Goal: Task Accomplishment & Management: Use online tool/utility

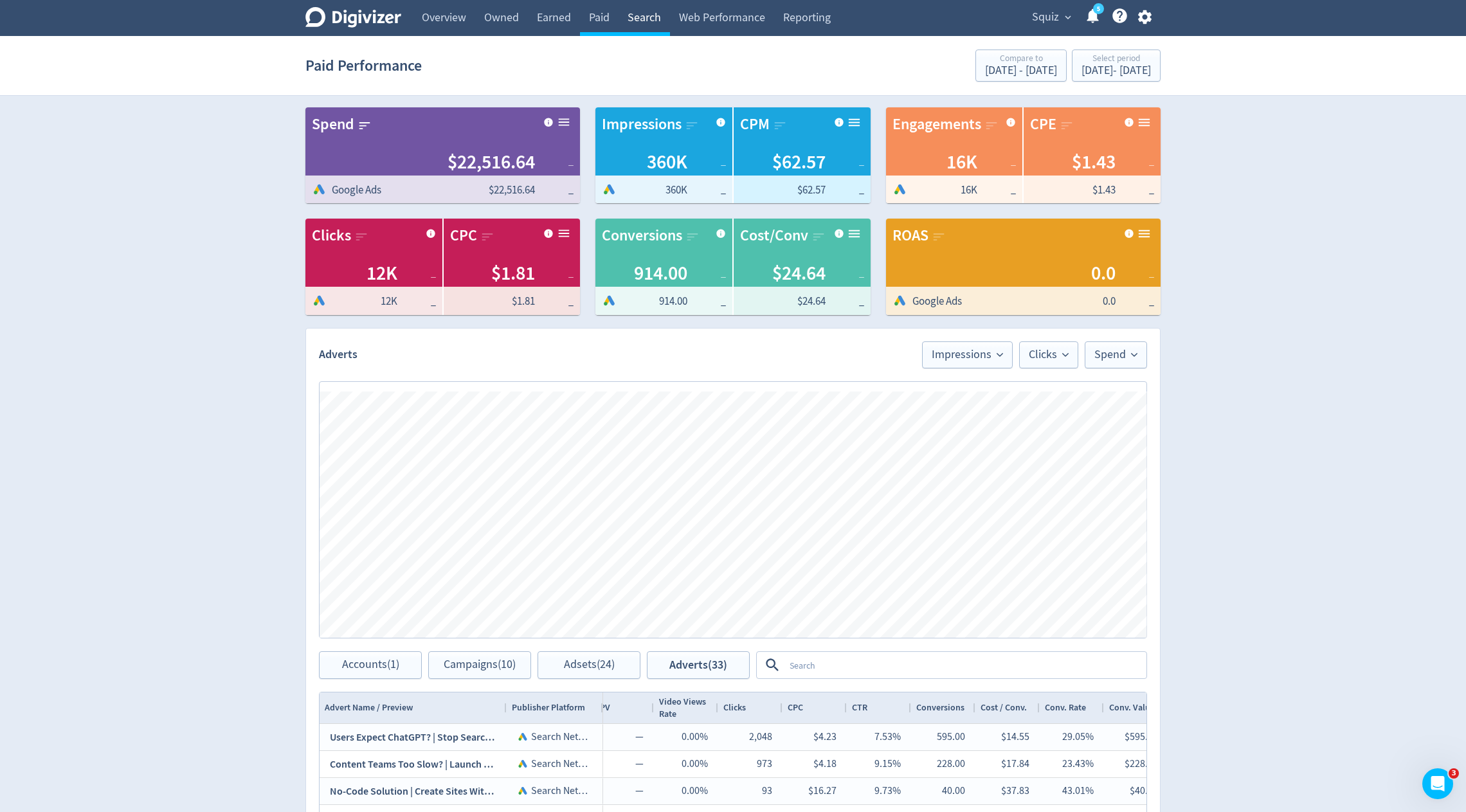
click at [633, 25] on link "Search" at bounding box center [645, 17] width 51 height 36
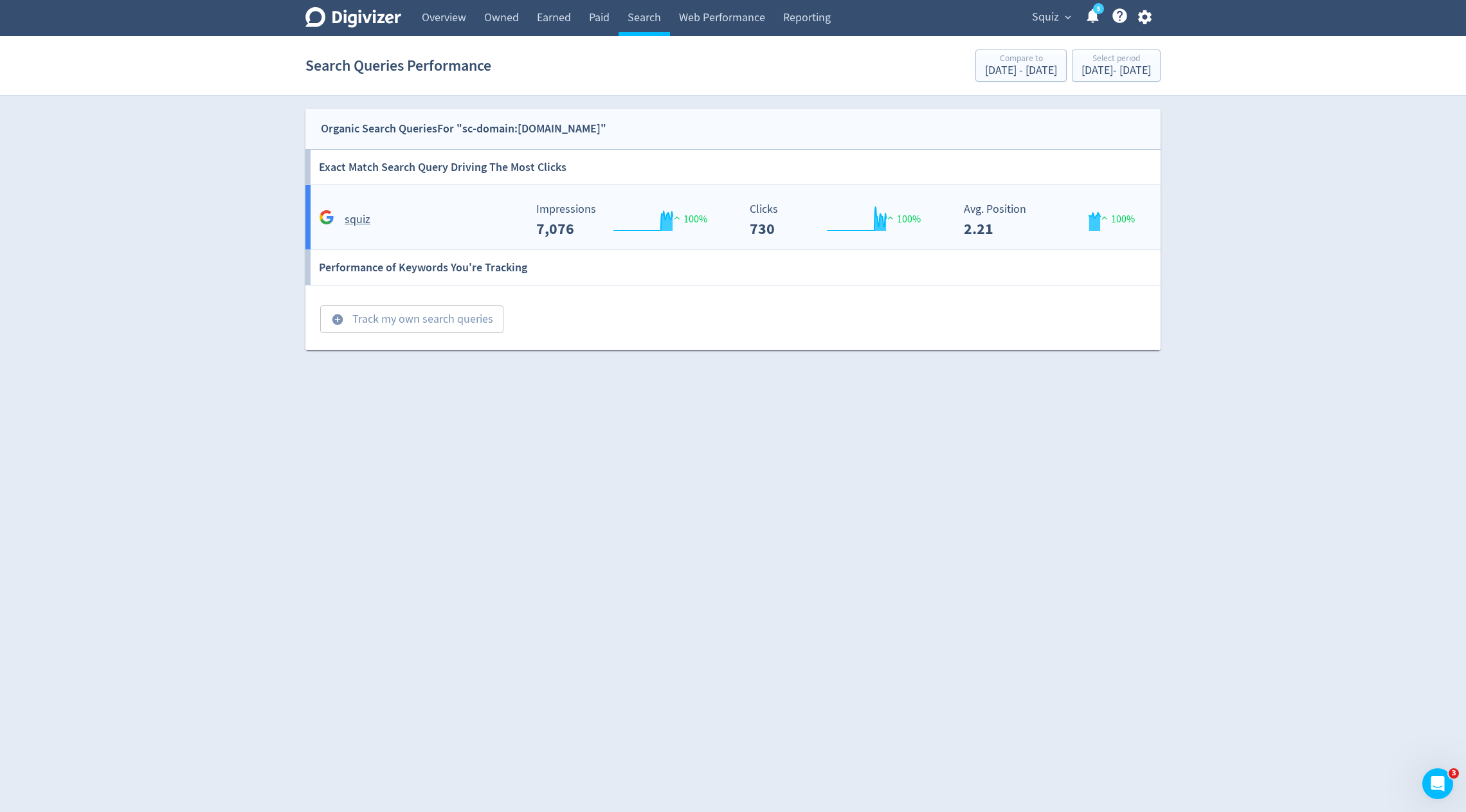
click at [499, 215] on div "squiz" at bounding box center [421, 220] width 209 height 20
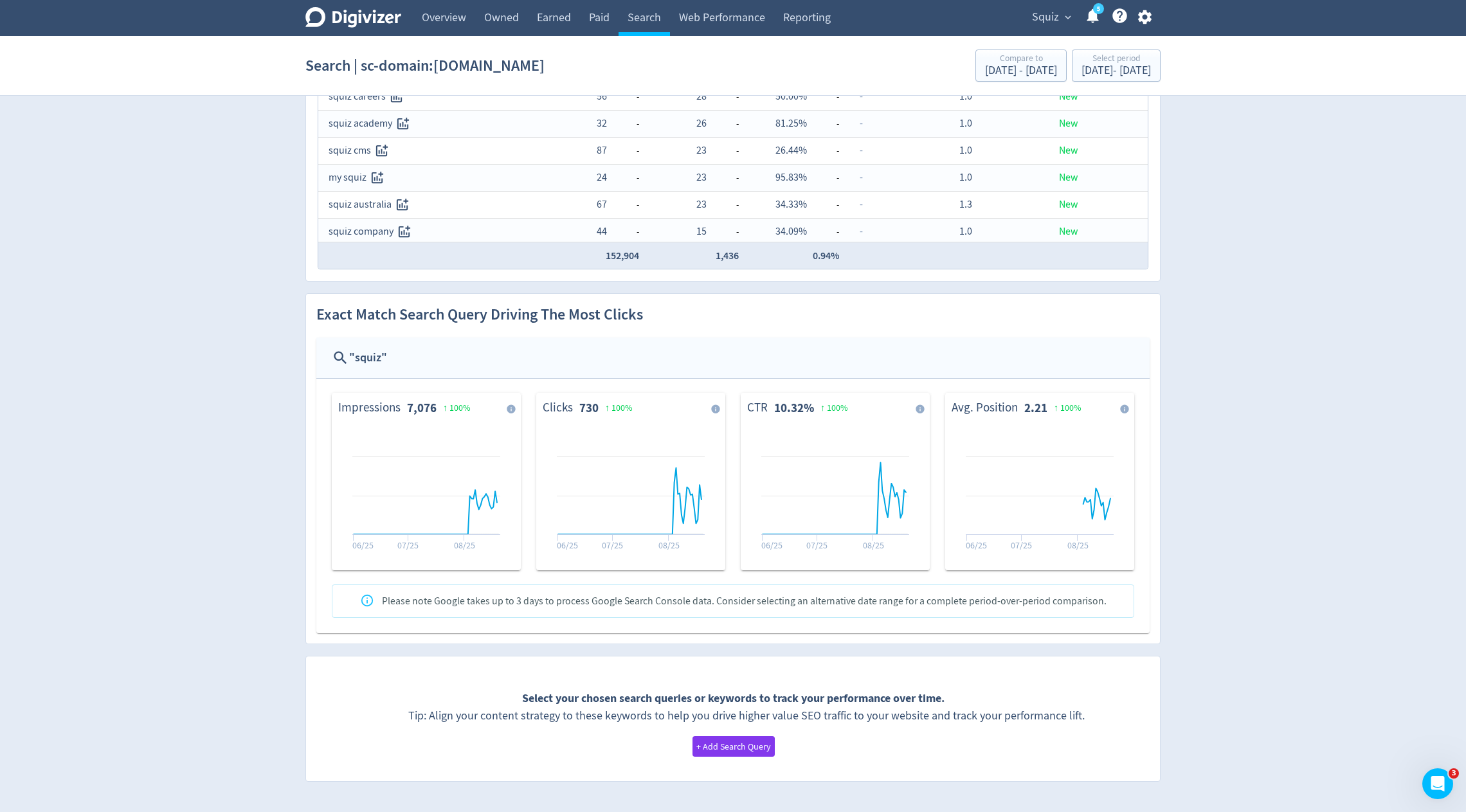
scroll to position [302, 0]
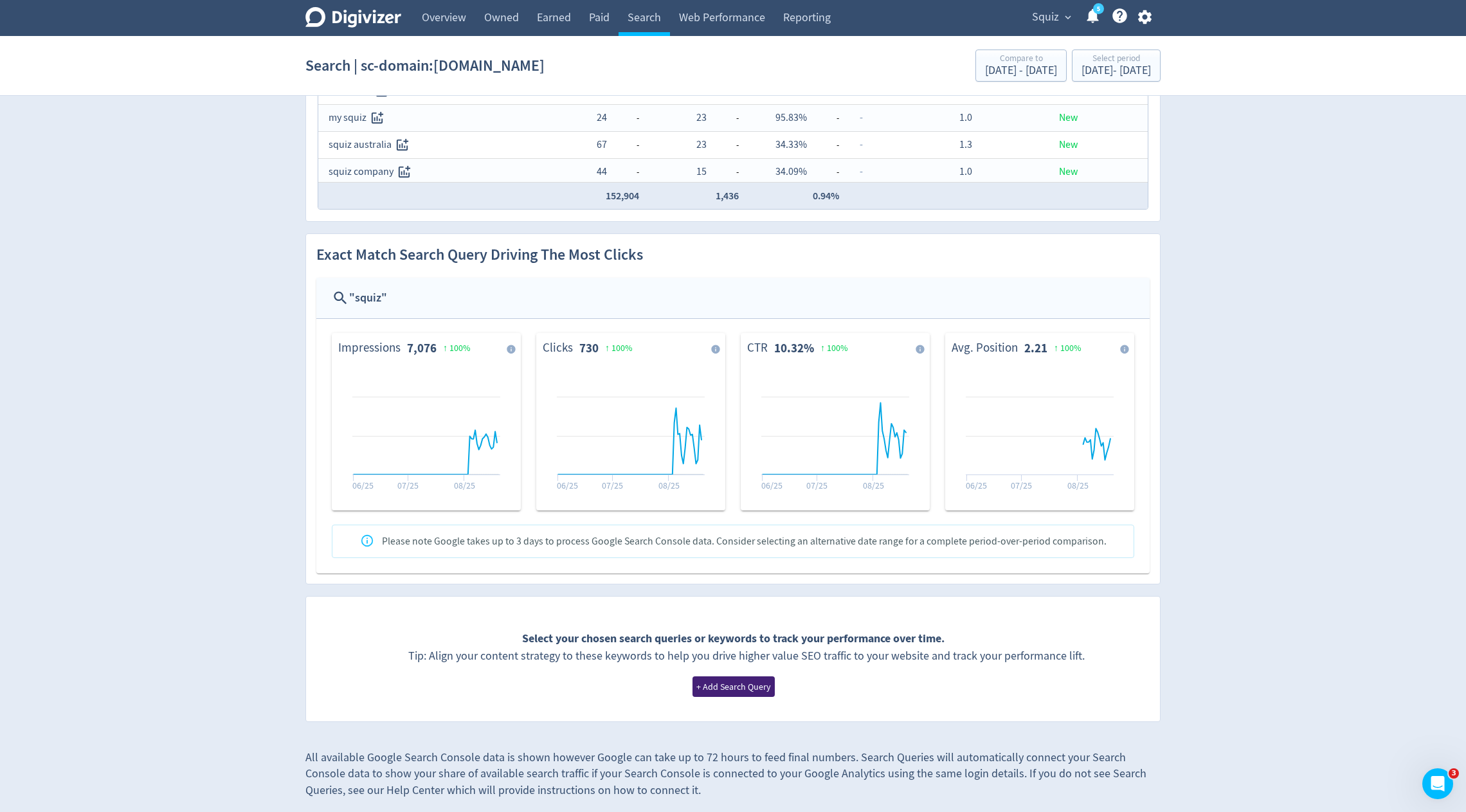
click at [748, 682] on span "+ Add Search Query" at bounding box center [733, 687] width 74 height 9
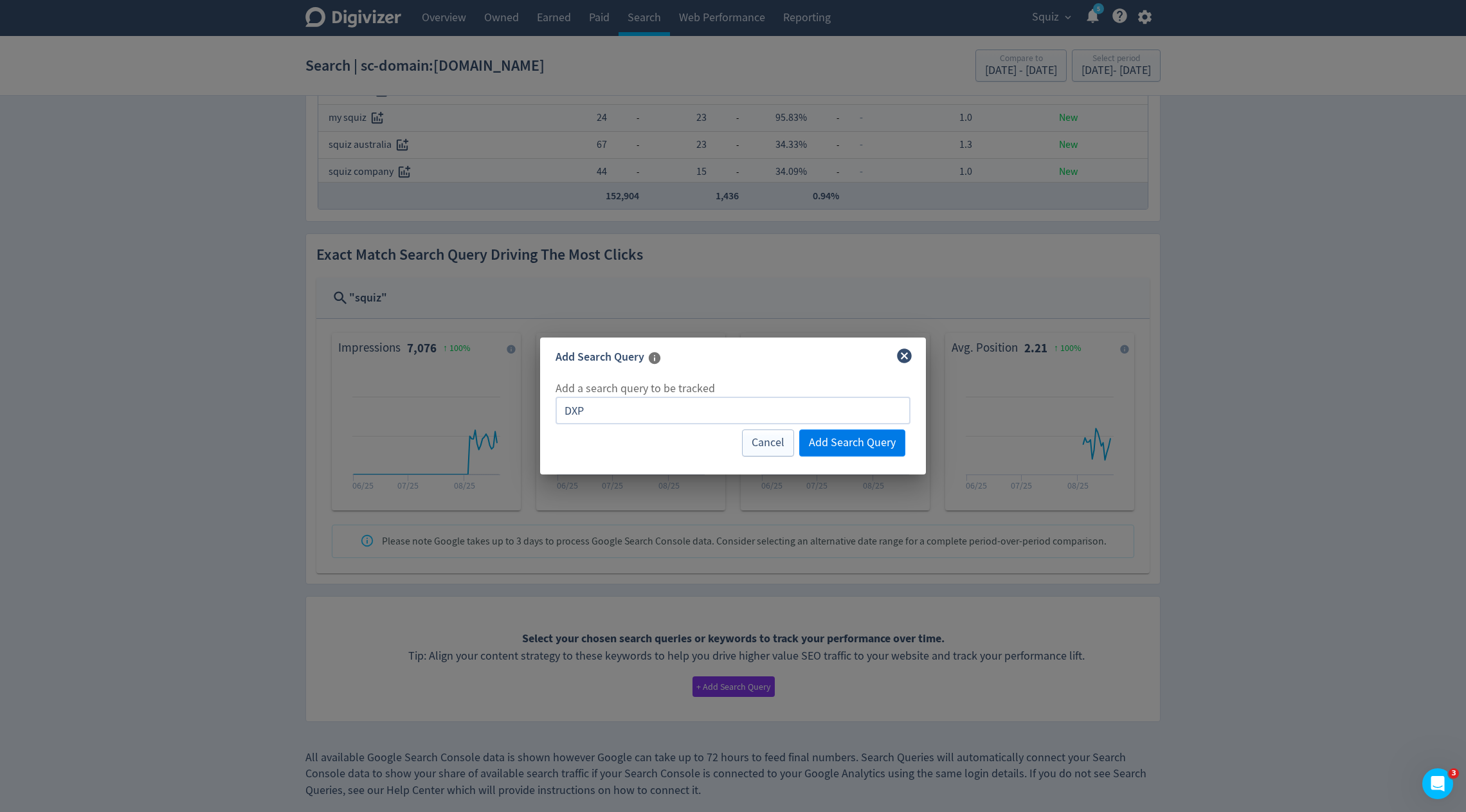
type input "DXP"
click at [870, 442] on span "Add Search Query" at bounding box center [852, 443] width 87 height 12
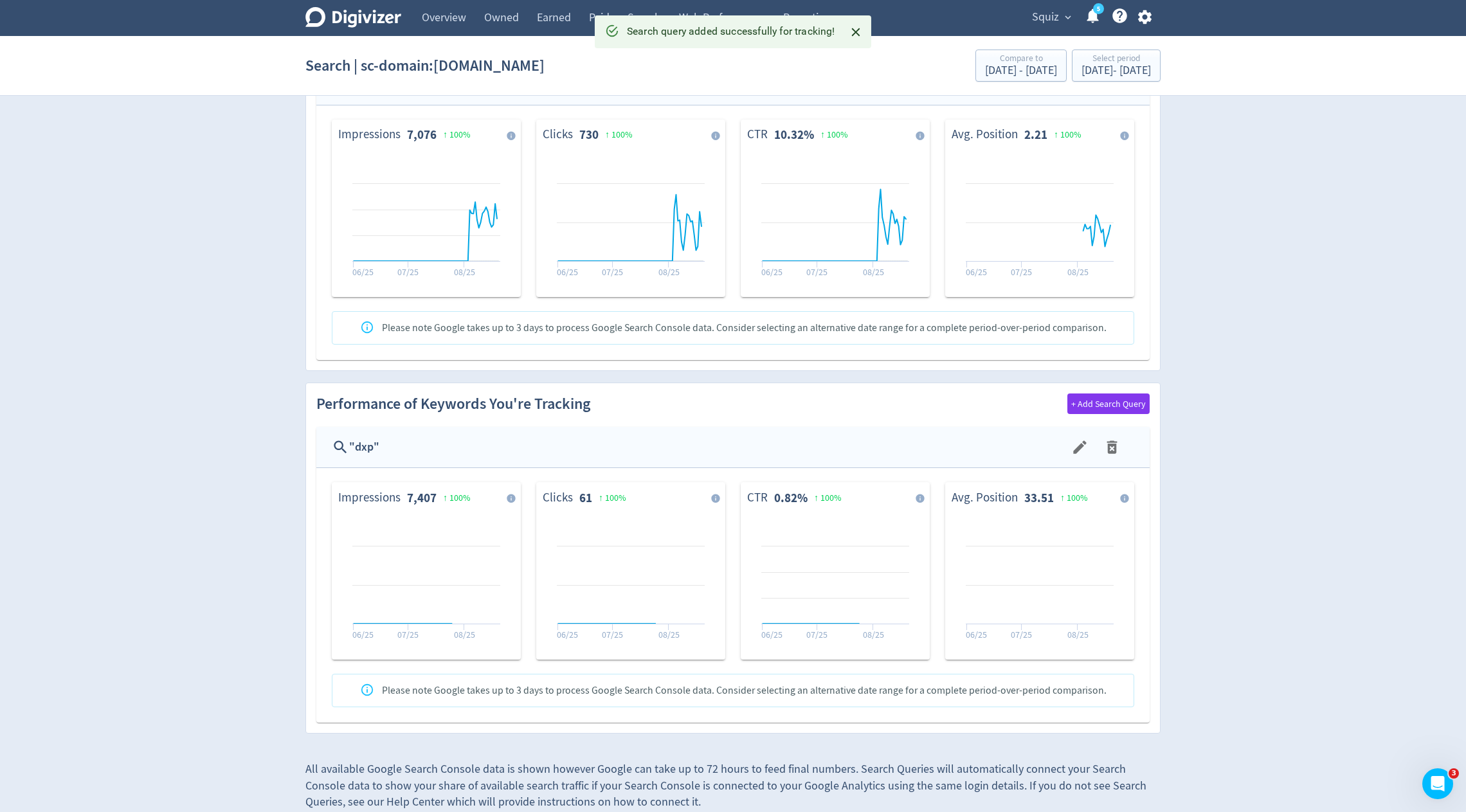
scroll to position [527, 0]
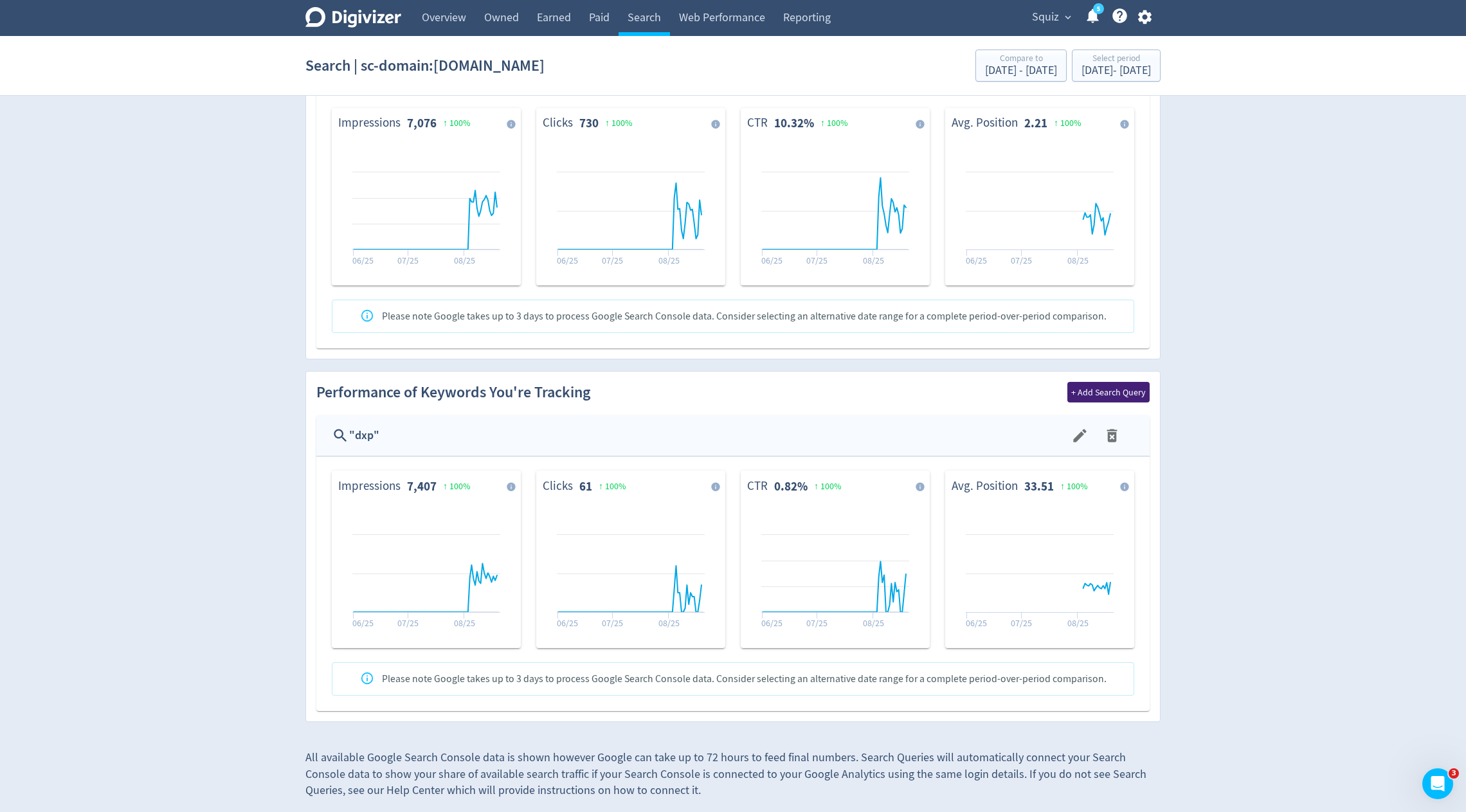
click at [1104, 388] on span "+ Add Search Query" at bounding box center [1108, 392] width 74 height 9
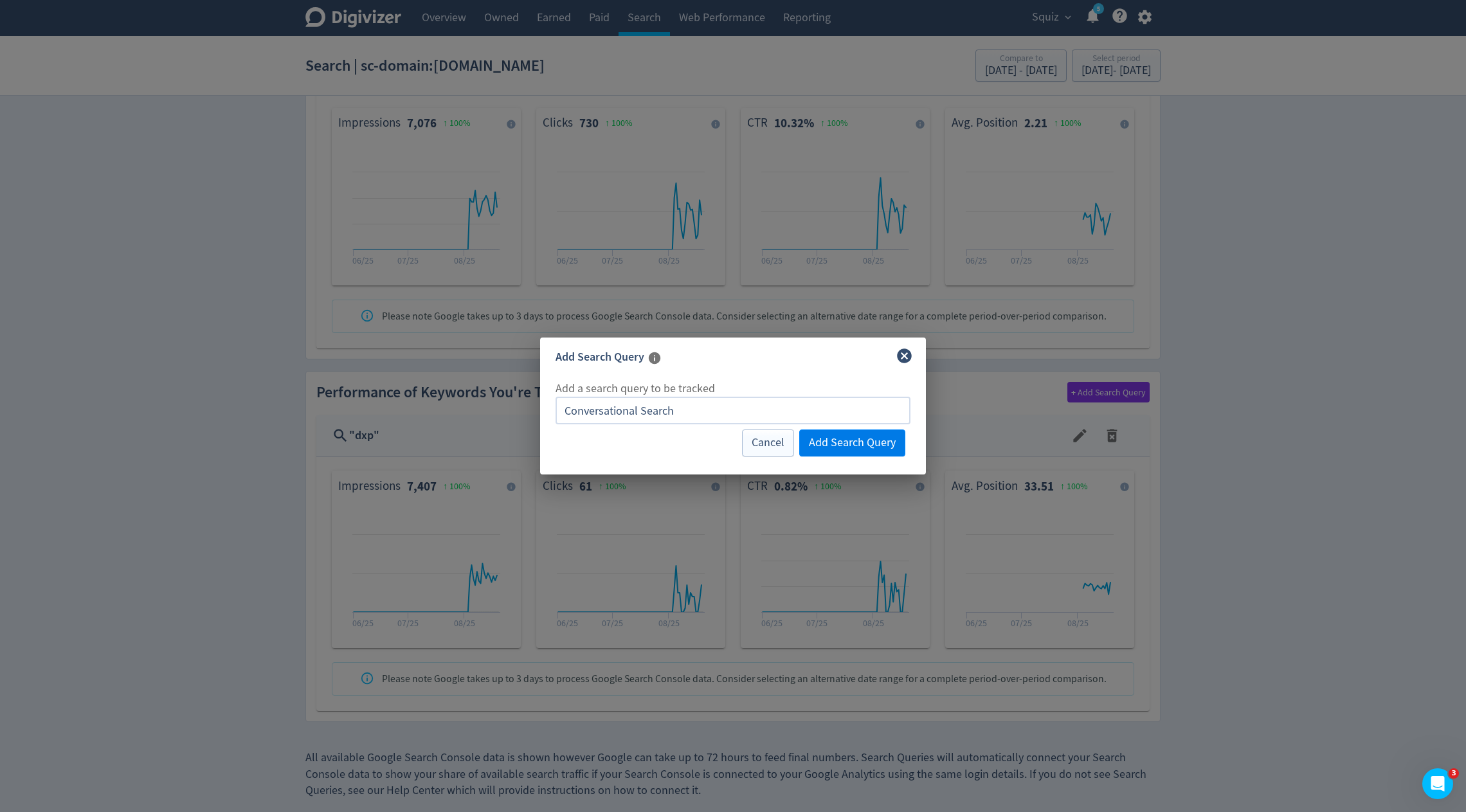
type input "Conversational Search"
click at [885, 442] on span "Add Search Query" at bounding box center [852, 443] width 87 height 12
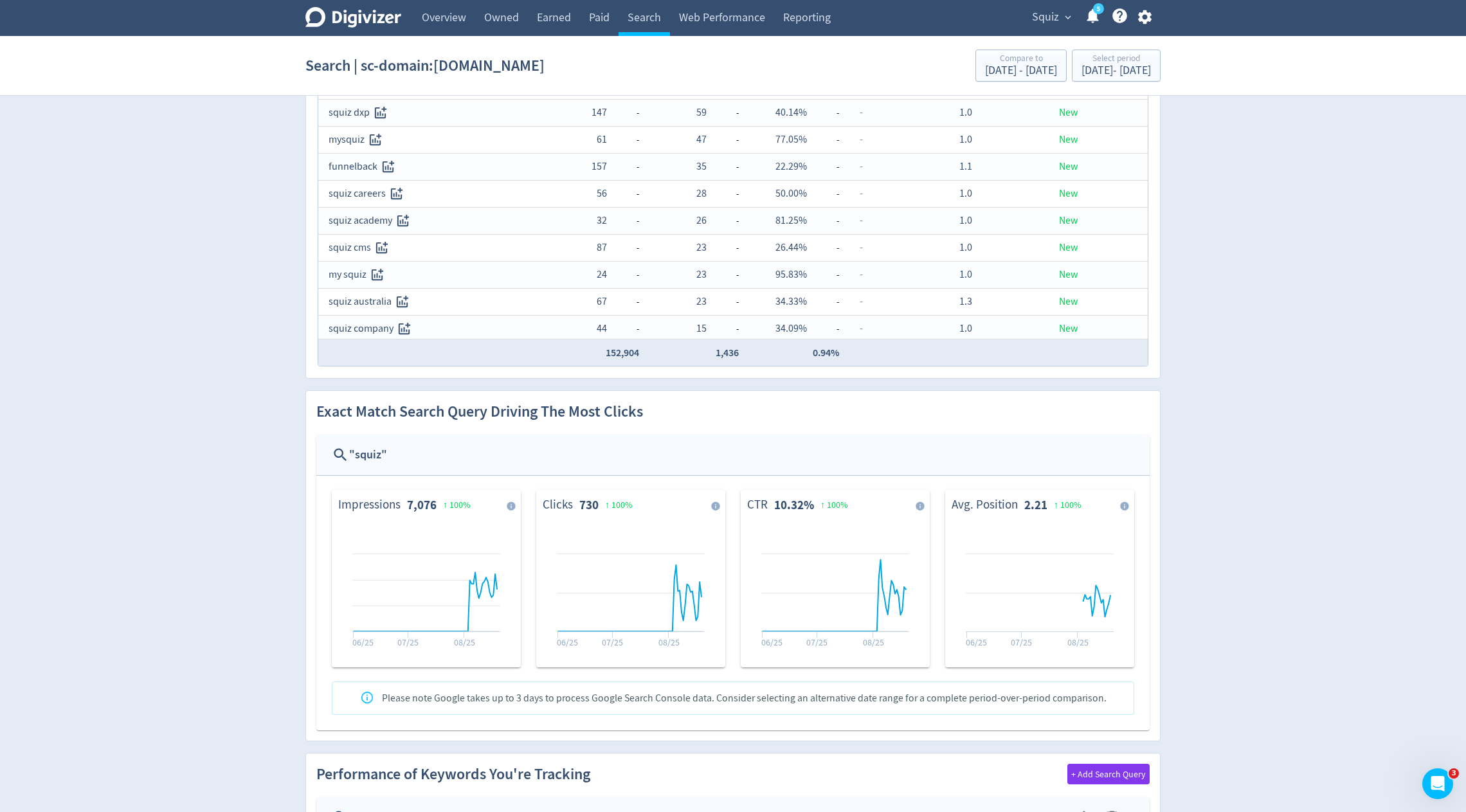
scroll to position [155, 0]
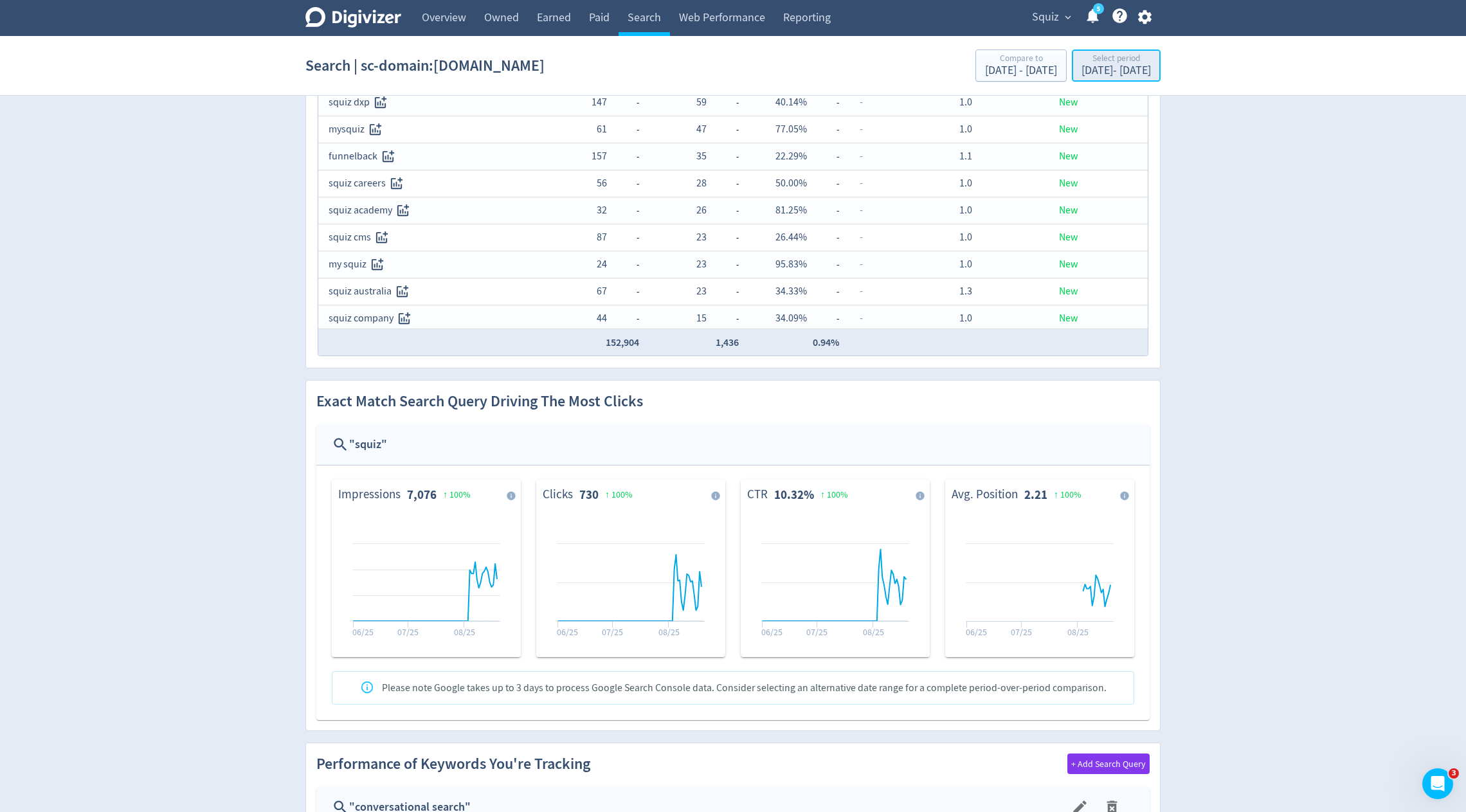
click at [1108, 68] on div "[DATE] - [DATE]" at bounding box center [1117, 71] width 70 height 12
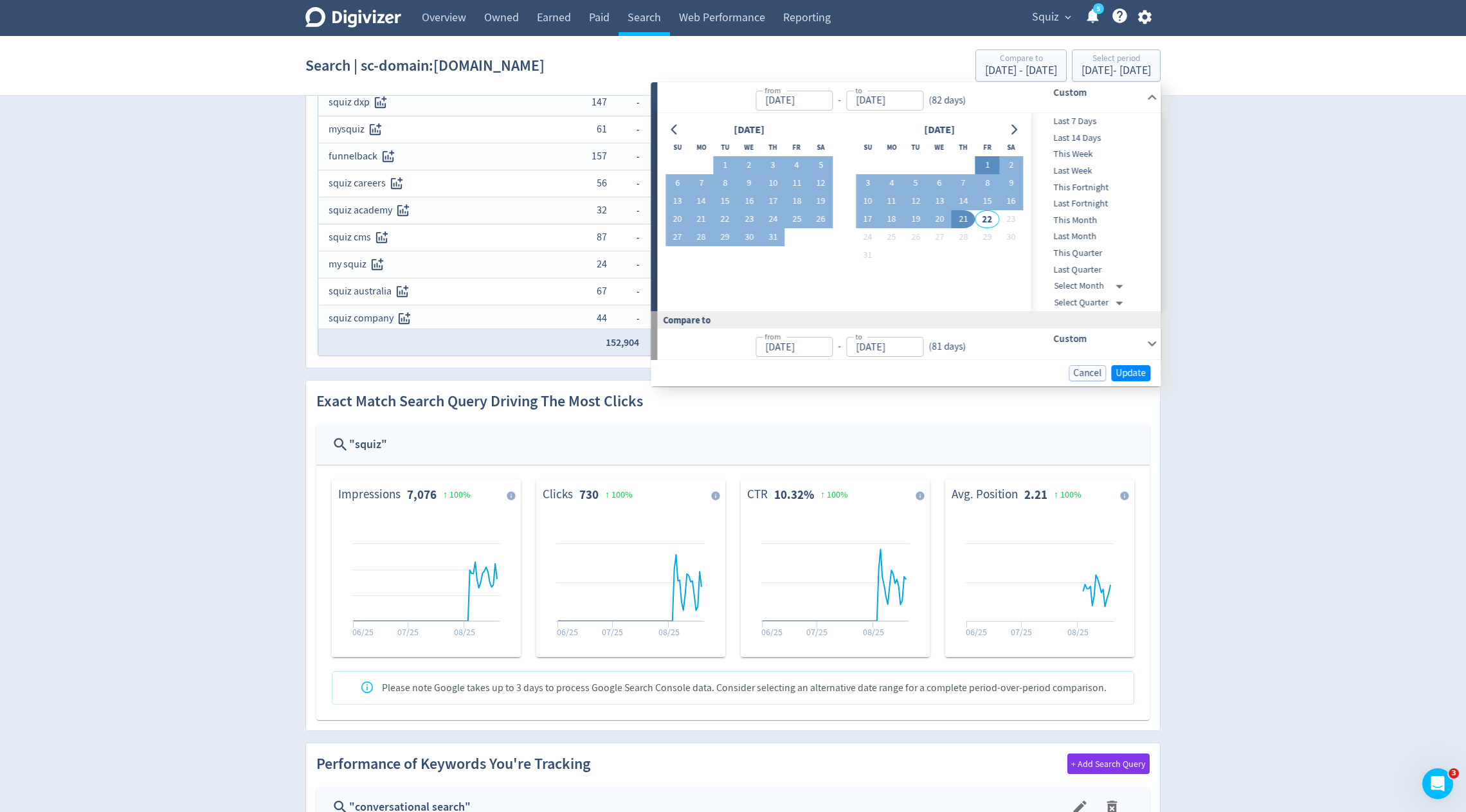
click at [985, 162] on button "1" at bounding box center [987, 165] width 24 height 18
type input "[DATE]"
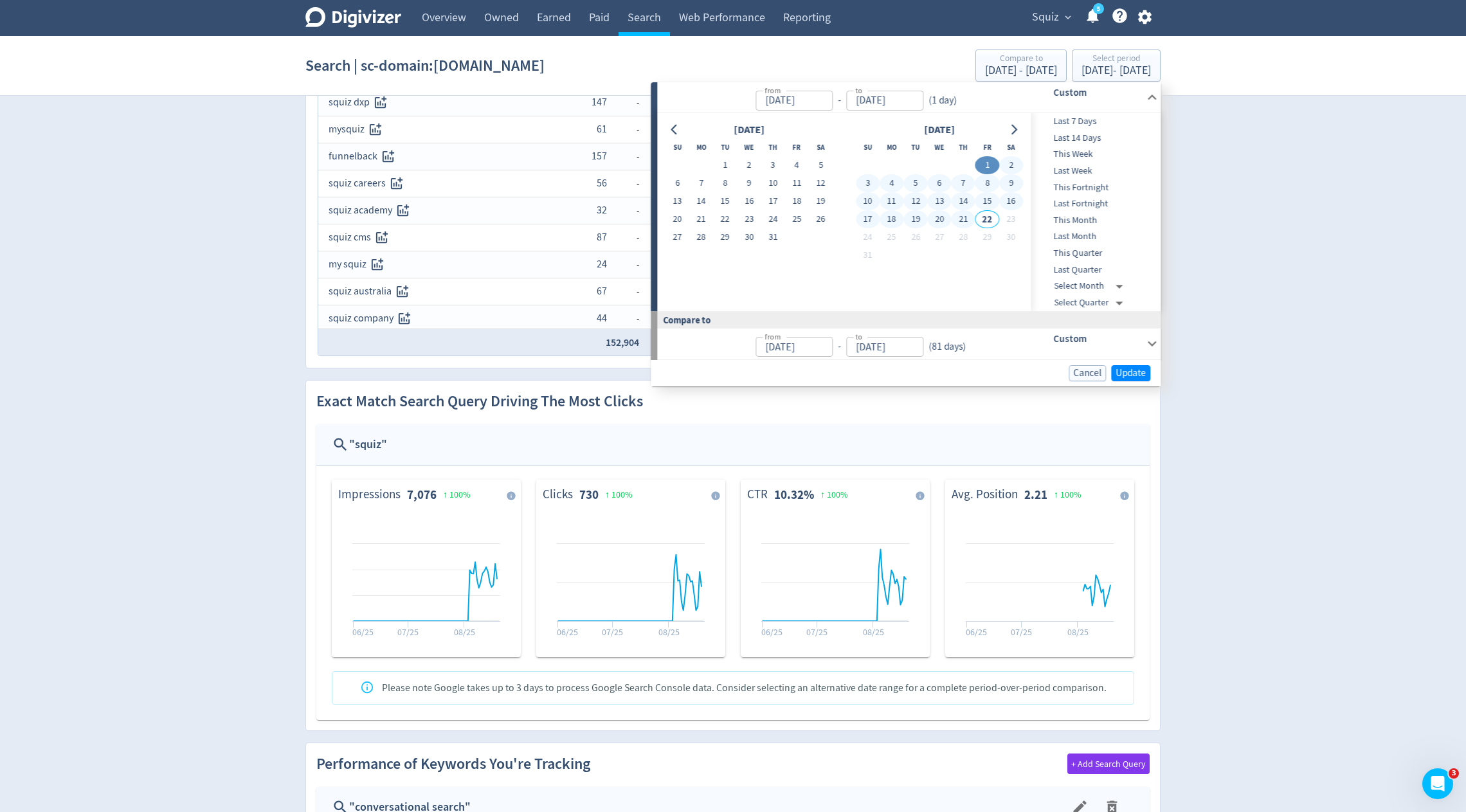
click at [968, 220] on button "21" at bounding box center [964, 220] width 24 height 18
type input "[DATE]"
click at [1142, 372] on span "Update" at bounding box center [1131, 373] width 30 height 10
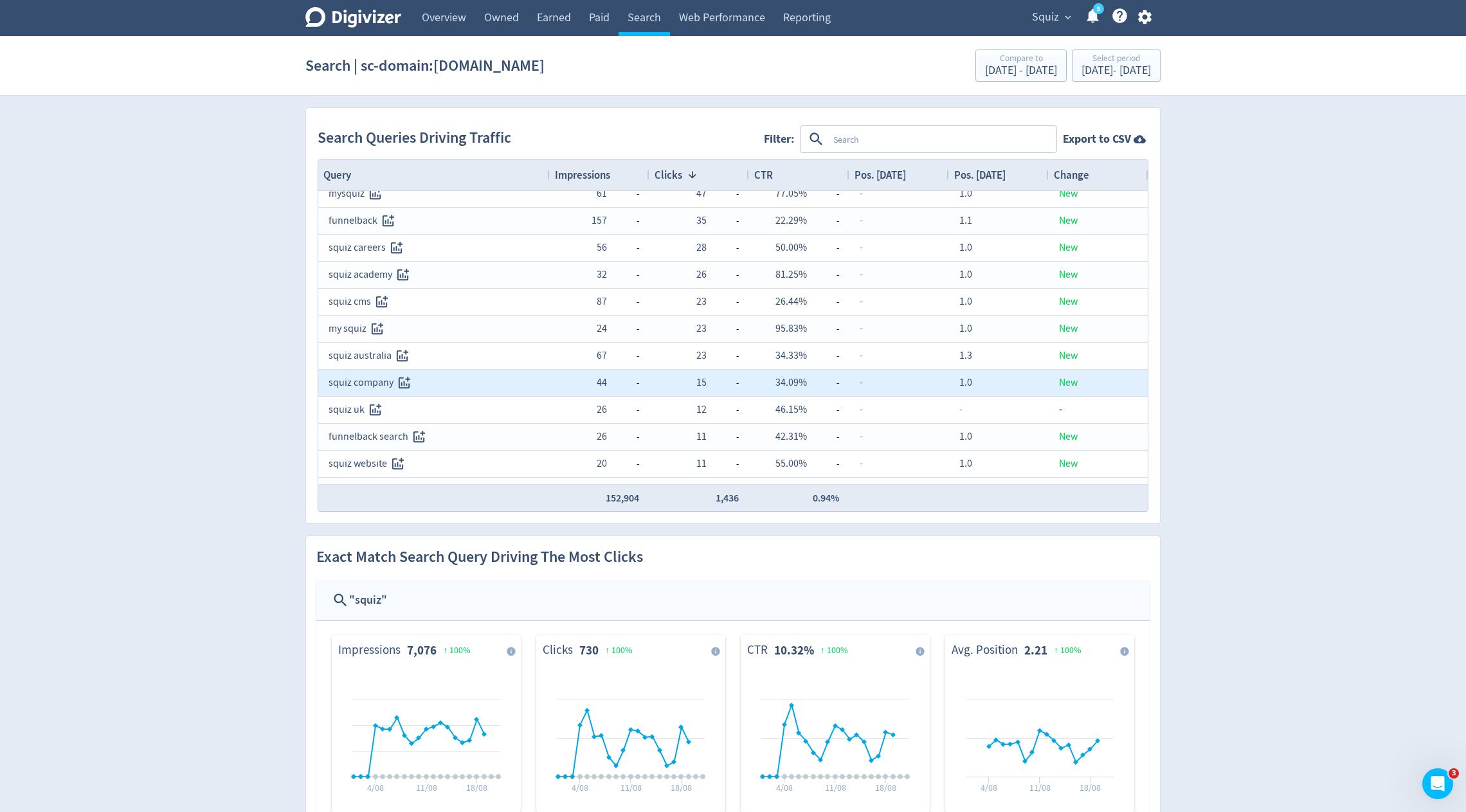
scroll to position [104, 0]
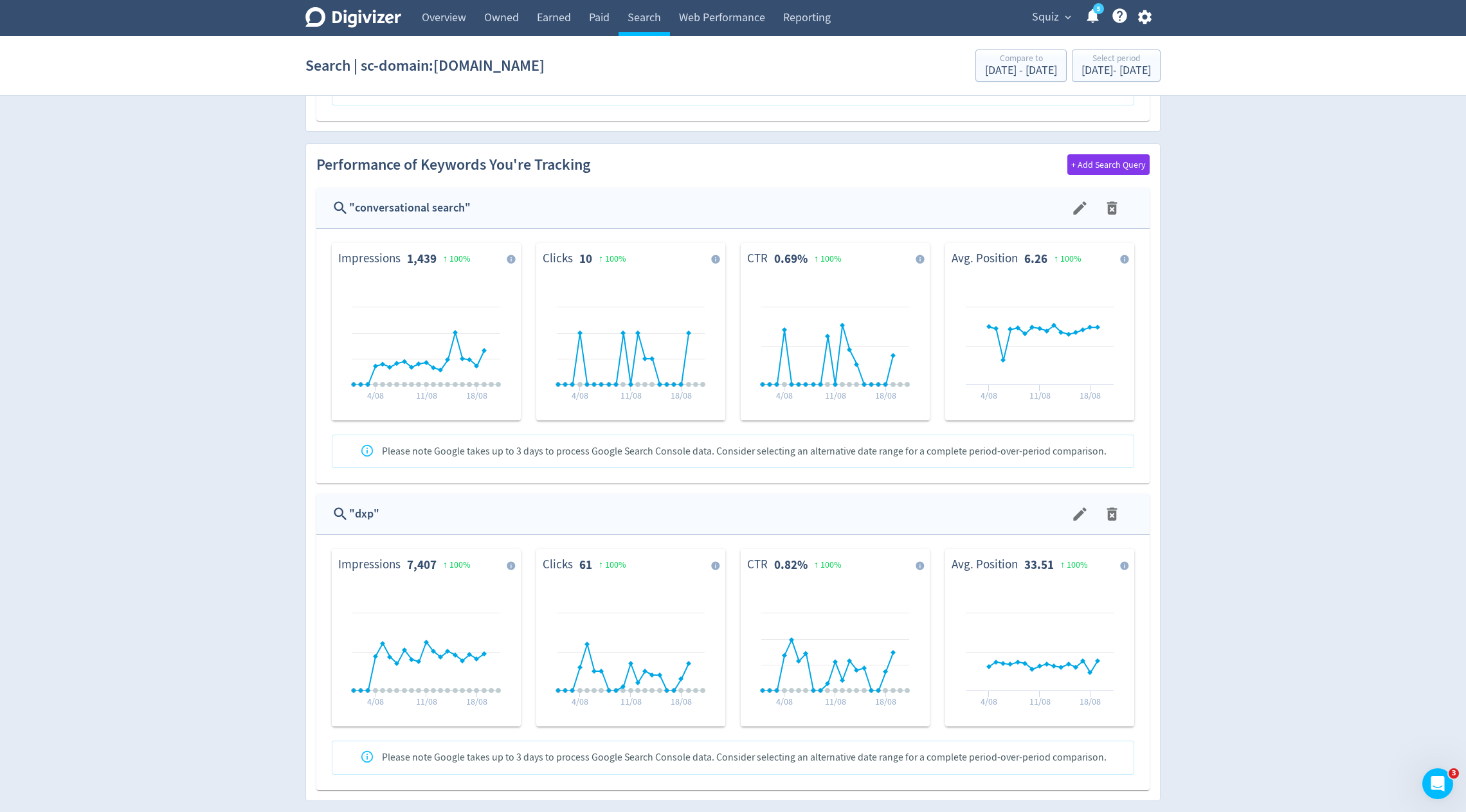
click at [1082, 514] on icon "menu" at bounding box center [1079, 513] width 17 height 17
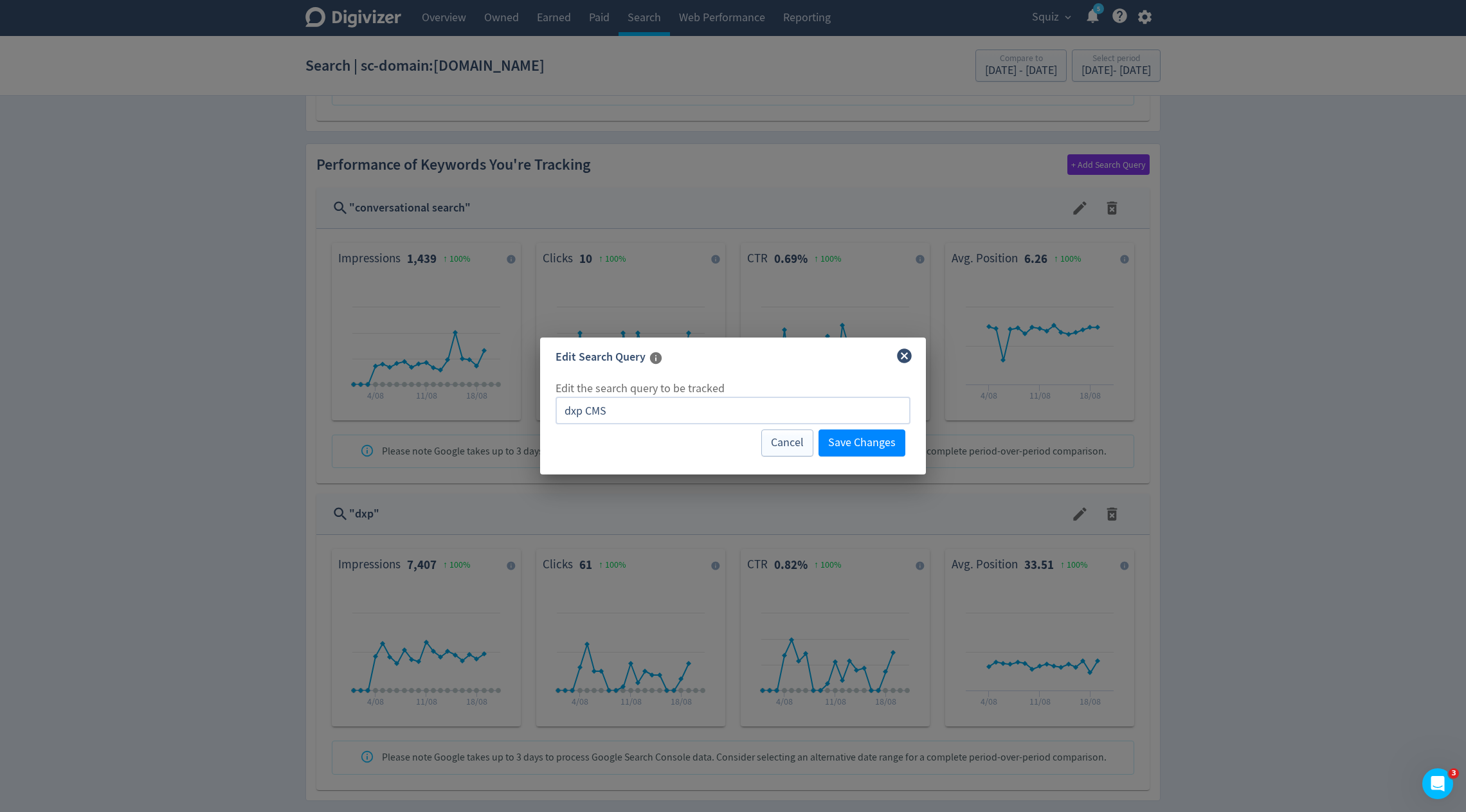
drag, startPoint x: 582, startPoint y: 412, endPoint x: 545, endPoint y: 412, distance: 37.0
click at [545, 412] on div "Edit the search query to be tracked dxp CMS ​ Cancel Save Changes" at bounding box center [733, 428] width 386 height 96
type input "DXP CMS"
click at [838, 445] on span "Save Changes" at bounding box center [863, 443] width 68 height 12
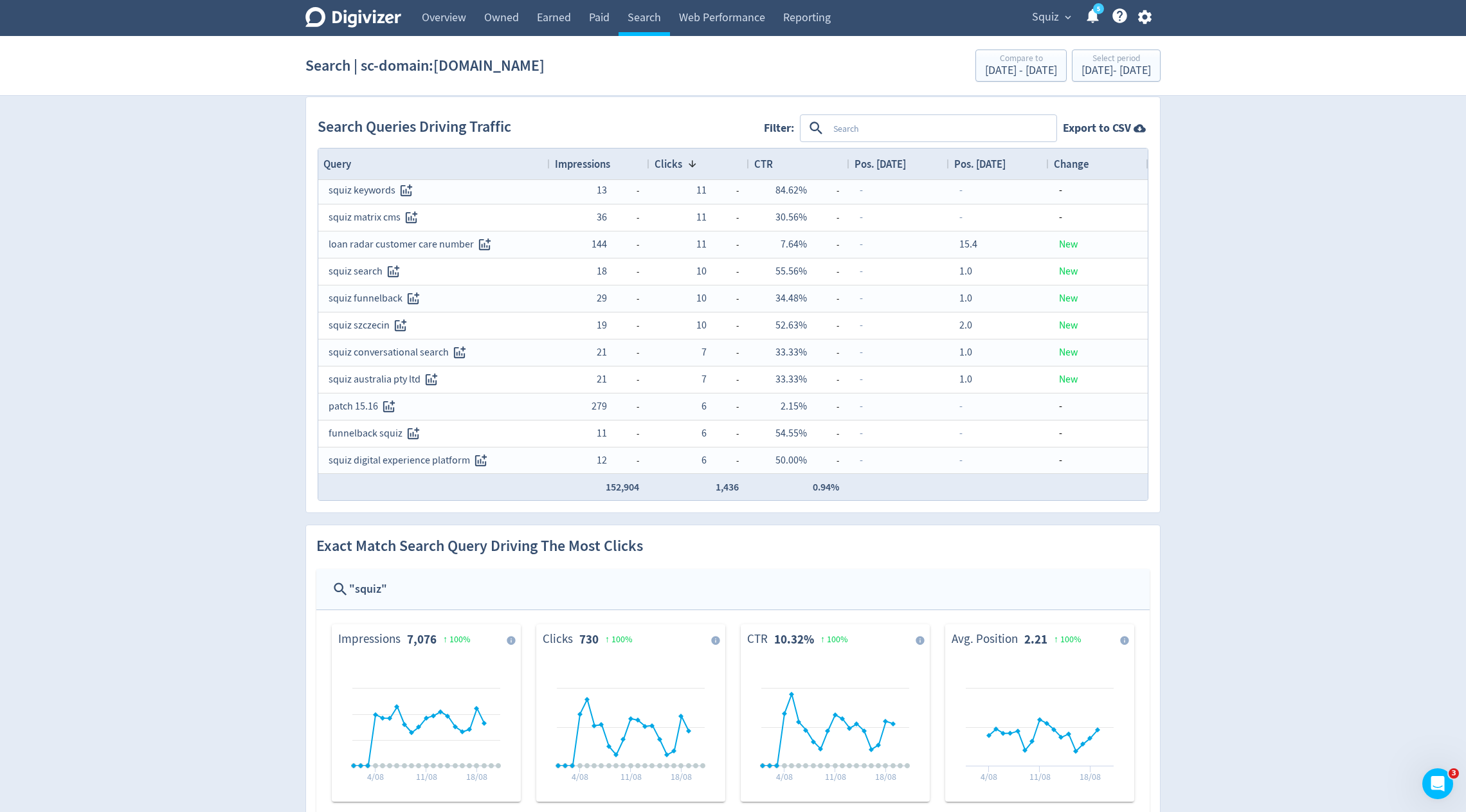
click at [878, 128] on textarea at bounding box center [942, 129] width 227 height 24
type textarea "squiz"
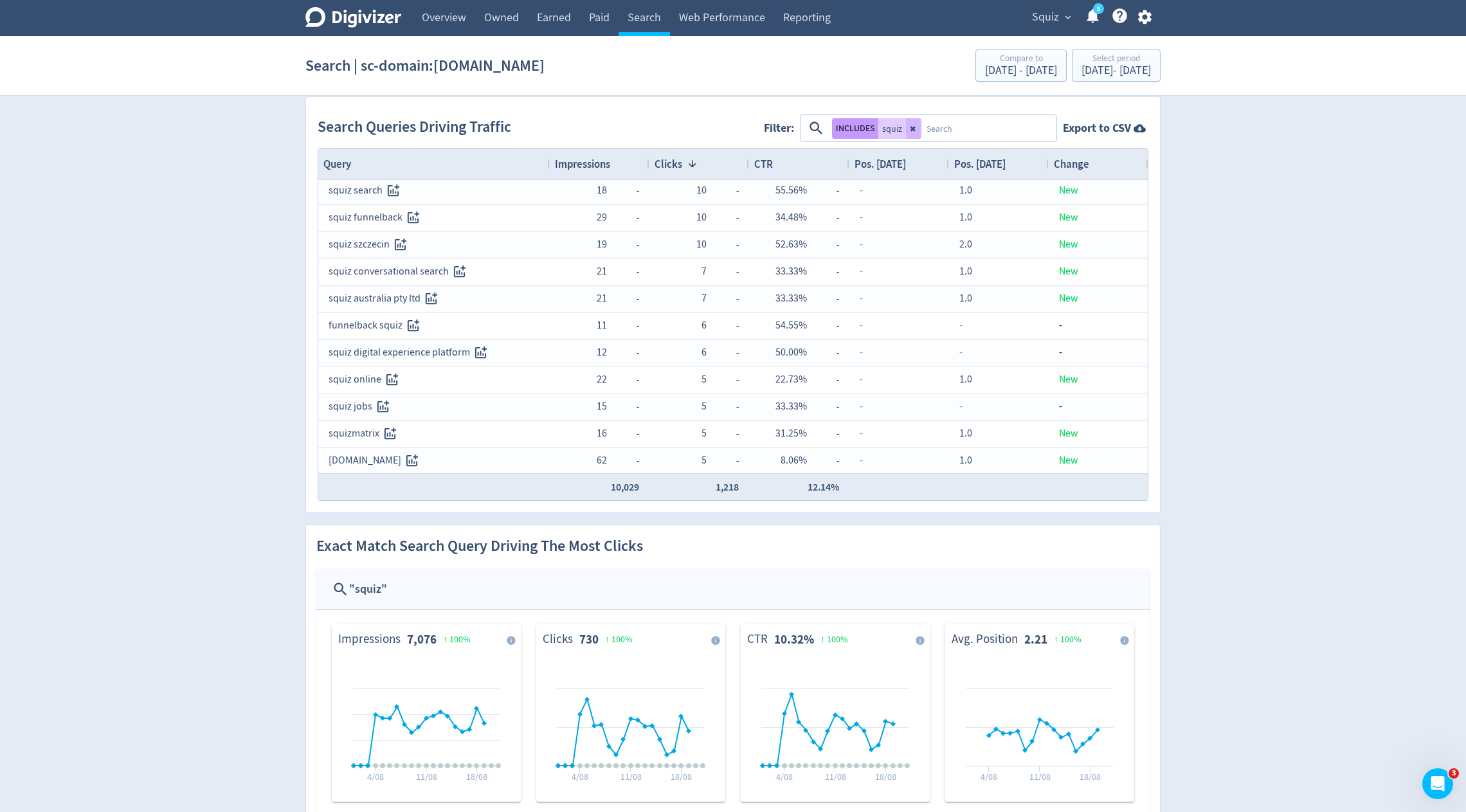
click at [857, 123] on button "INCLUDES" at bounding box center [855, 129] width 46 height 20
click at [586, 152] on div "Impressions" at bounding box center [599, 164] width 89 height 25
click at [584, 157] on span "Impressions" at bounding box center [582, 164] width 55 height 14
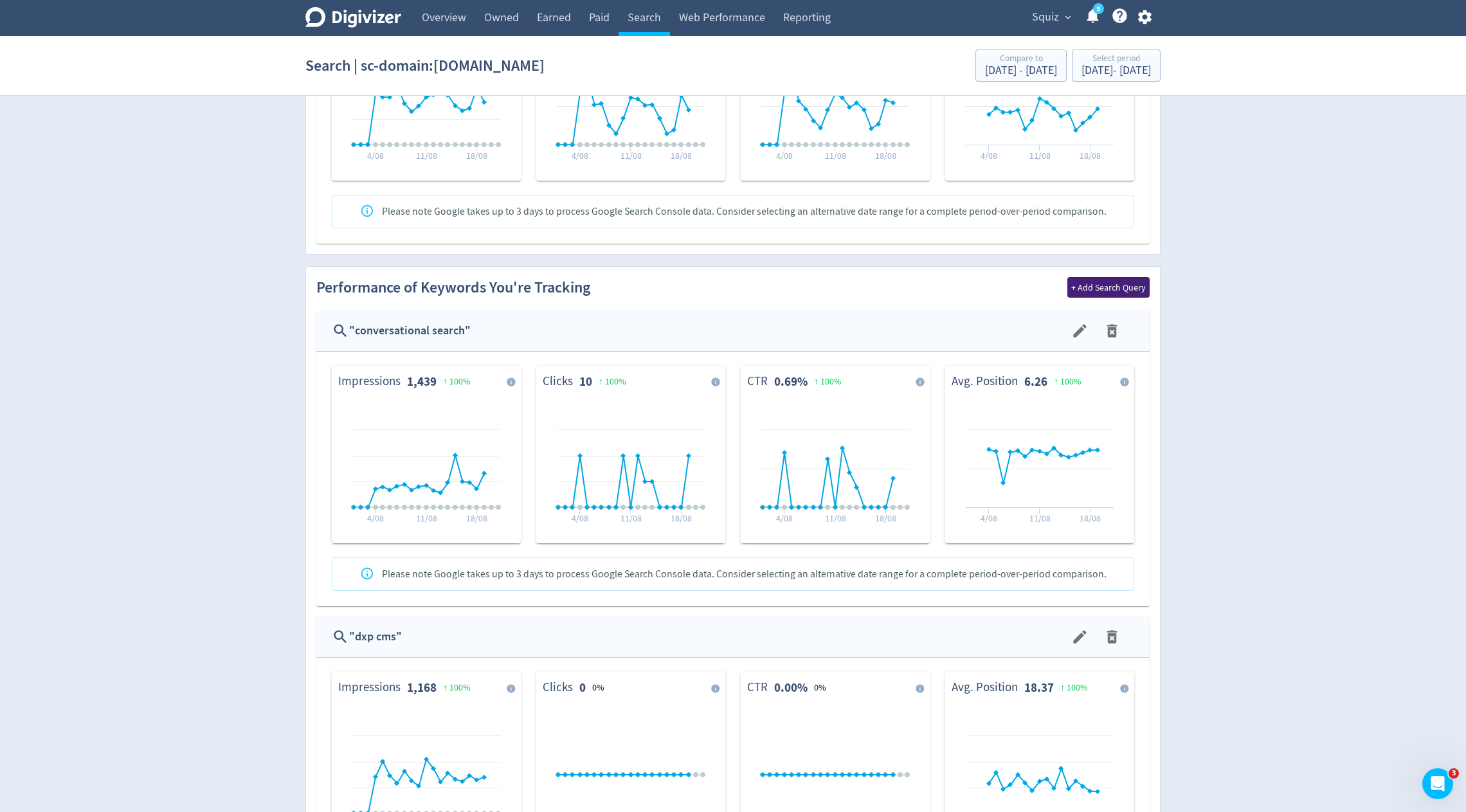
click at [1133, 287] on span "+ Add Search Query" at bounding box center [1108, 288] width 74 height 9
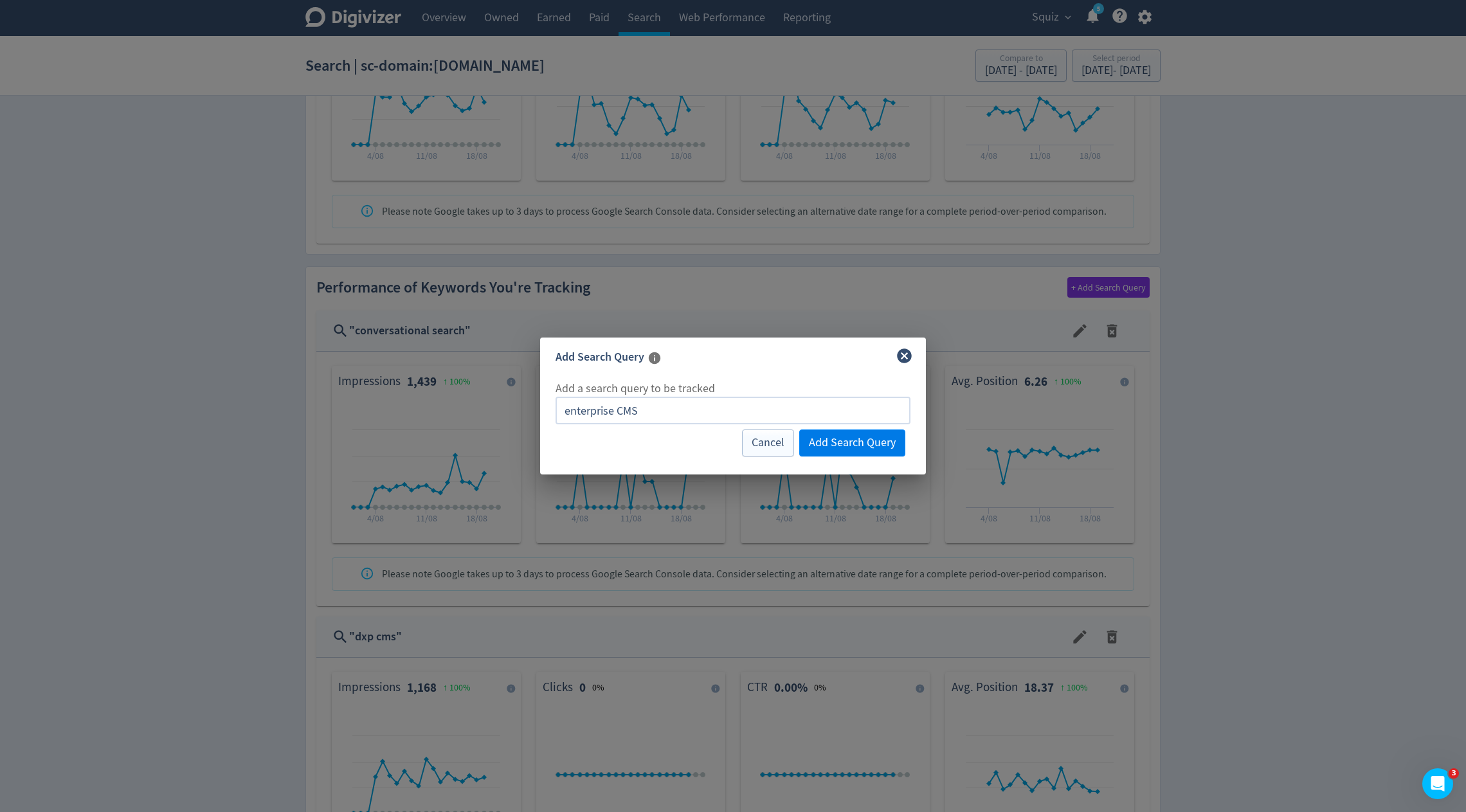
type input "enterprise CMS"
click at [877, 449] on span "Add Search Query" at bounding box center [852, 443] width 87 height 12
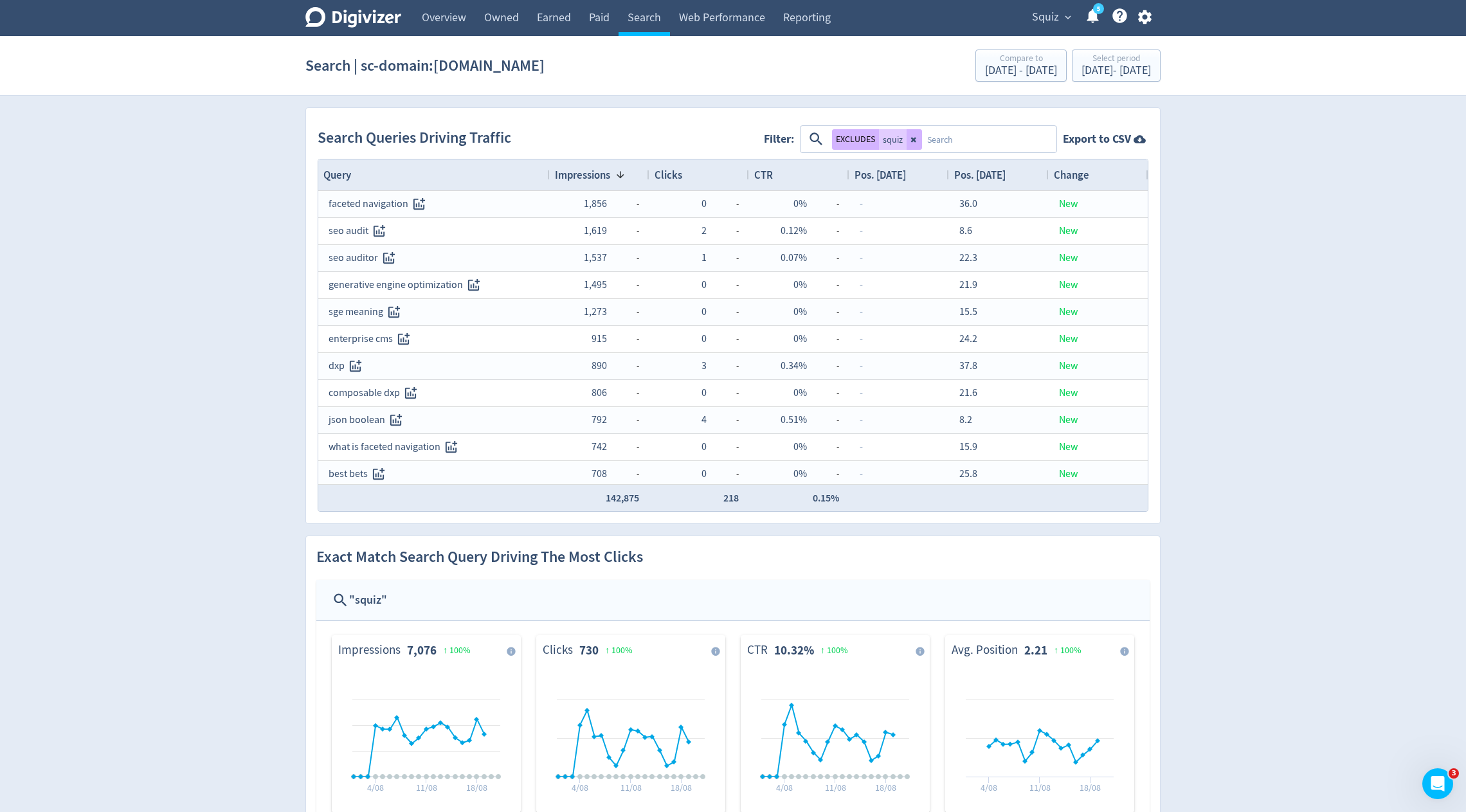
click at [689, 160] on div "Clicks" at bounding box center [699, 175] width 89 height 31
click at [693, 180] on div "Clicks" at bounding box center [699, 175] width 89 height 25
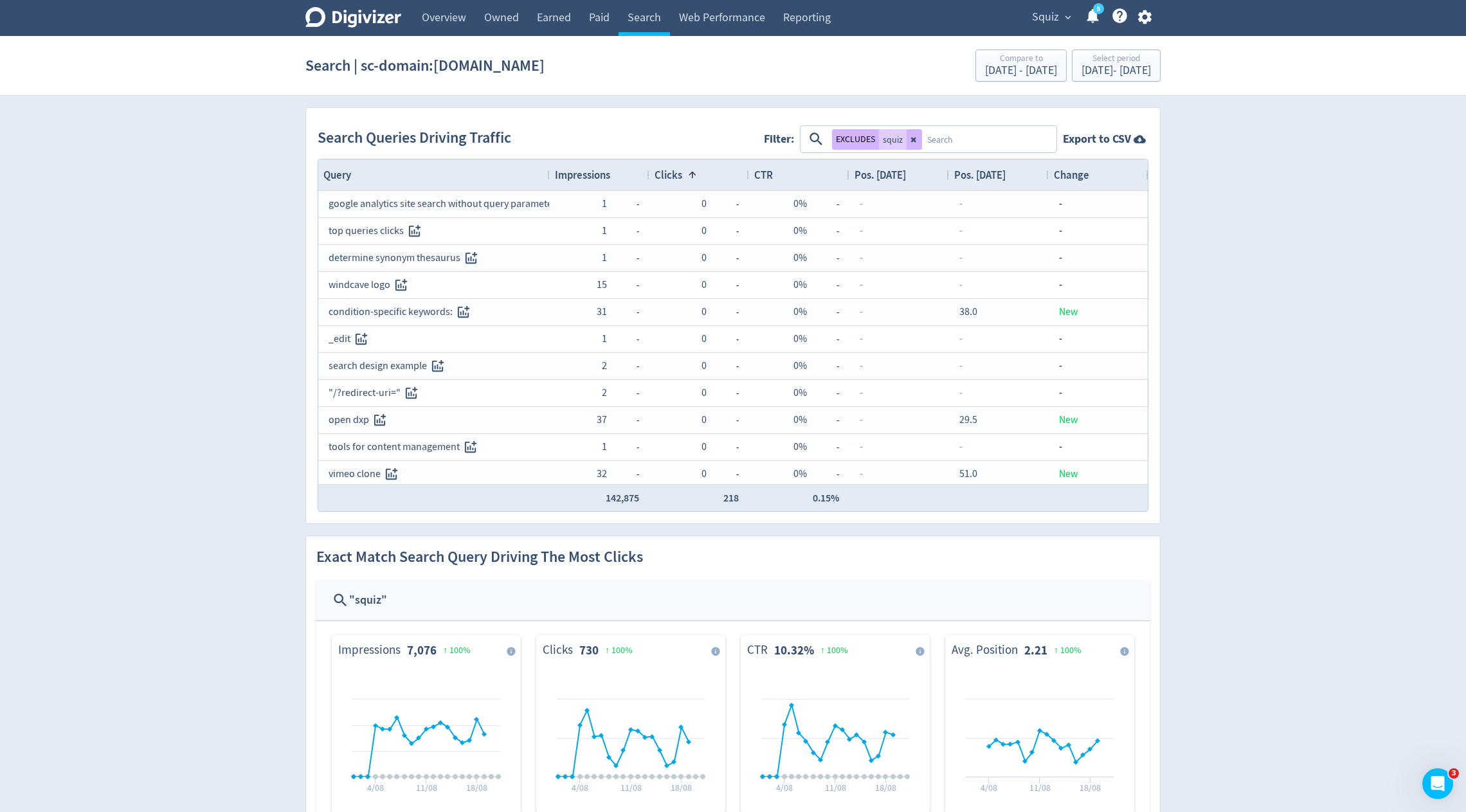
click at [693, 180] on div "Clicks 1" at bounding box center [699, 175] width 89 height 25
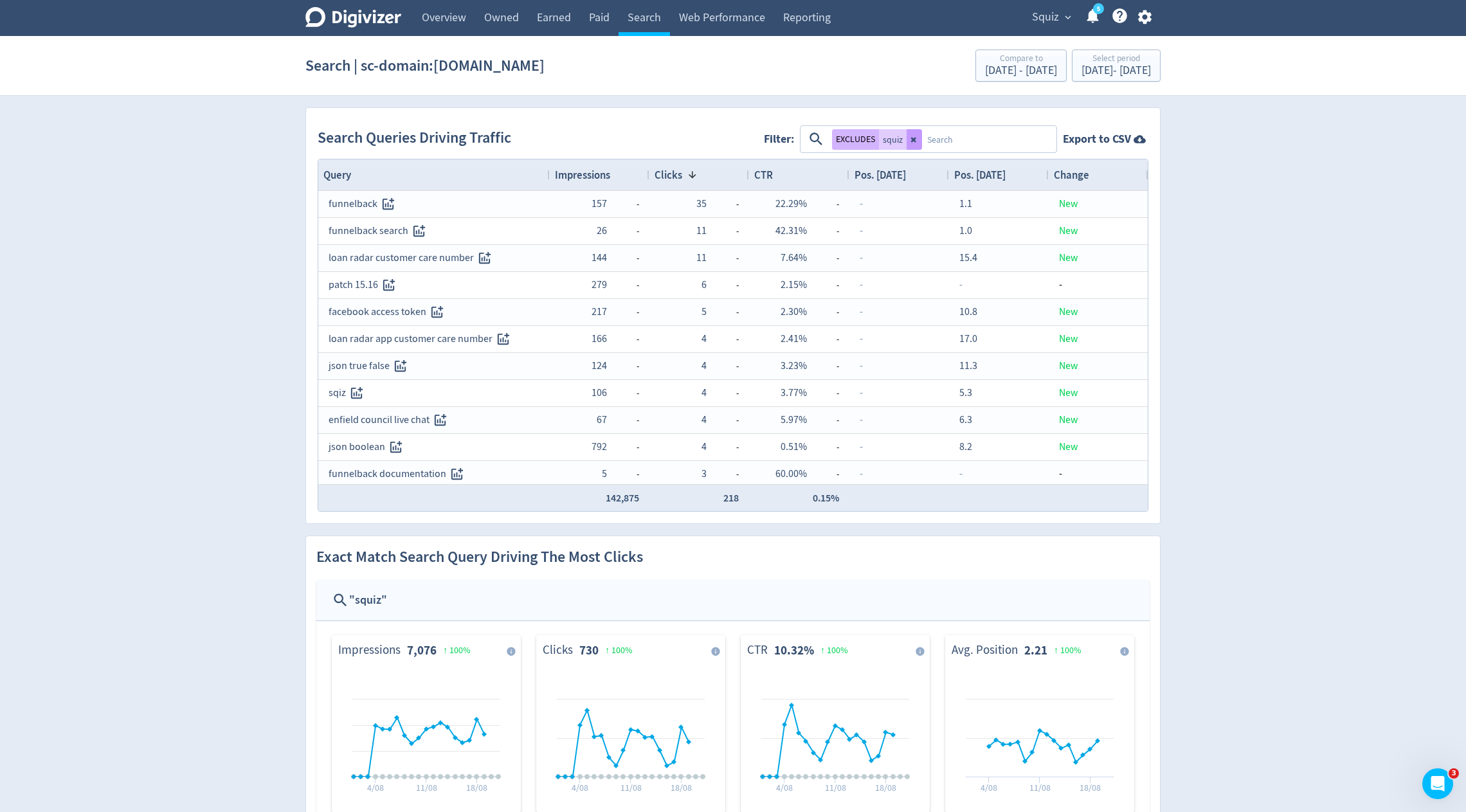
click at [916, 137] on icon at bounding box center [914, 140] width 7 height 7
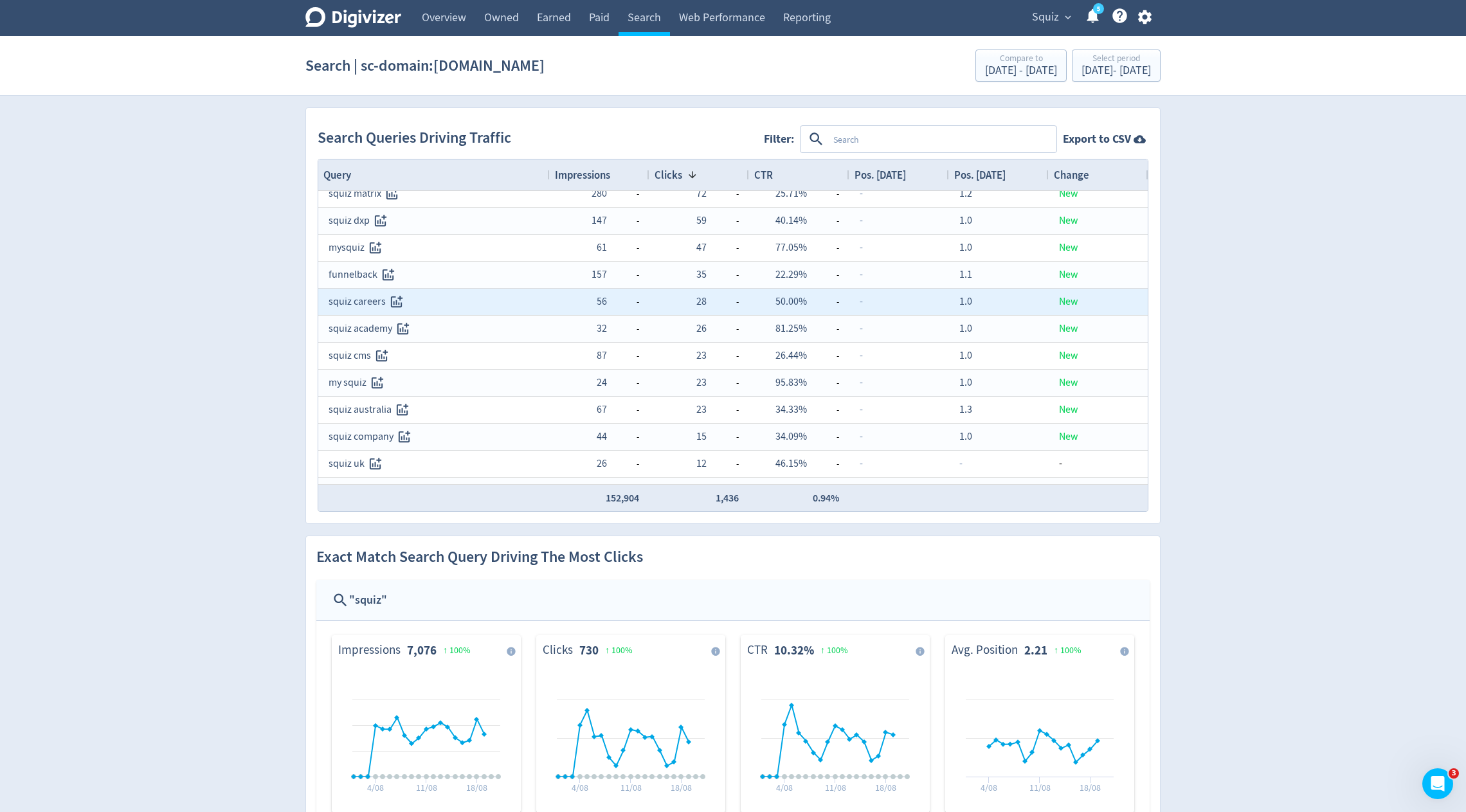
scroll to position [55, 0]
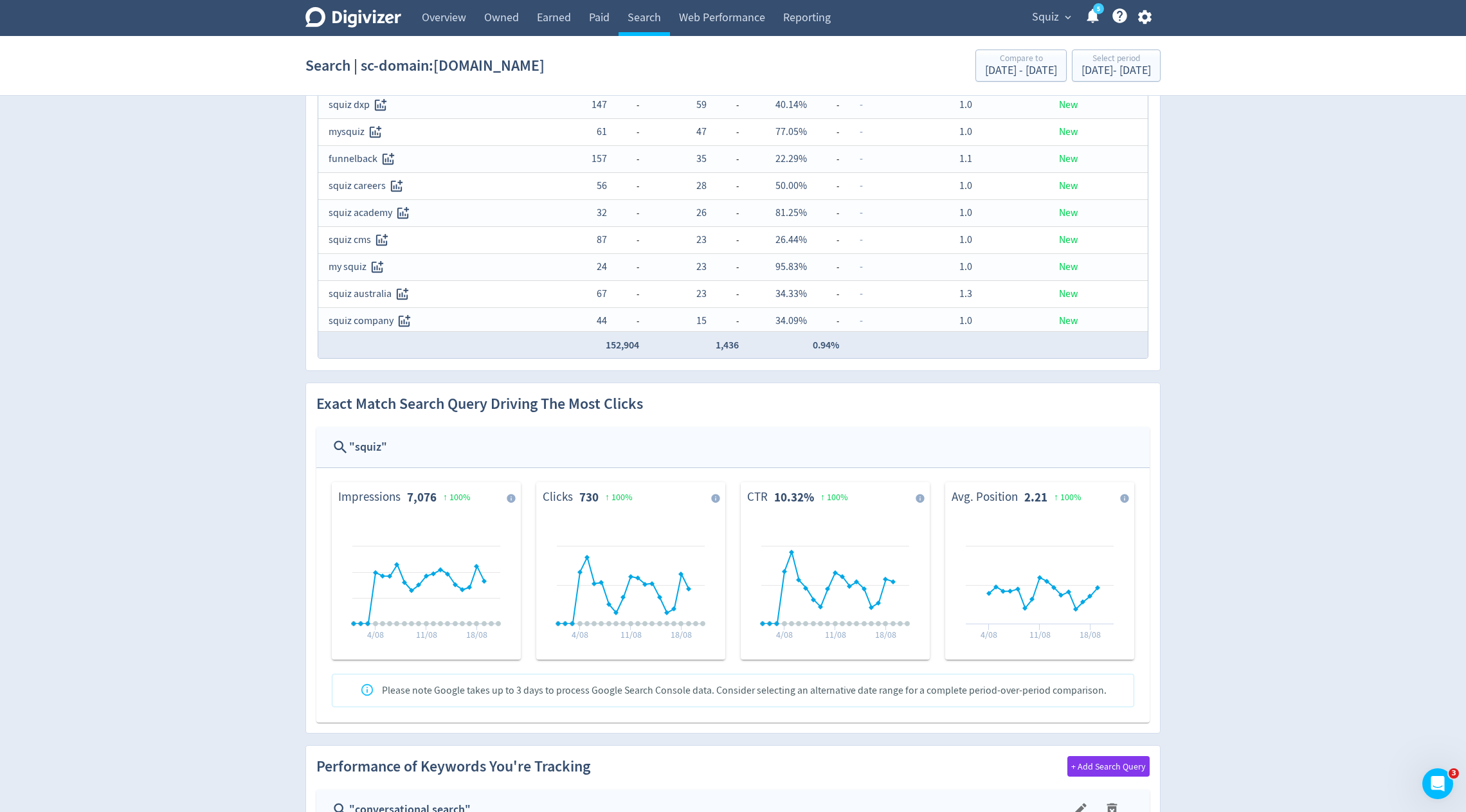
scroll to position [0, 0]
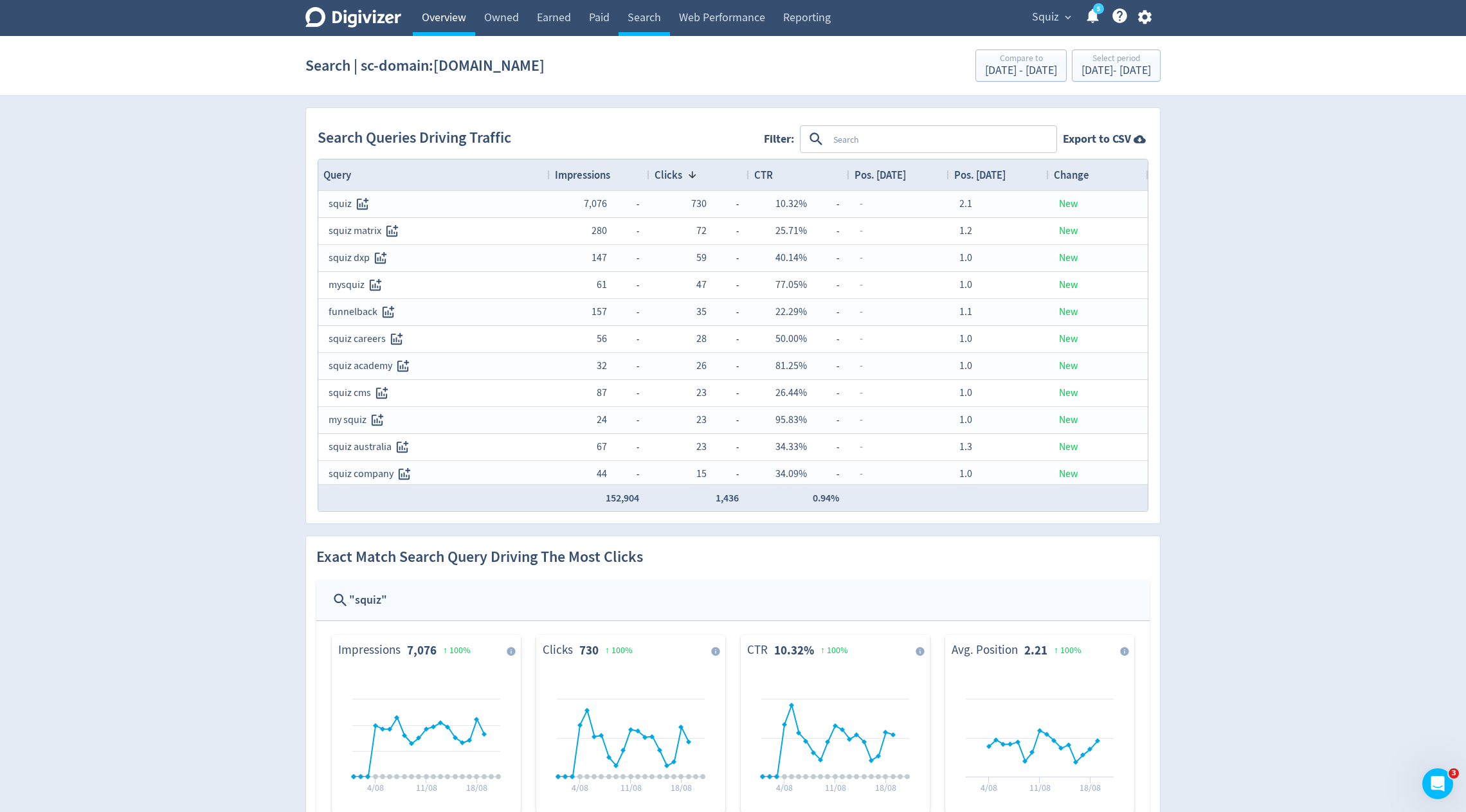
click at [436, 21] on link "Overview" at bounding box center [444, 17] width 62 height 36
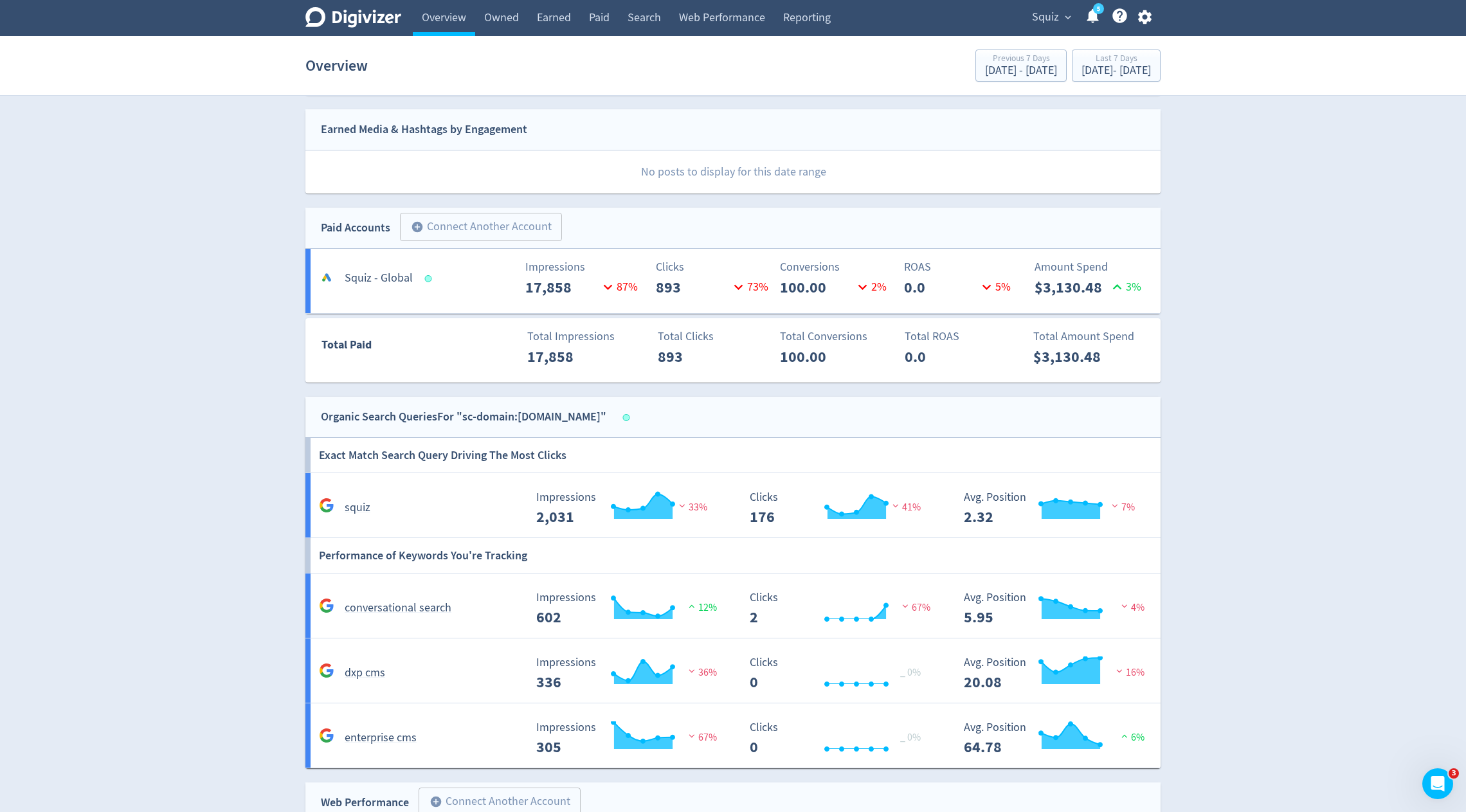
scroll to position [427, 0]
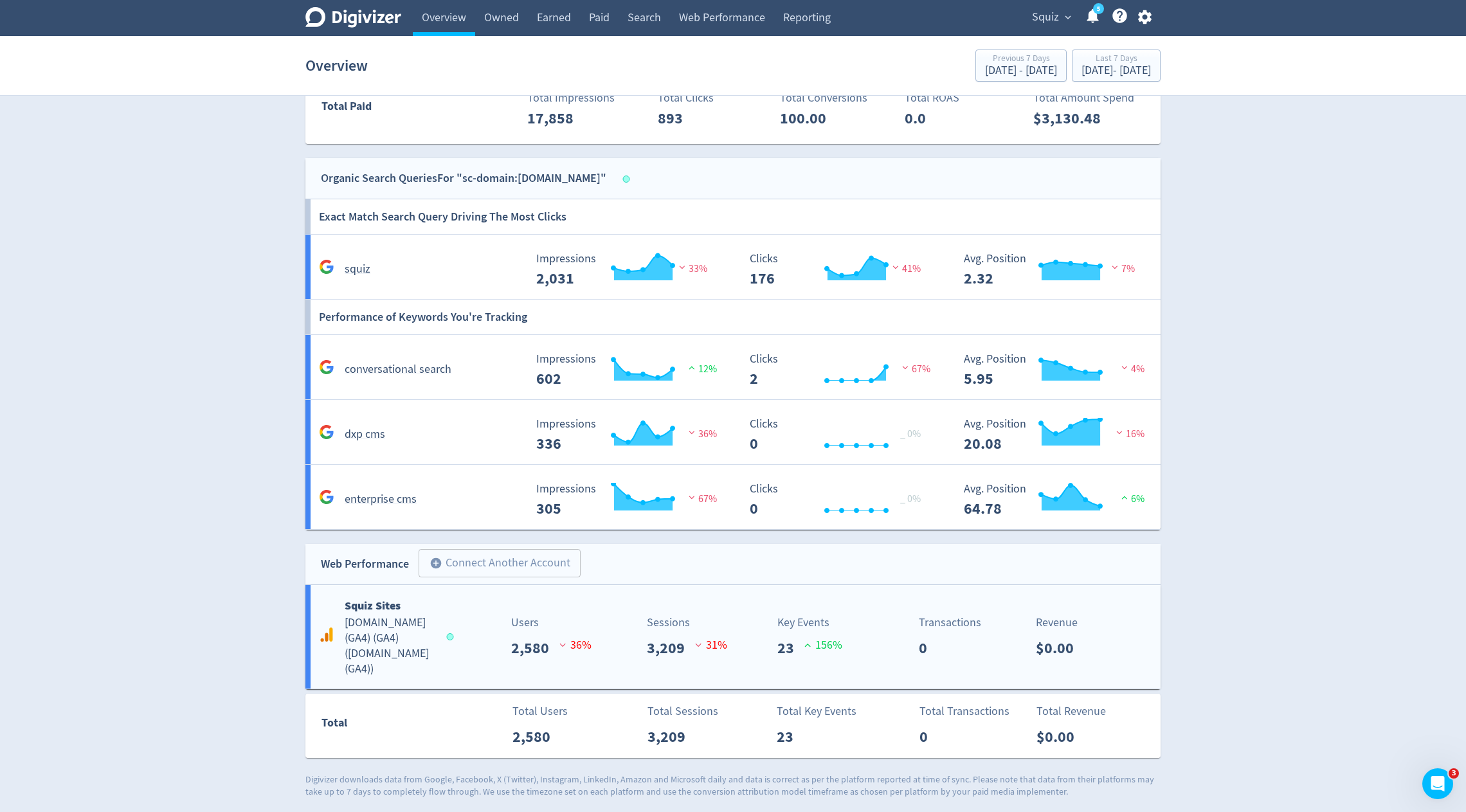
click at [490, 625] on div "Users 2,580 36 %" at bounding box center [523, 637] width 141 height 46
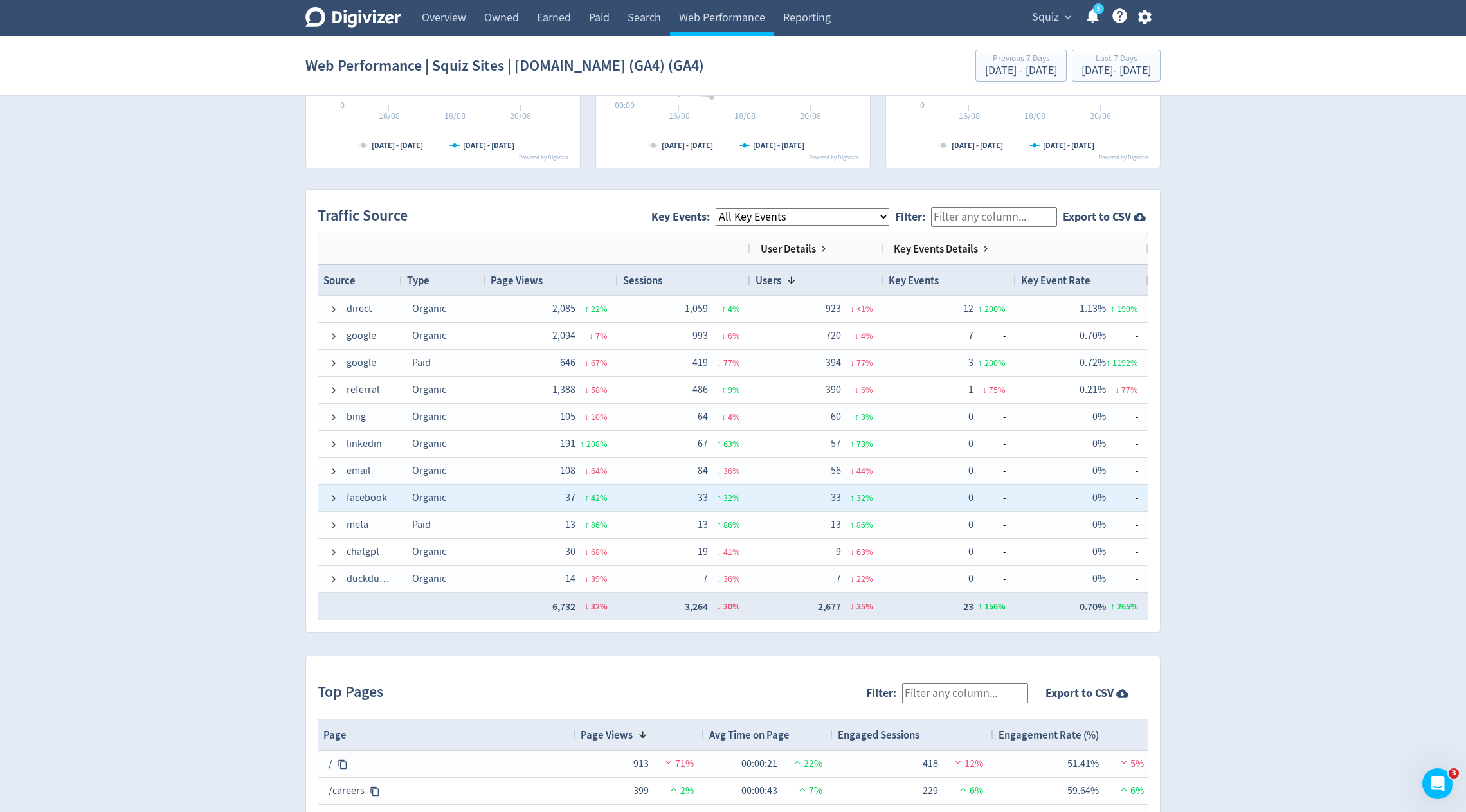
scroll to position [764, 0]
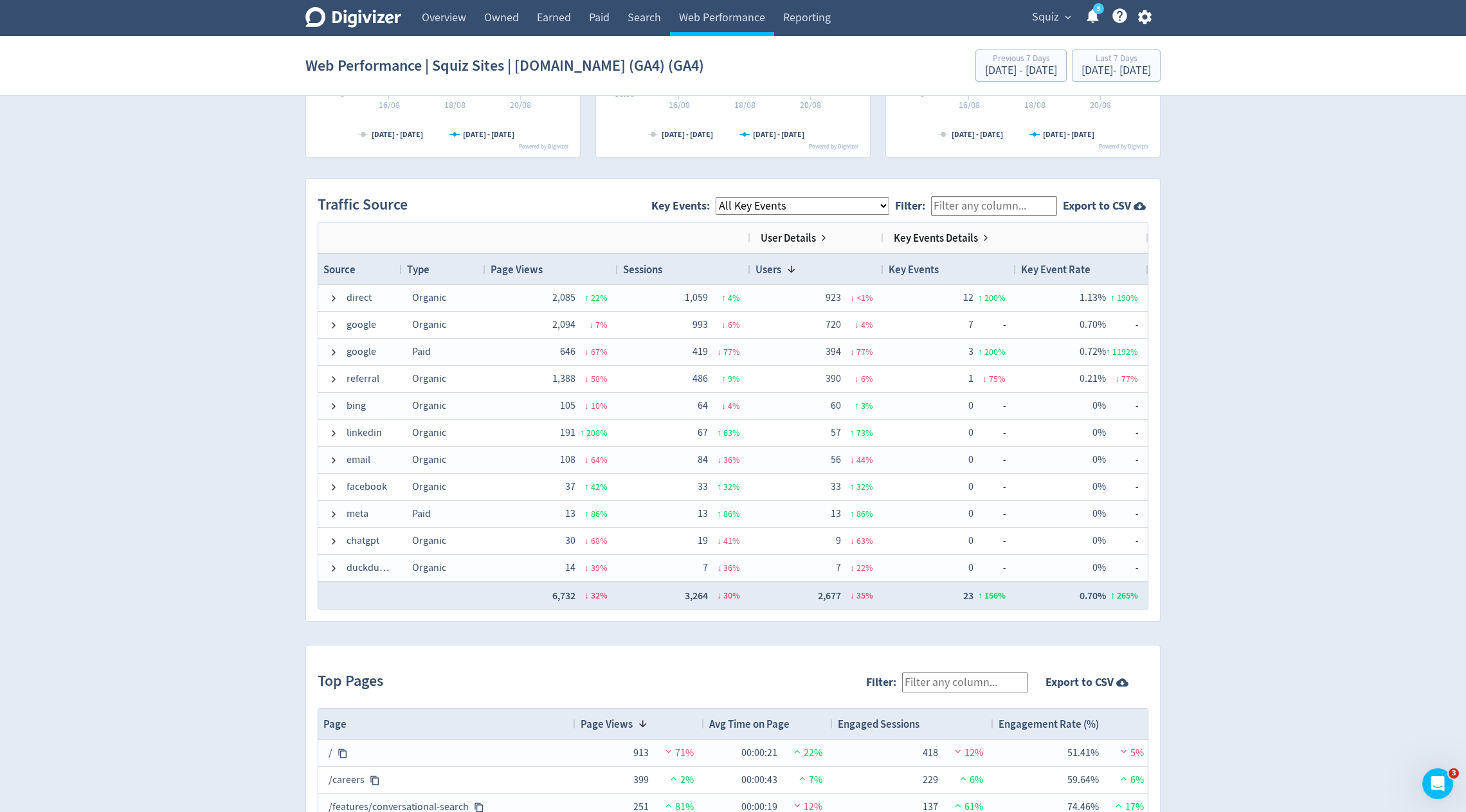
click at [837, 209] on select "All Key Events eCommerce contact file_download discovery_call" at bounding box center [802, 206] width 174 height 17
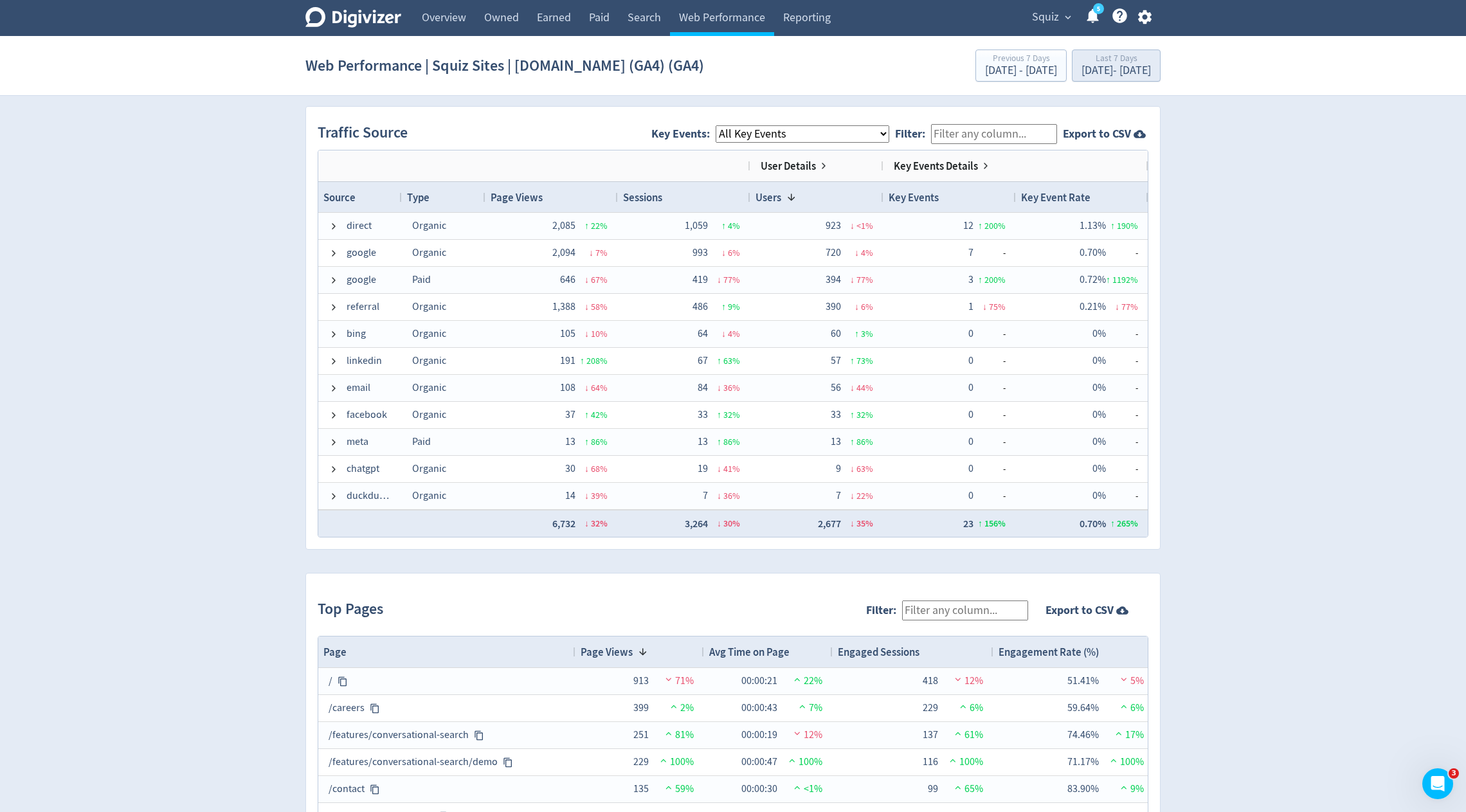
scroll to position [759, 0]
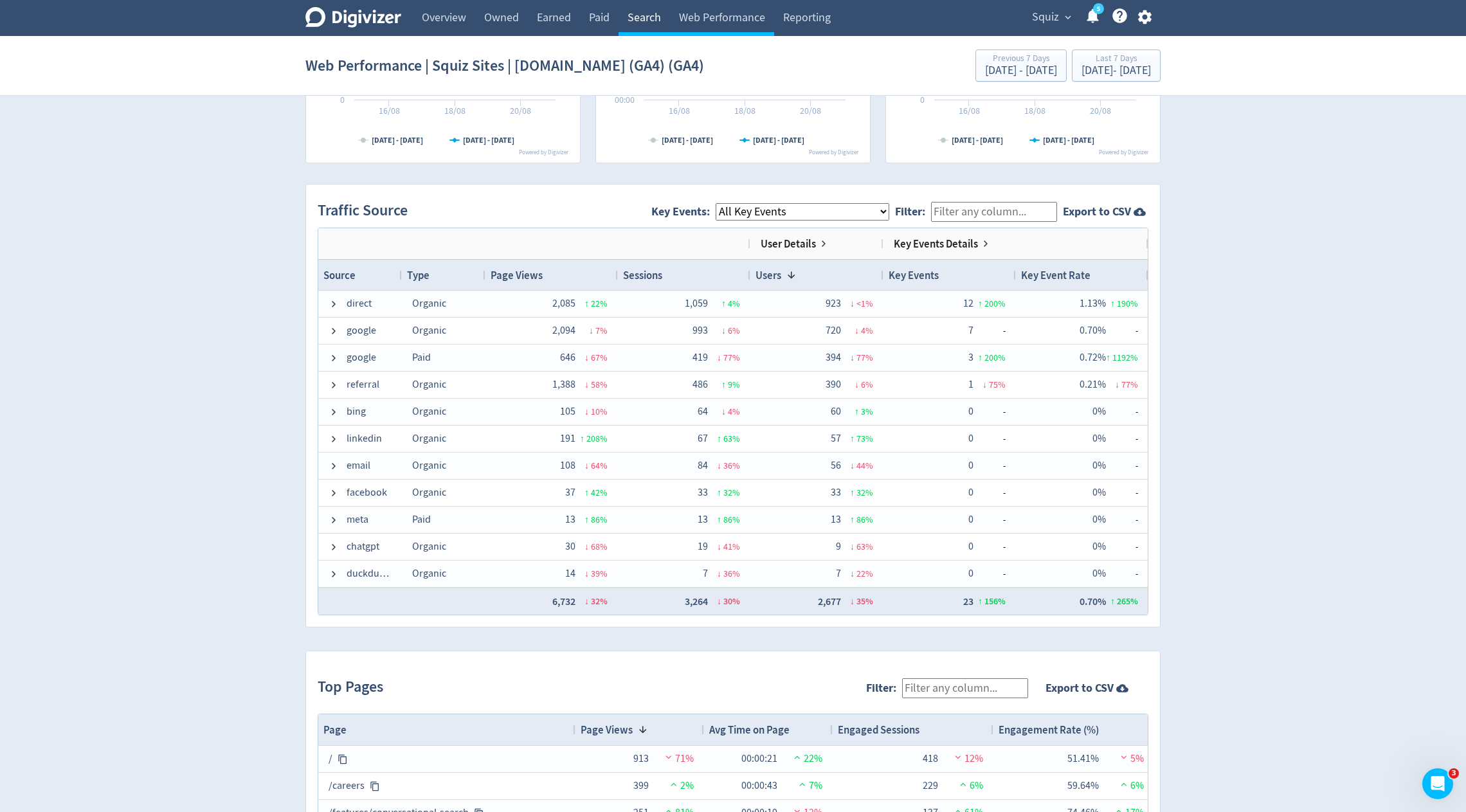
click at [638, 25] on link "Search" at bounding box center [645, 17] width 51 height 36
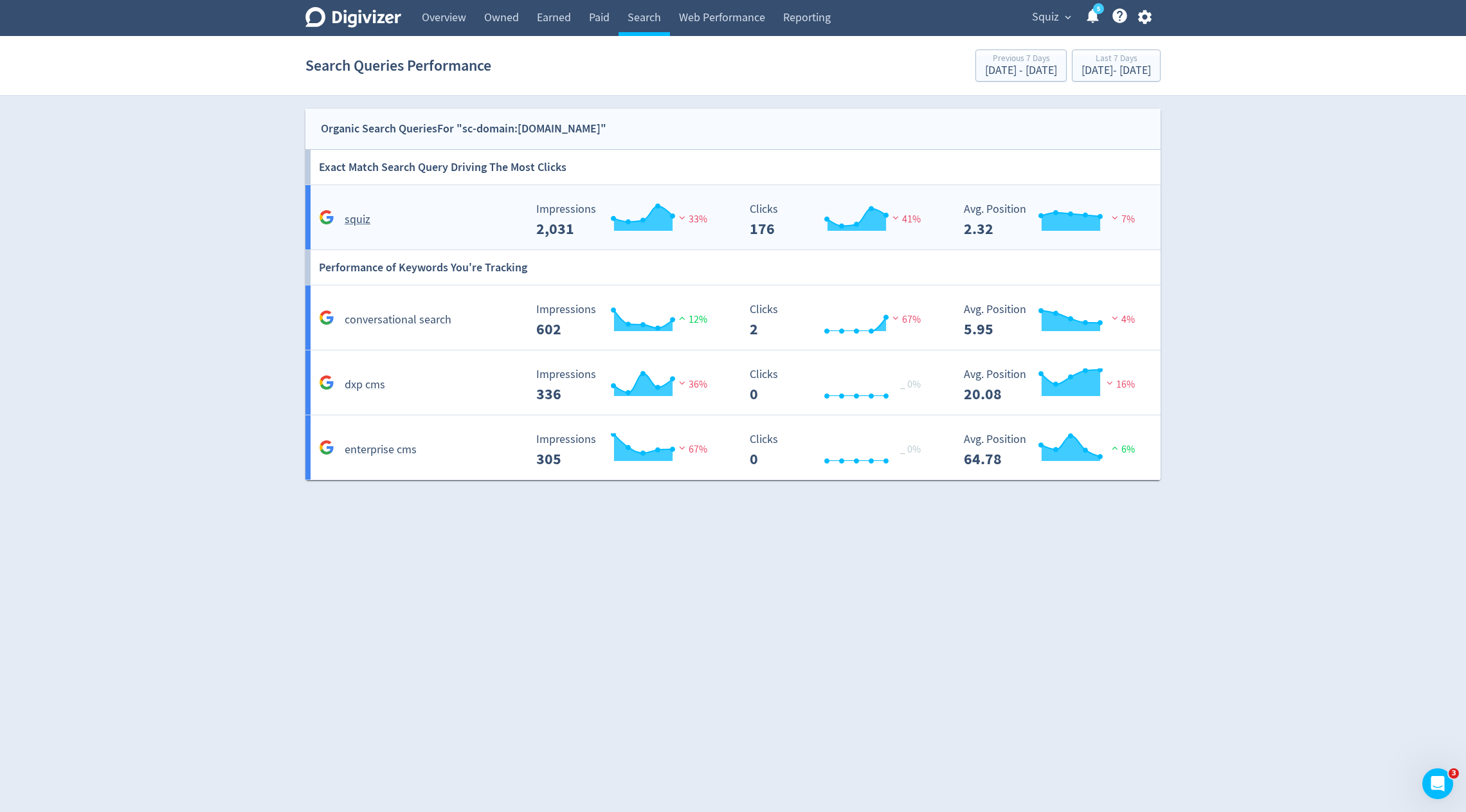
click at [520, 239] on div "squiz Created with Highcharts 10.3.3 Impressions 2,031 33% Created with Highcha…" at bounding box center [736, 218] width 861 height 64
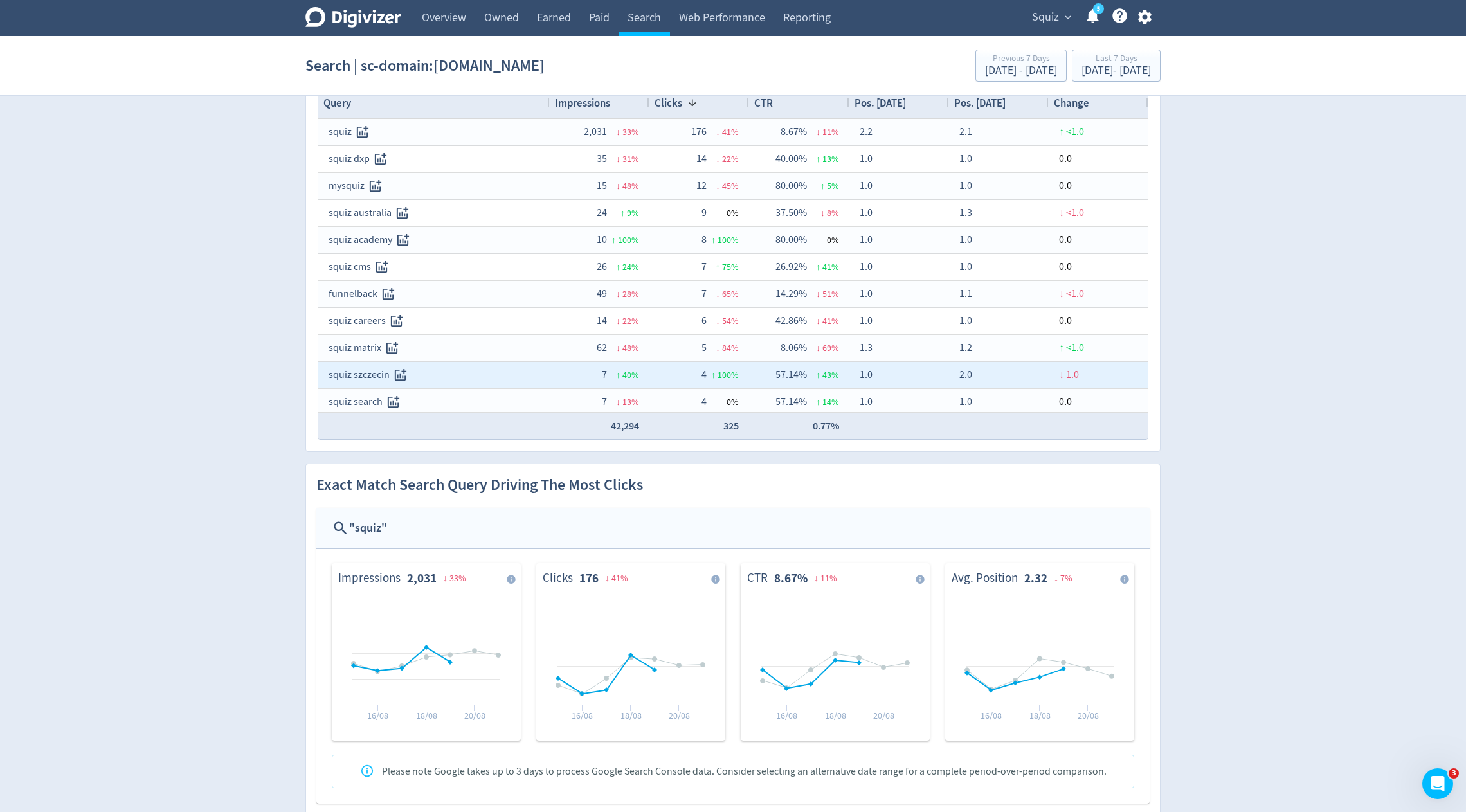
scroll to position [62, 0]
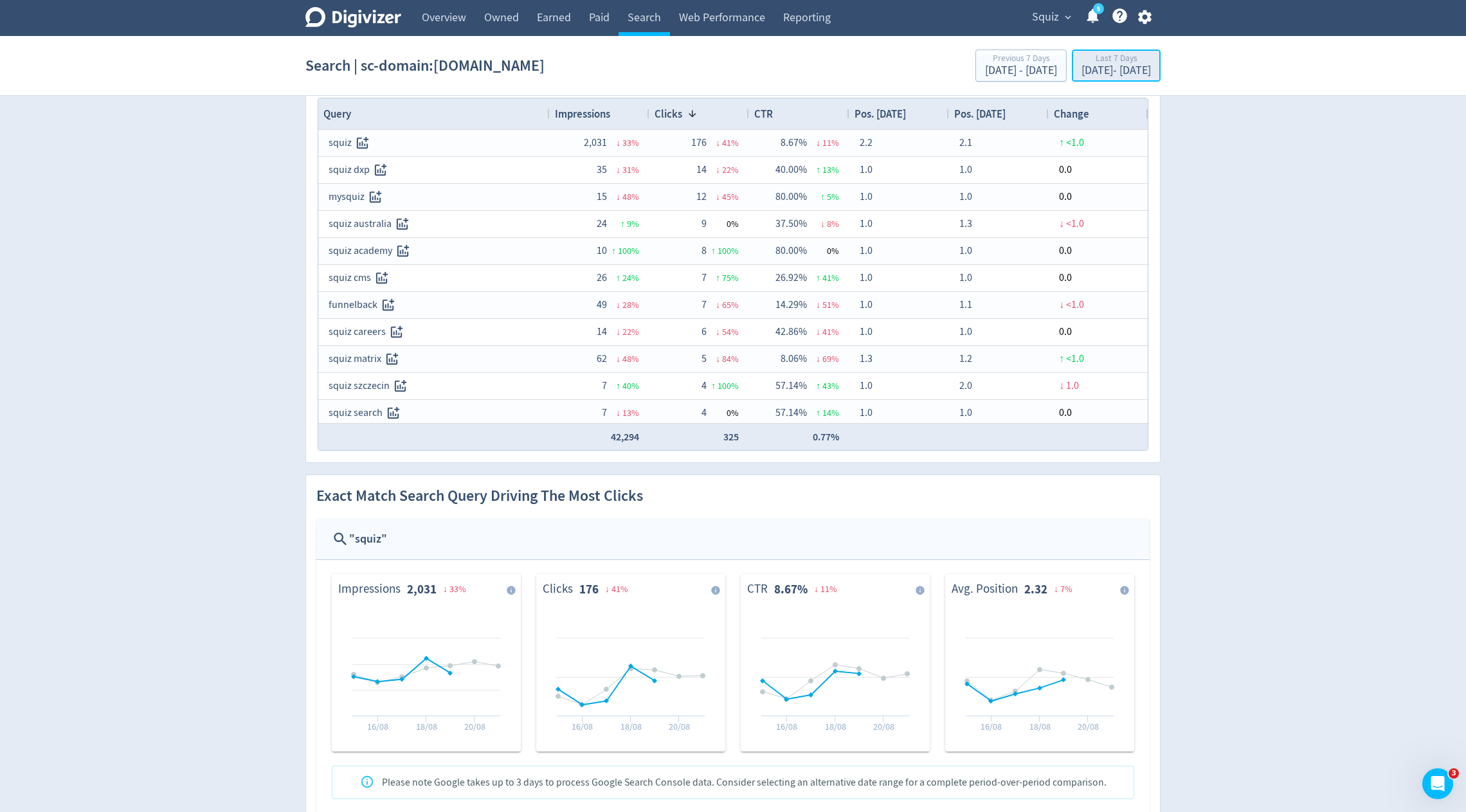
click at [1082, 66] on div "Aug 15, 2025 - Aug 21, 2025" at bounding box center [1117, 71] width 70 height 12
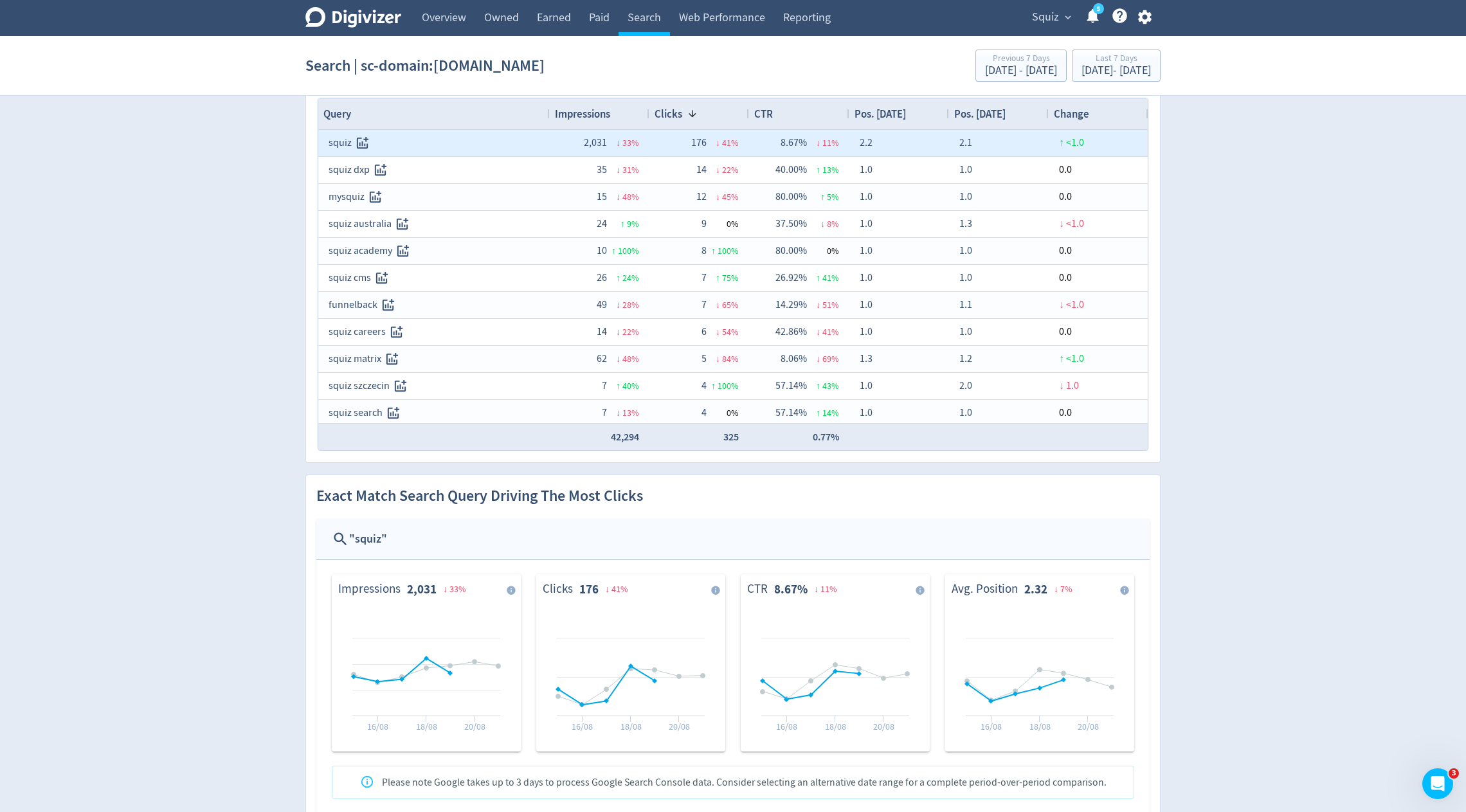
scroll to position [0, 0]
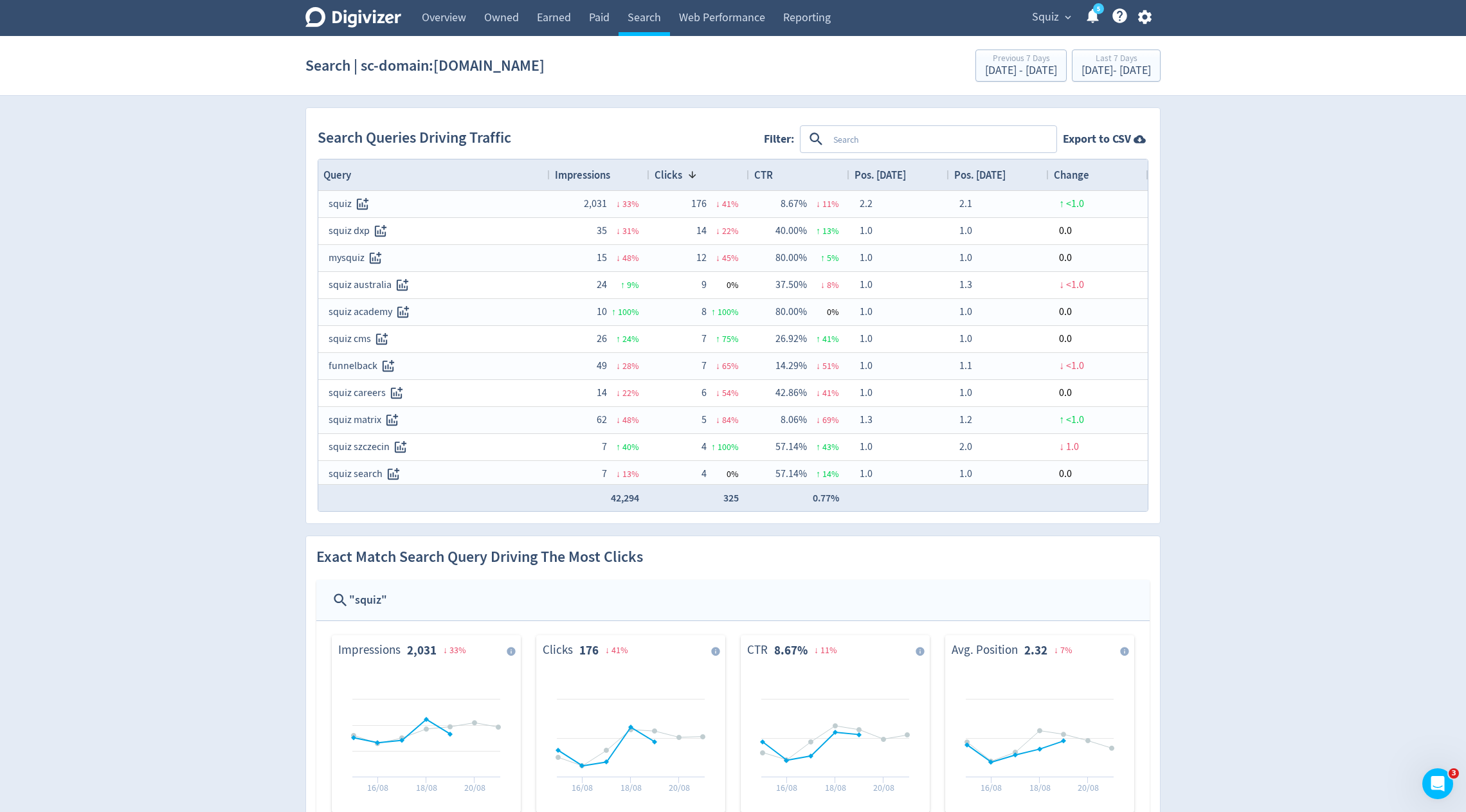
click at [575, 177] on span "Impressions" at bounding box center [582, 175] width 55 height 14
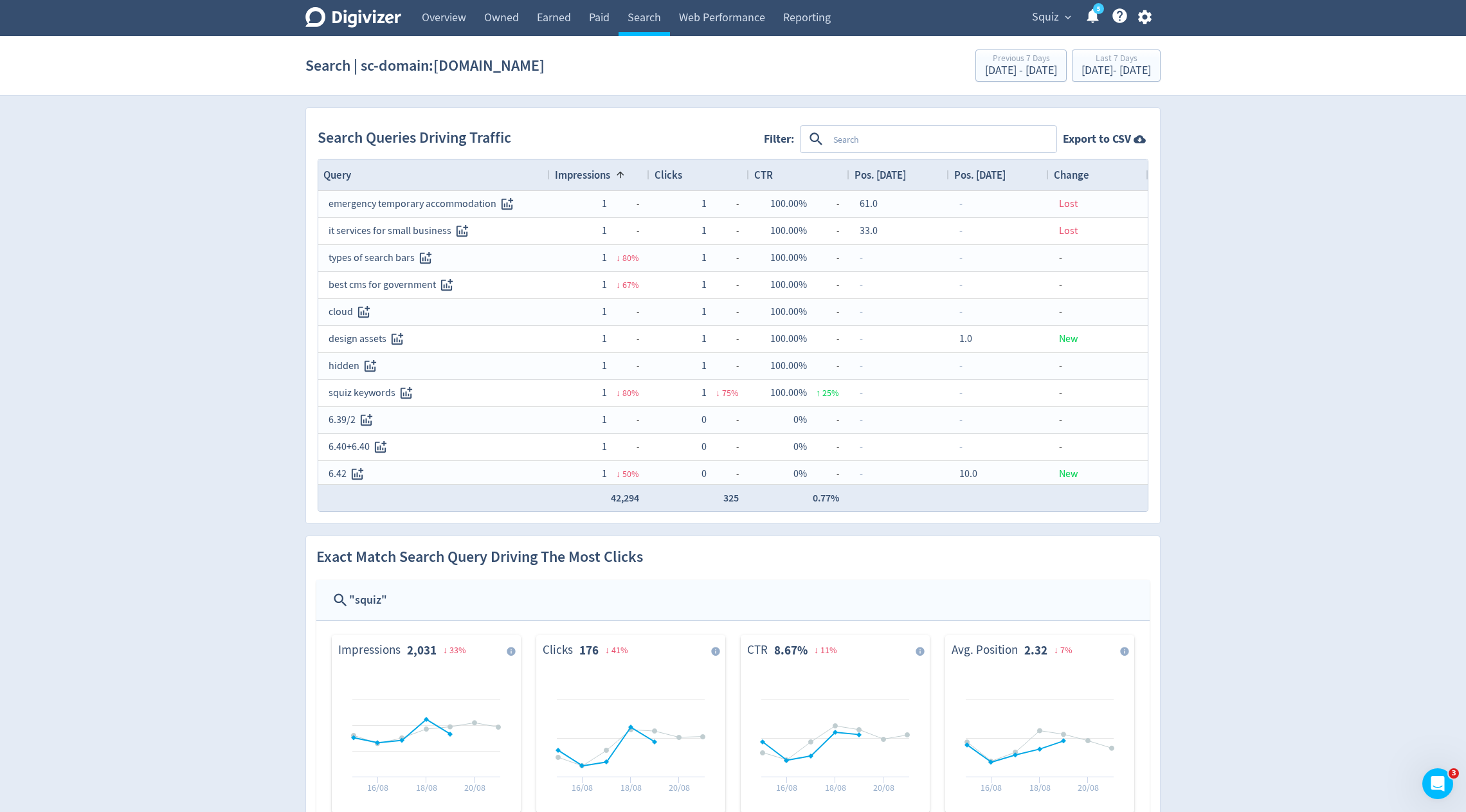
click at [575, 177] on span "Impressions" at bounding box center [582, 175] width 55 height 14
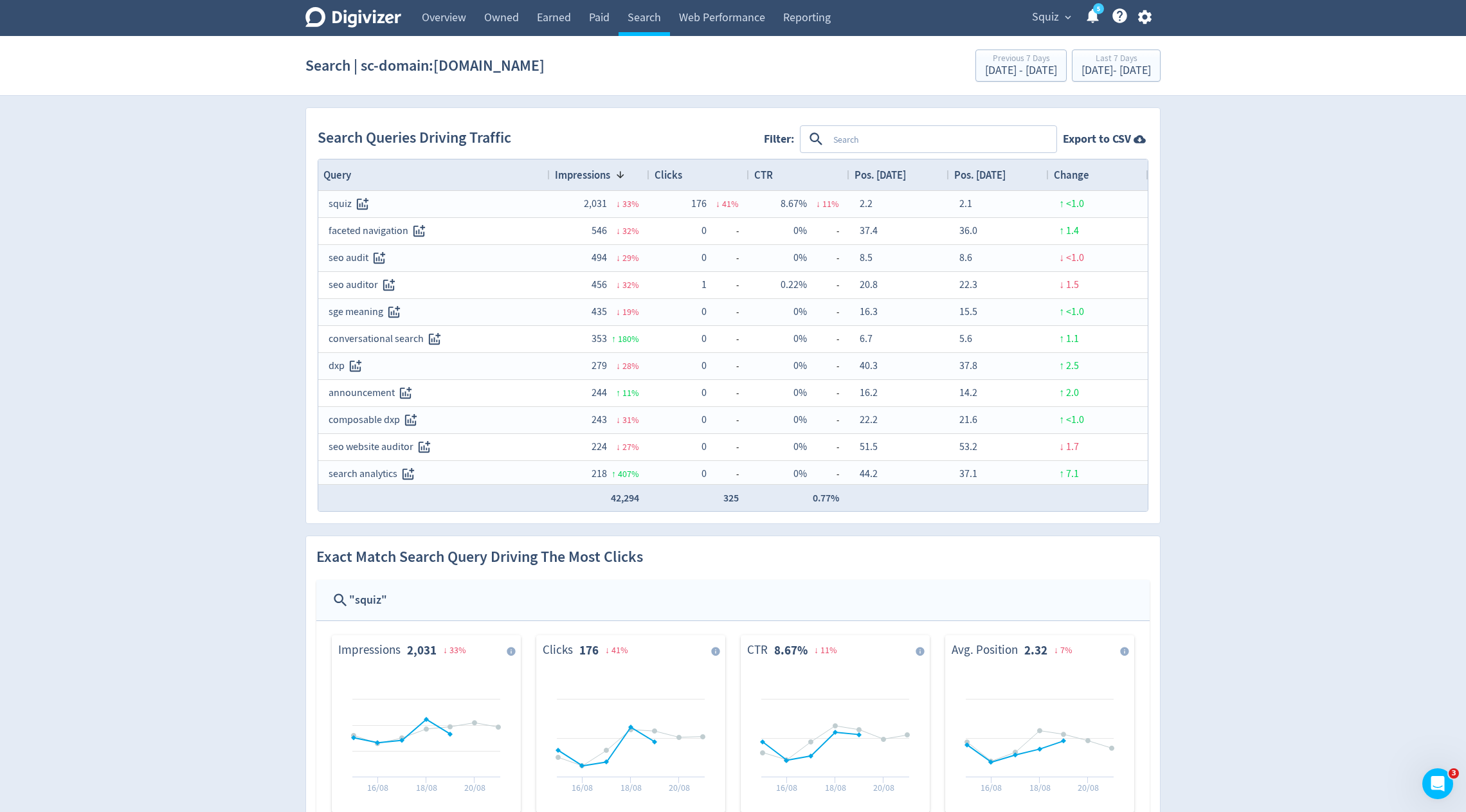
click at [903, 143] on textarea at bounding box center [942, 140] width 227 height 24
type textarea "squiz"
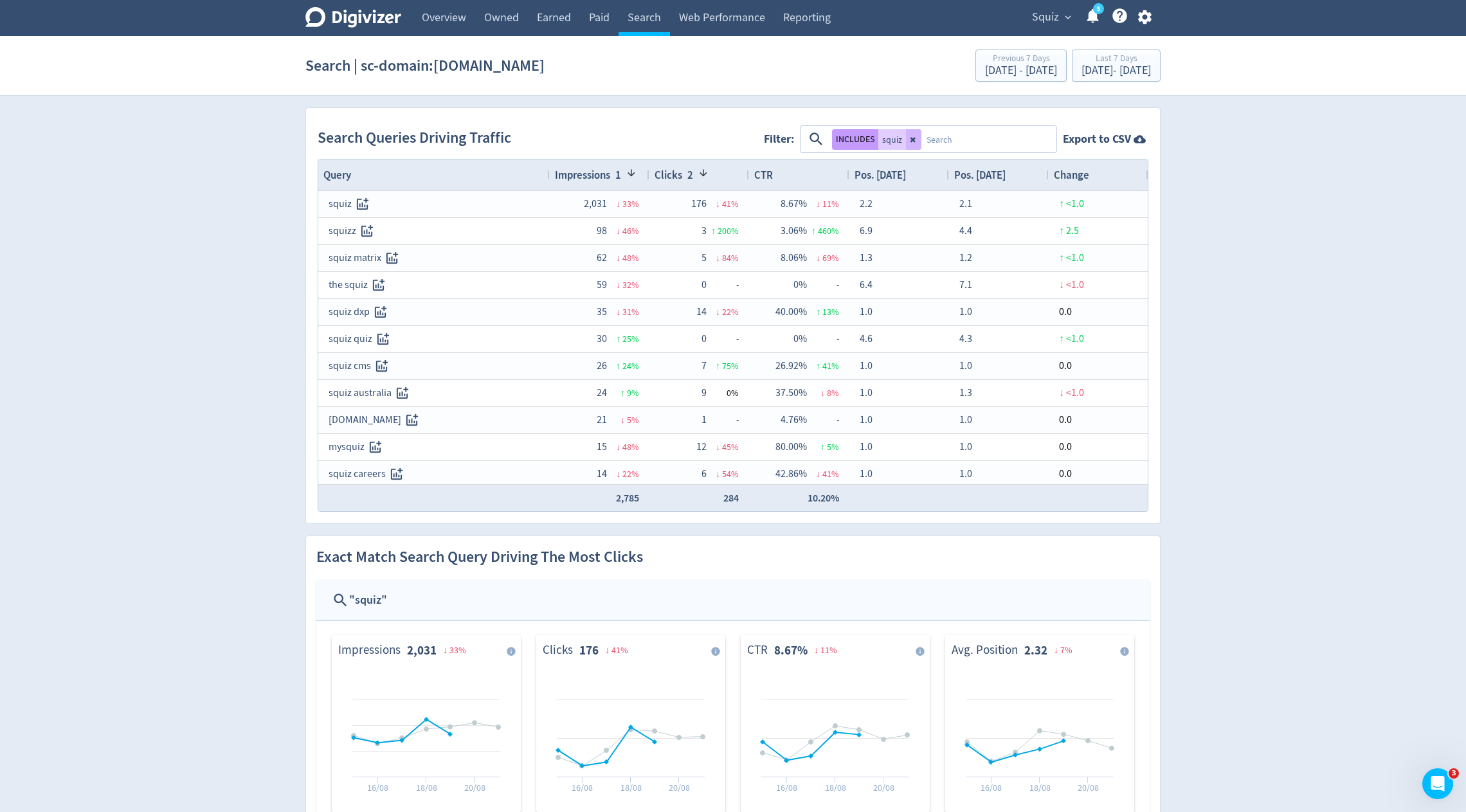
click at [846, 139] on button "INCLUDES" at bounding box center [855, 140] width 46 height 20
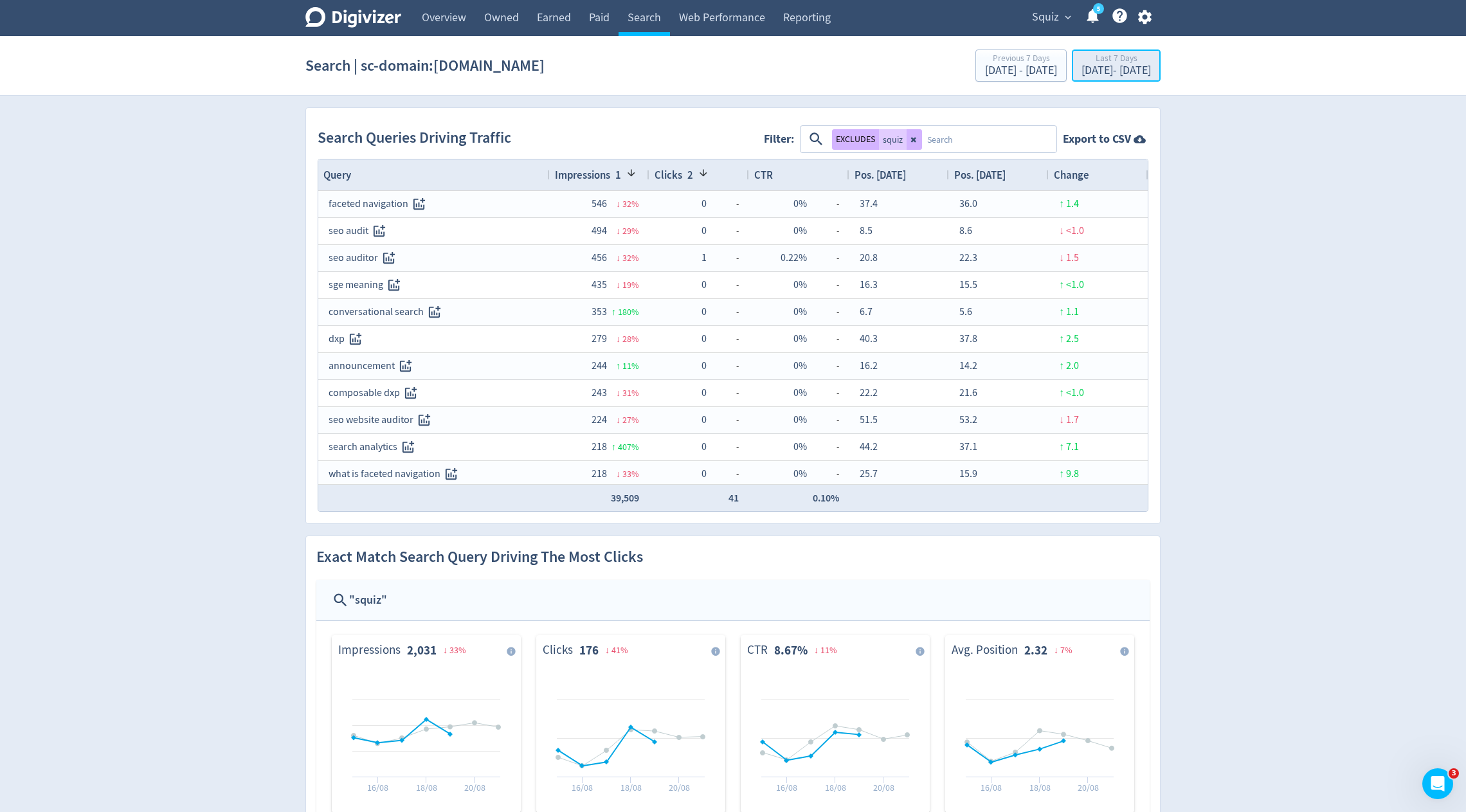
click at [1082, 59] on div "Last 7 Days" at bounding box center [1117, 60] width 70 height 11
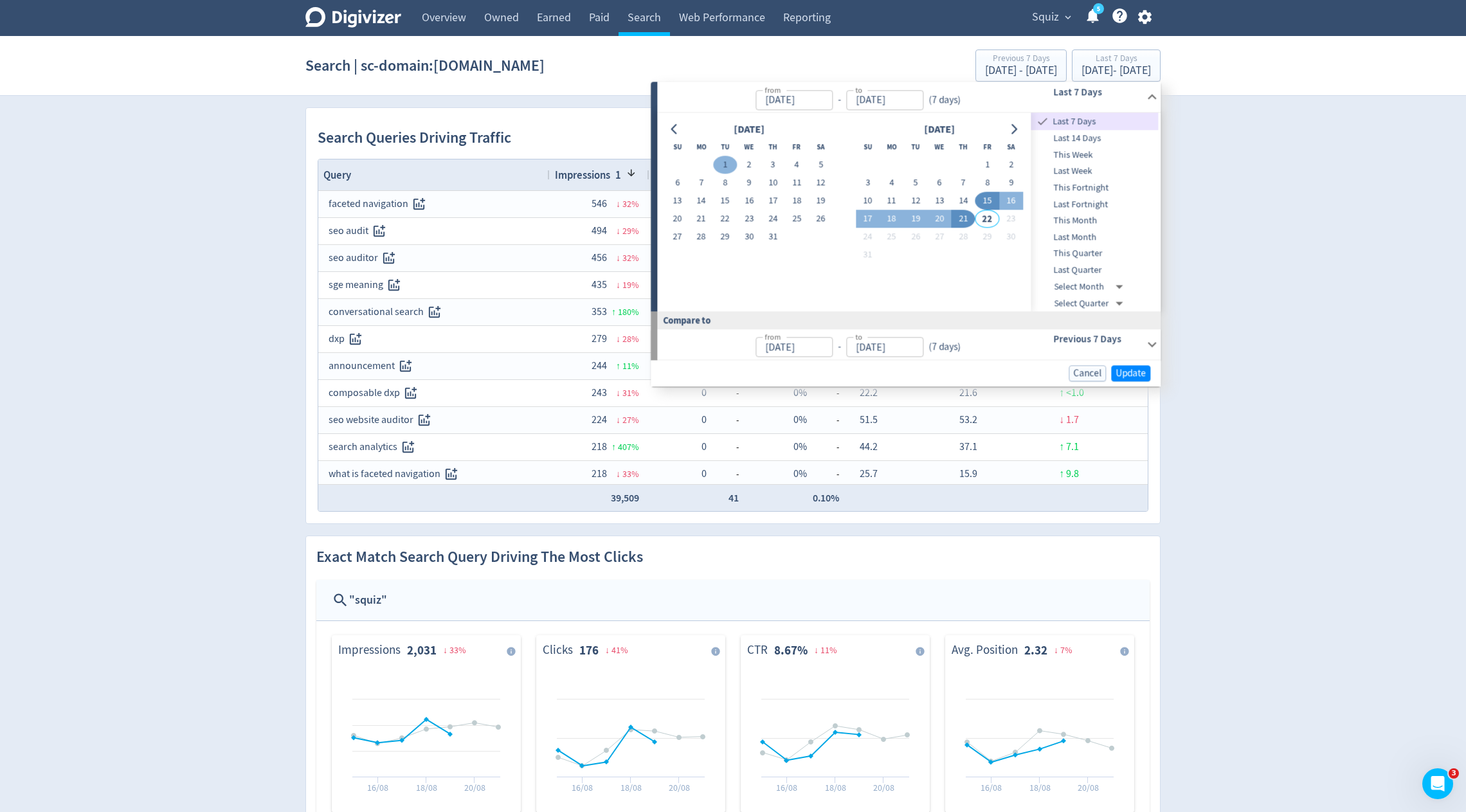
click at [726, 166] on button "1" at bounding box center [725, 165] width 24 height 18
type input "Jul 01, 2025"
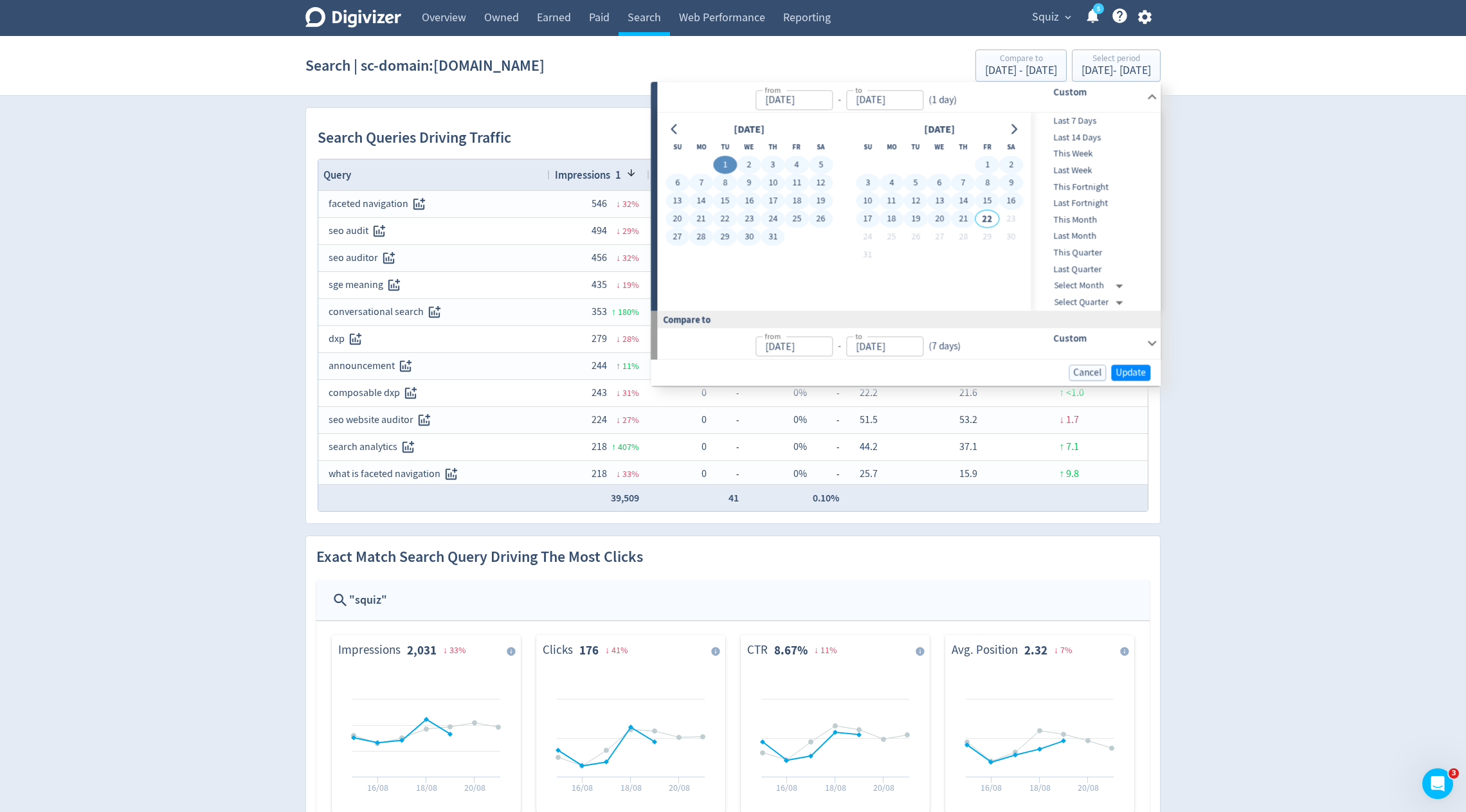
click at [964, 221] on button "21" at bounding box center [964, 220] width 24 height 18
type input "[DATE]"
type input "May 10, 2025"
type input "Jun 30, 2025"
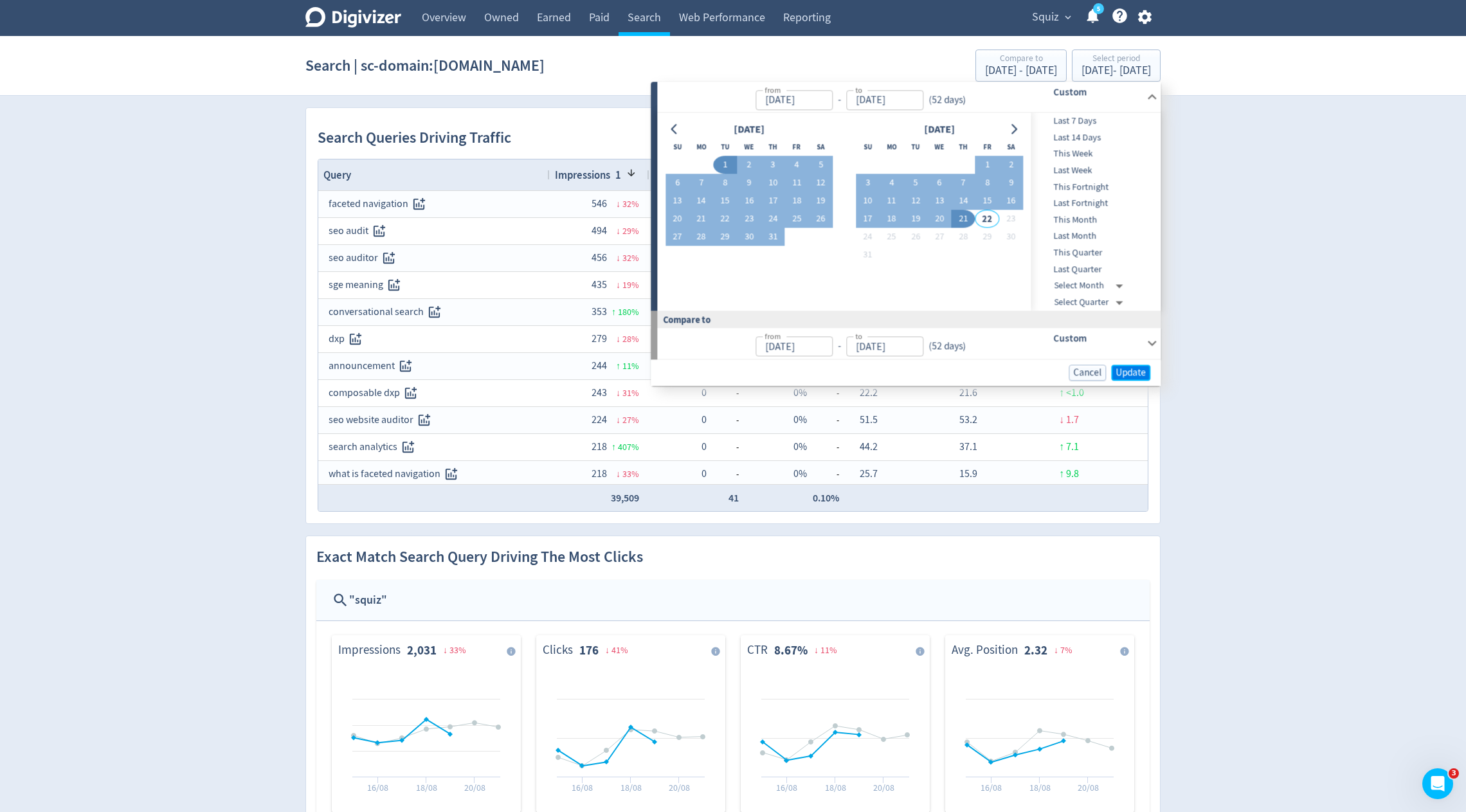
click at [1131, 372] on span "Update" at bounding box center [1131, 372] width 30 height 10
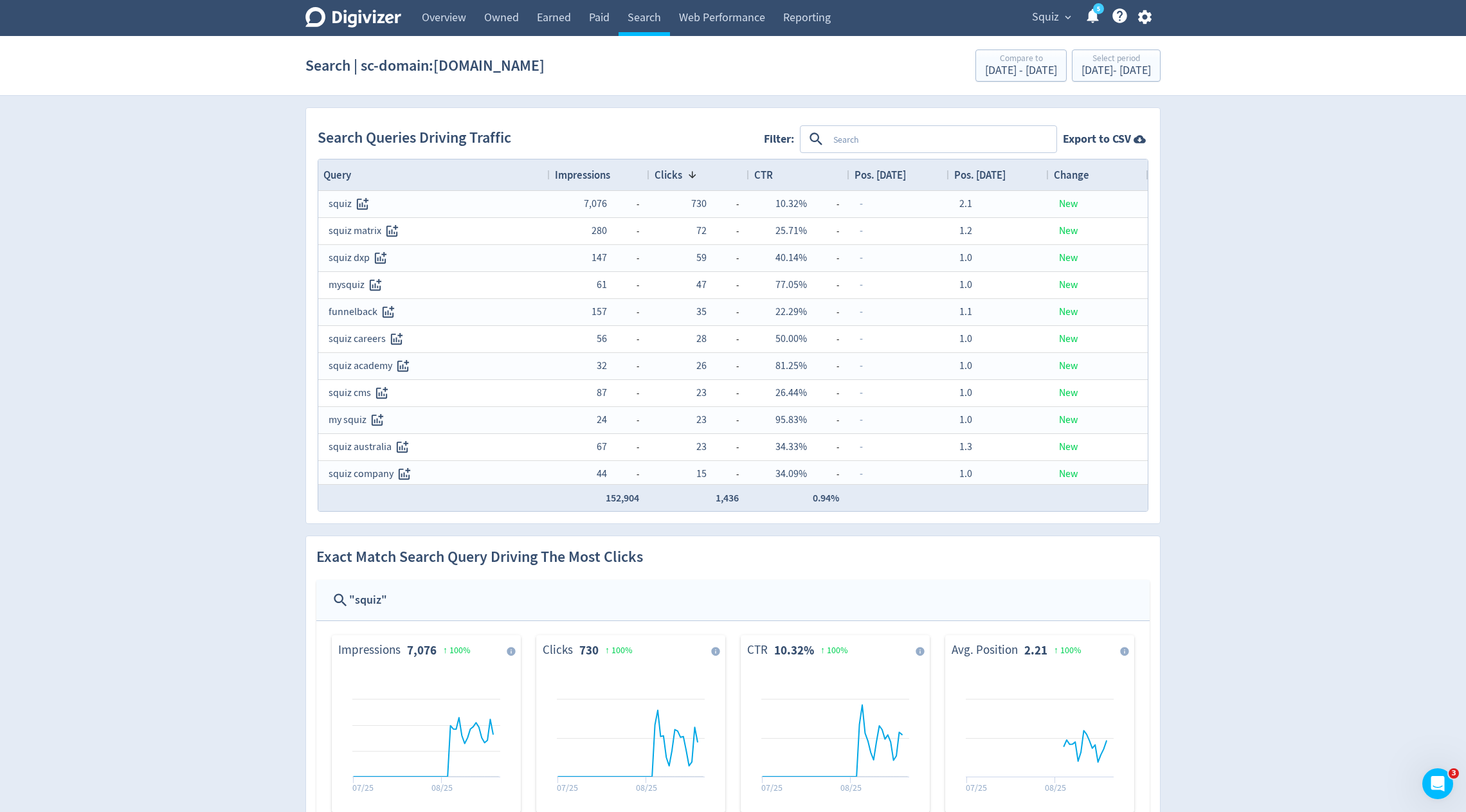
click at [945, 140] on textarea at bounding box center [942, 140] width 227 height 24
type textarea "squiz"
click at [852, 140] on button "INCLUDES" at bounding box center [855, 140] width 46 height 20
click at [599, 165] on div "Impressions" at bounding box center [599, 175] width 89 height 25
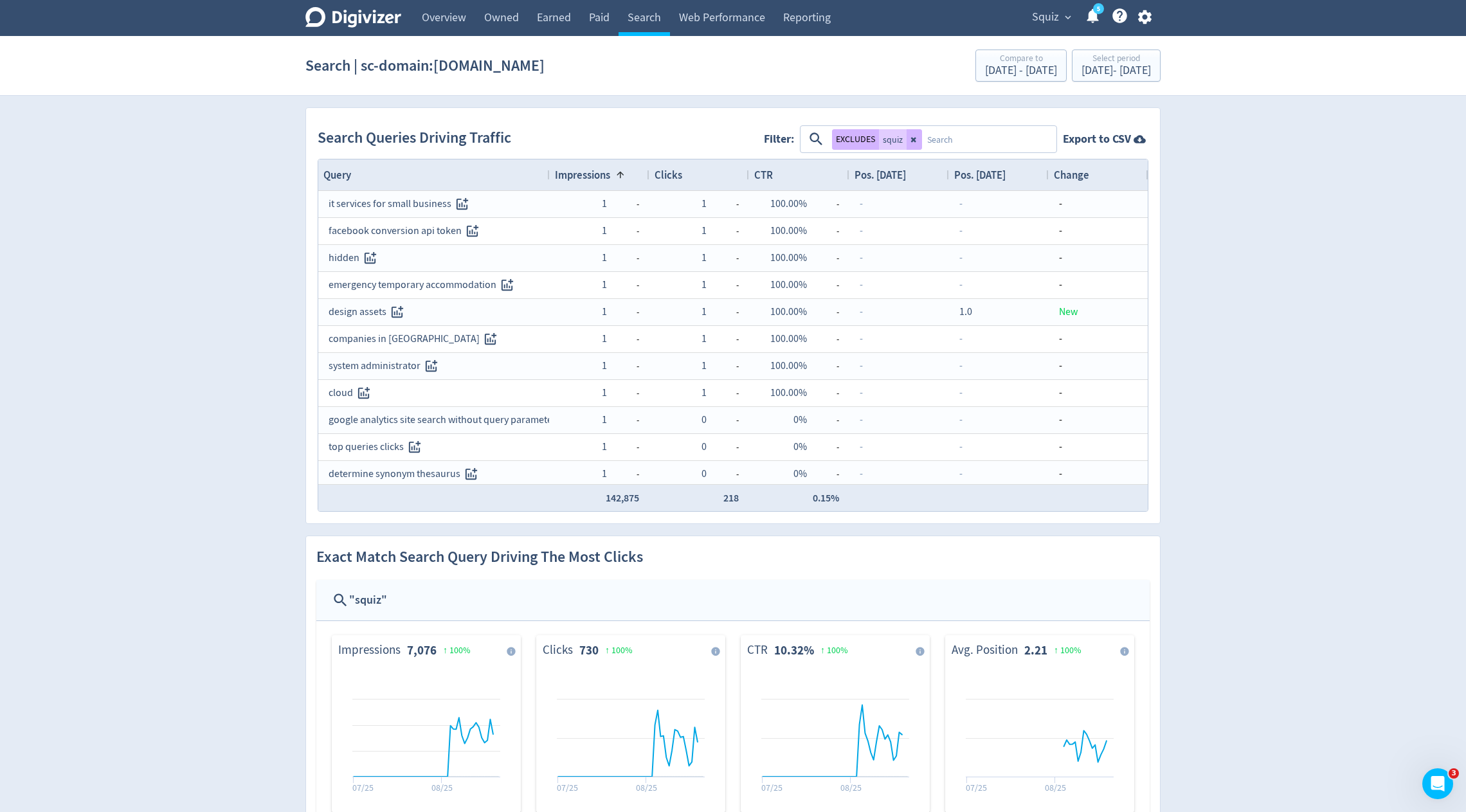
click at [597, 168] on span "Impressions" at bounding box center [582, 175] width 55 height 14
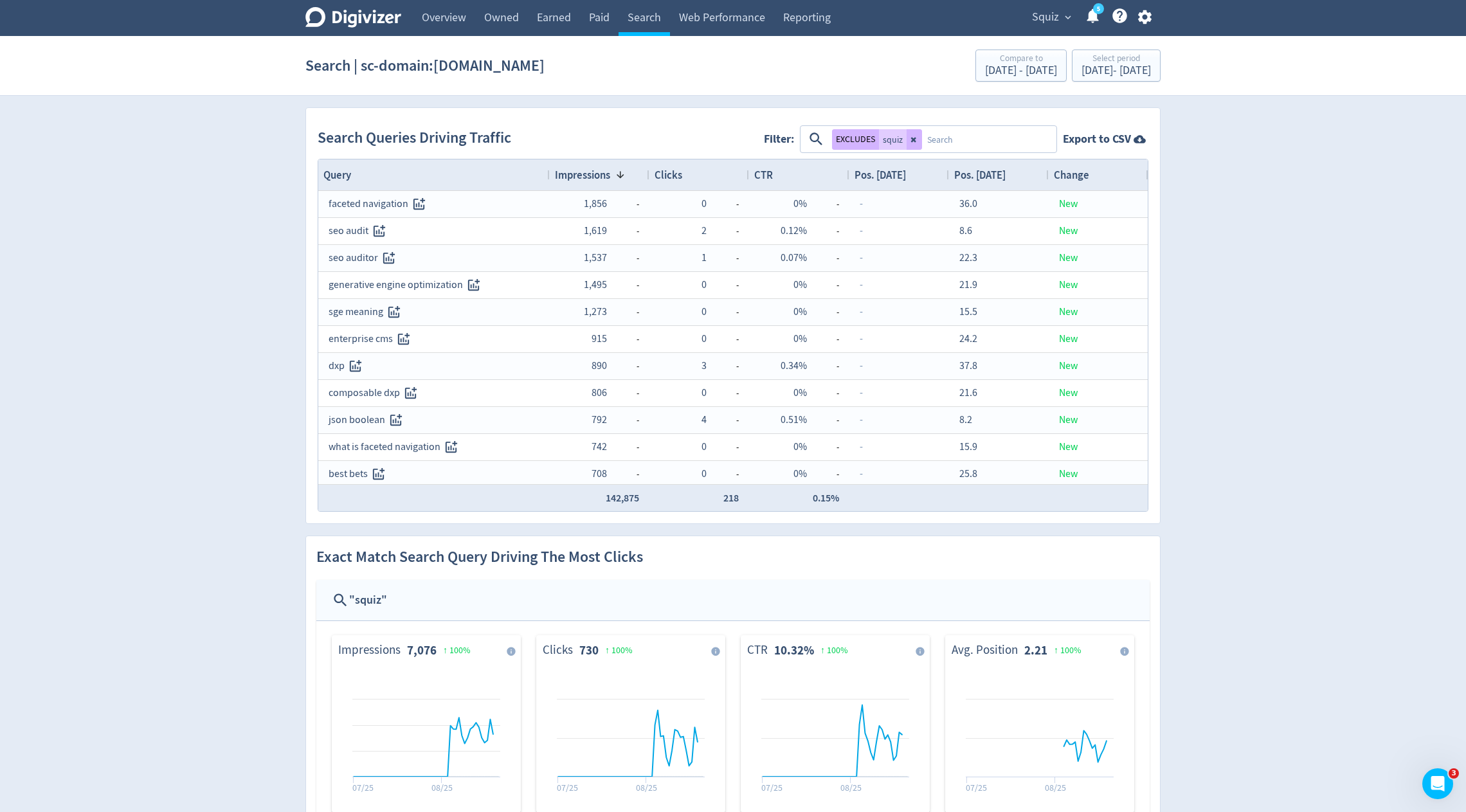
click at [934, 141] on textarea at bounding box center [988, 140] width 133 height 24
type textarea "conversational search"
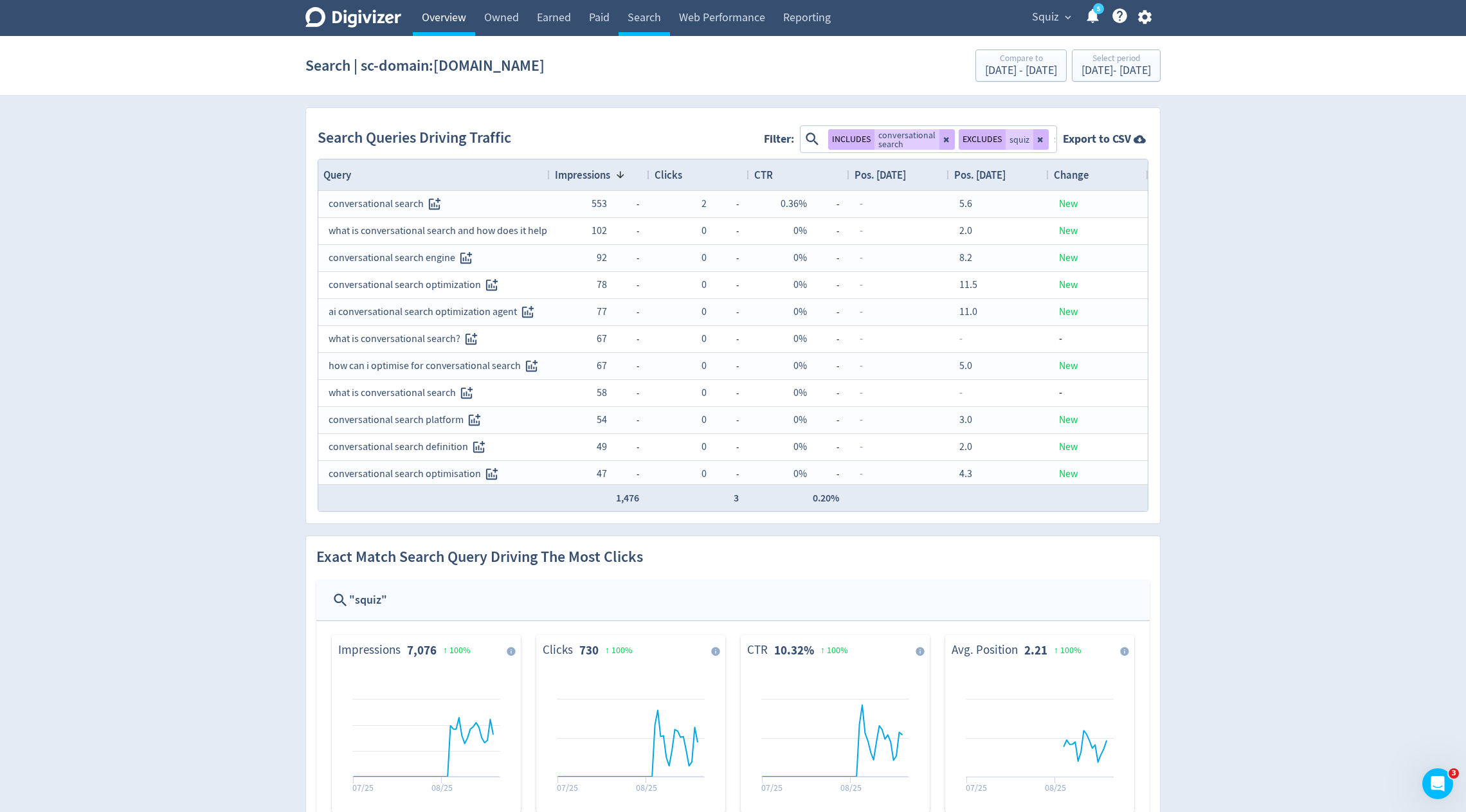
click at [449, 17] on link "Overview" at bounding box center [444, 17] width 62 height 36
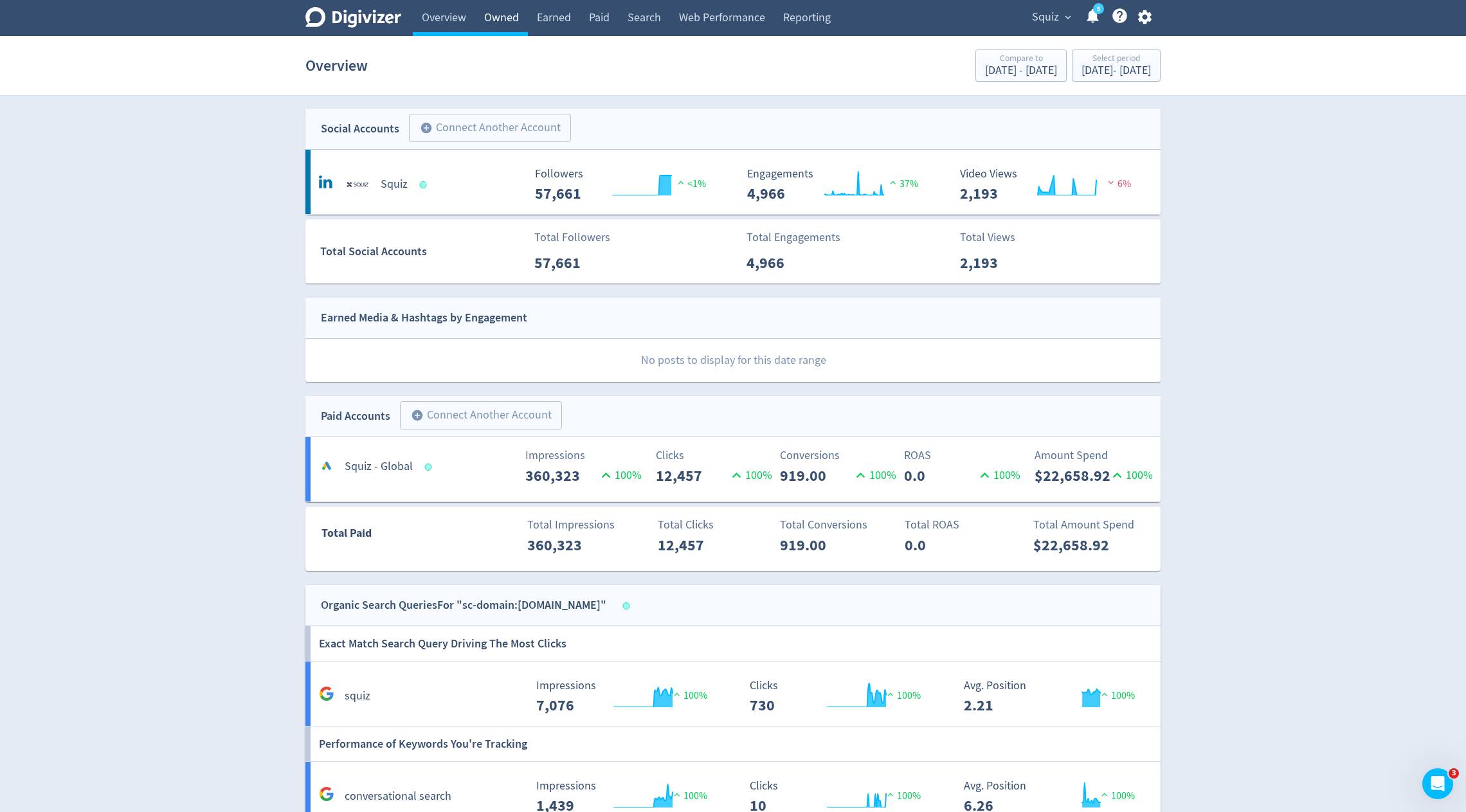
click at [499, 20] on link "Owned" at bounding box center [501, 17] width 52 height 36
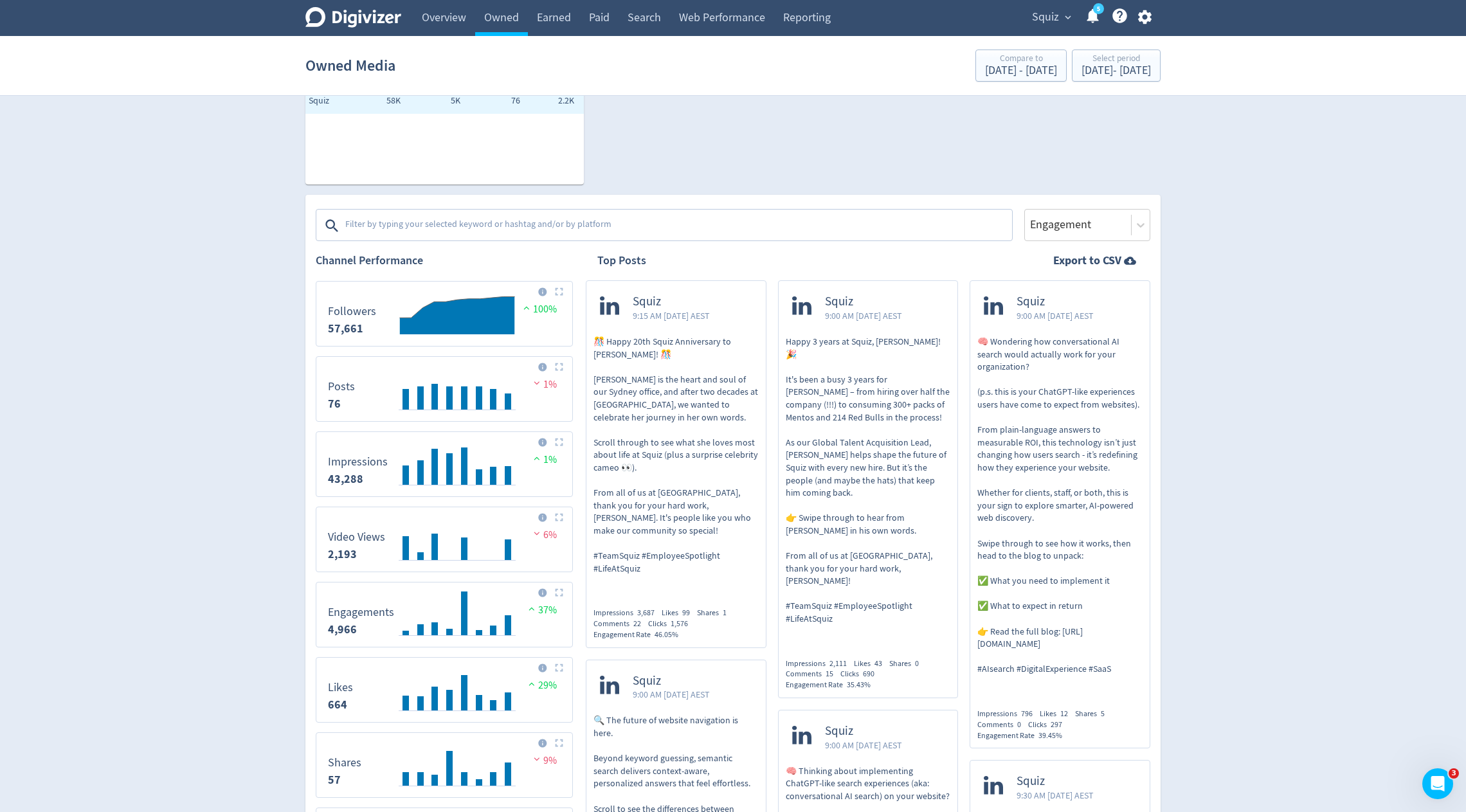
scroll to position [138, 0]
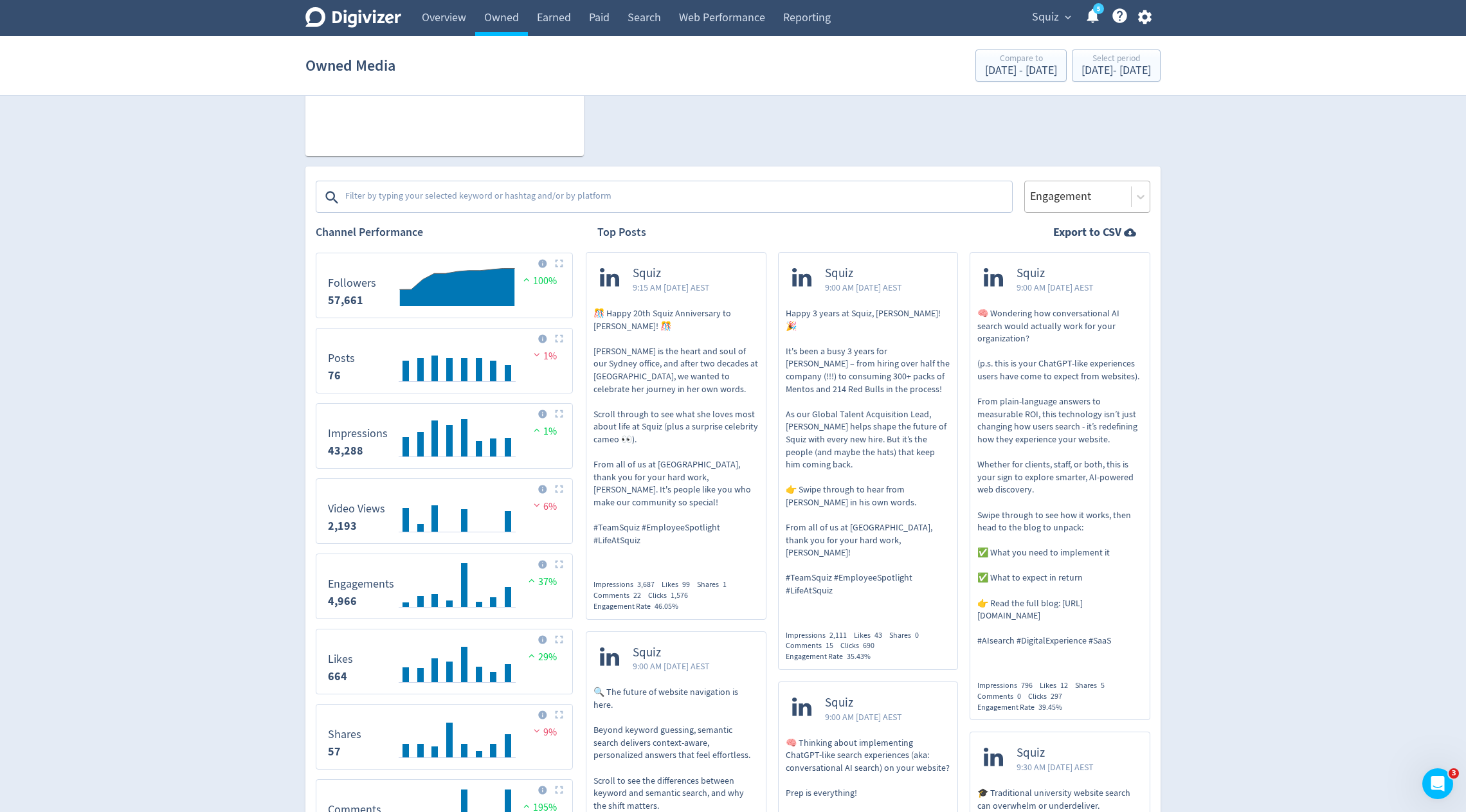
click at [1100, 198] on div at bounding box center [1077, 197] width 98 height 18
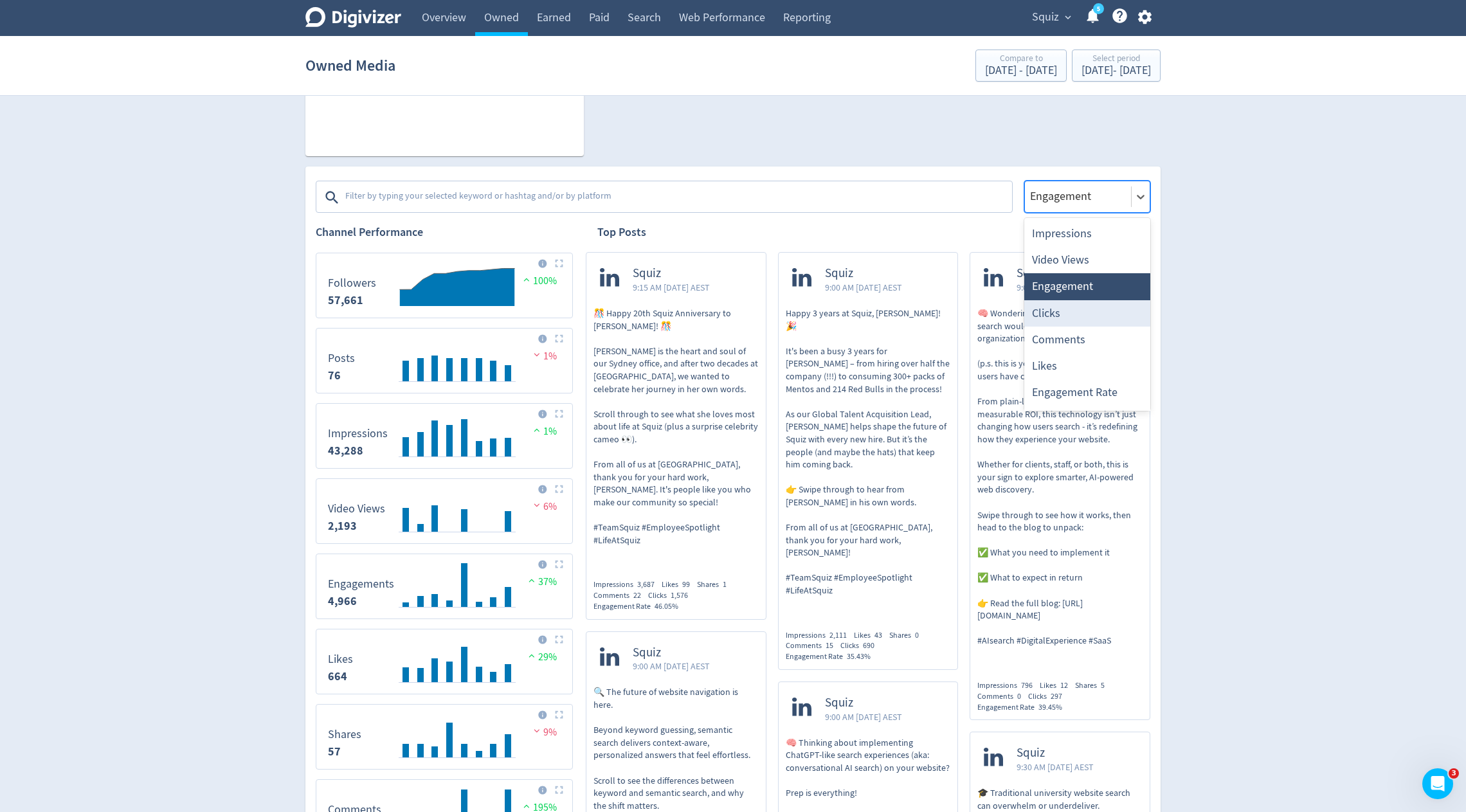
click at [1061, 314] on div "Clicks" at bounding box center [1087, 313] width 126 height 27
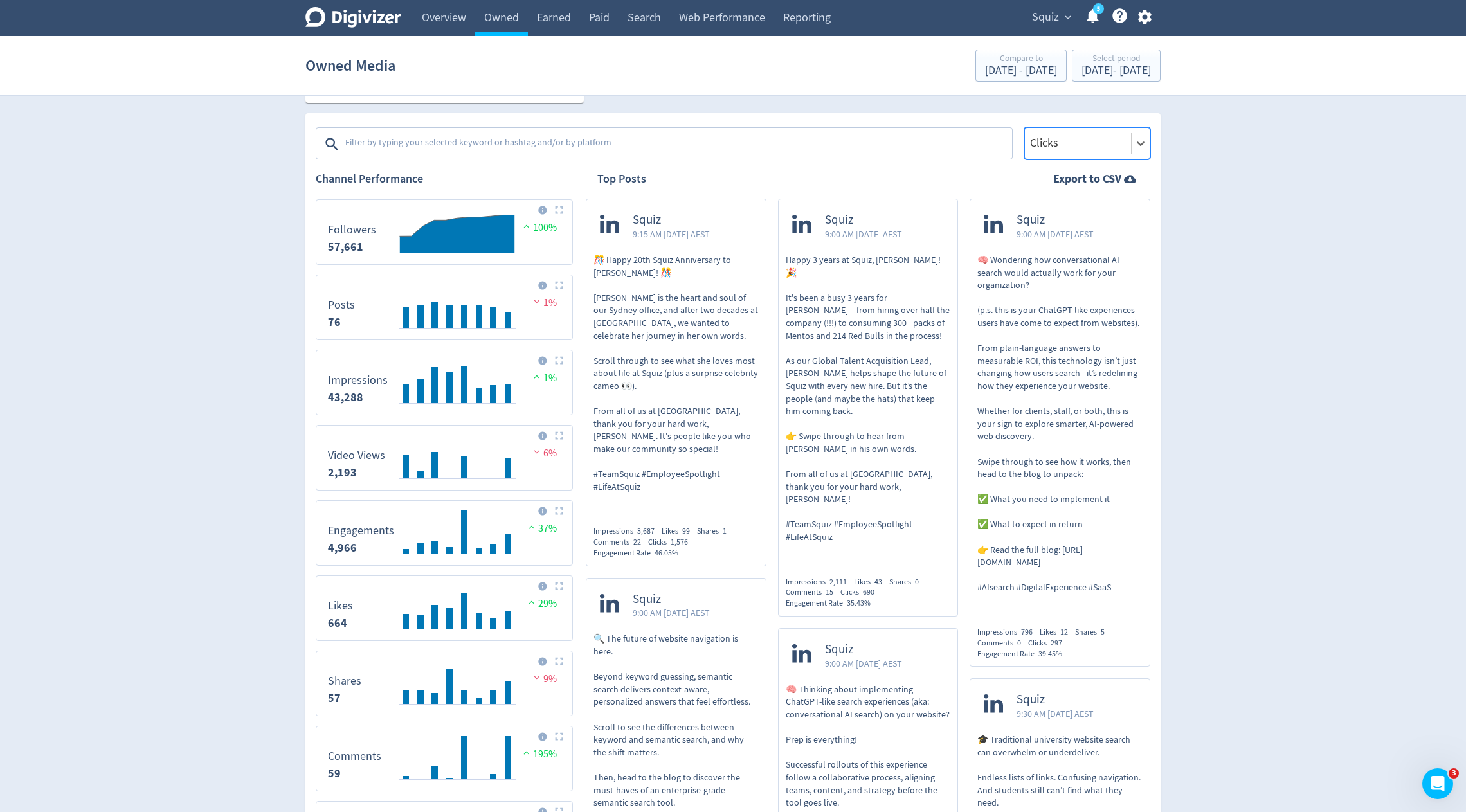
scroll to position [0, 0]
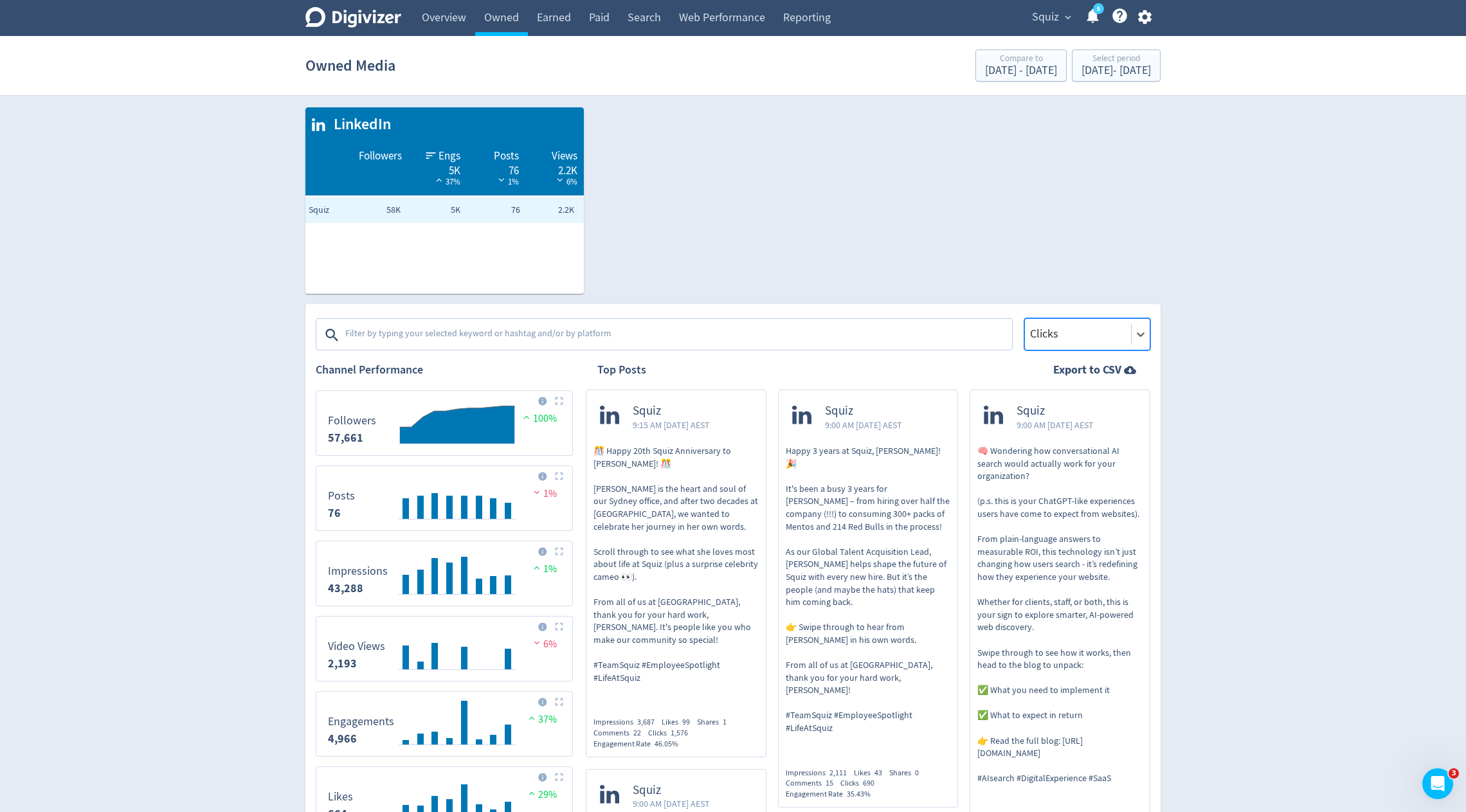
click at [504, 333] on textarea at bounding box center [678, 335] width 667 height 26
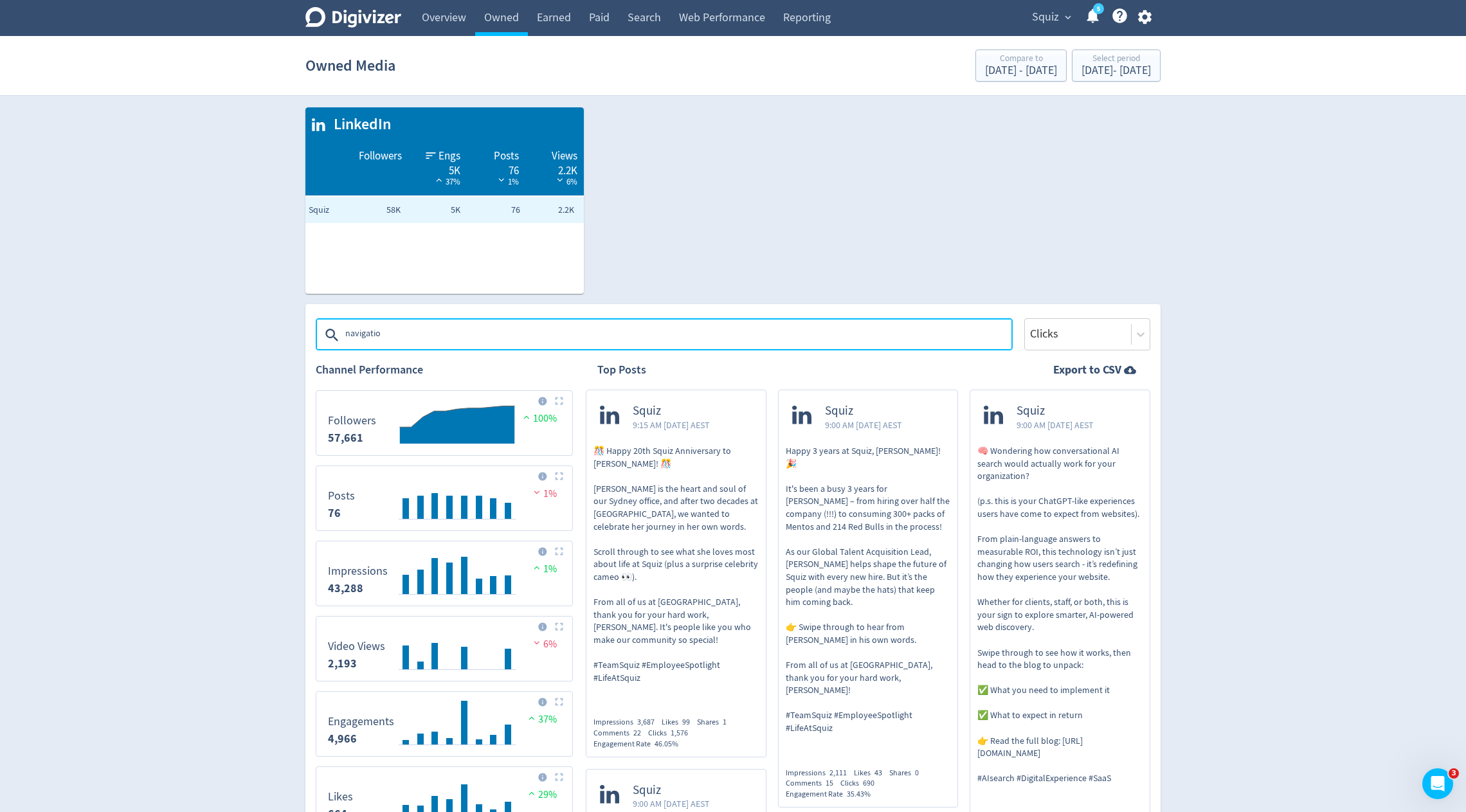
type textarea "navigation"
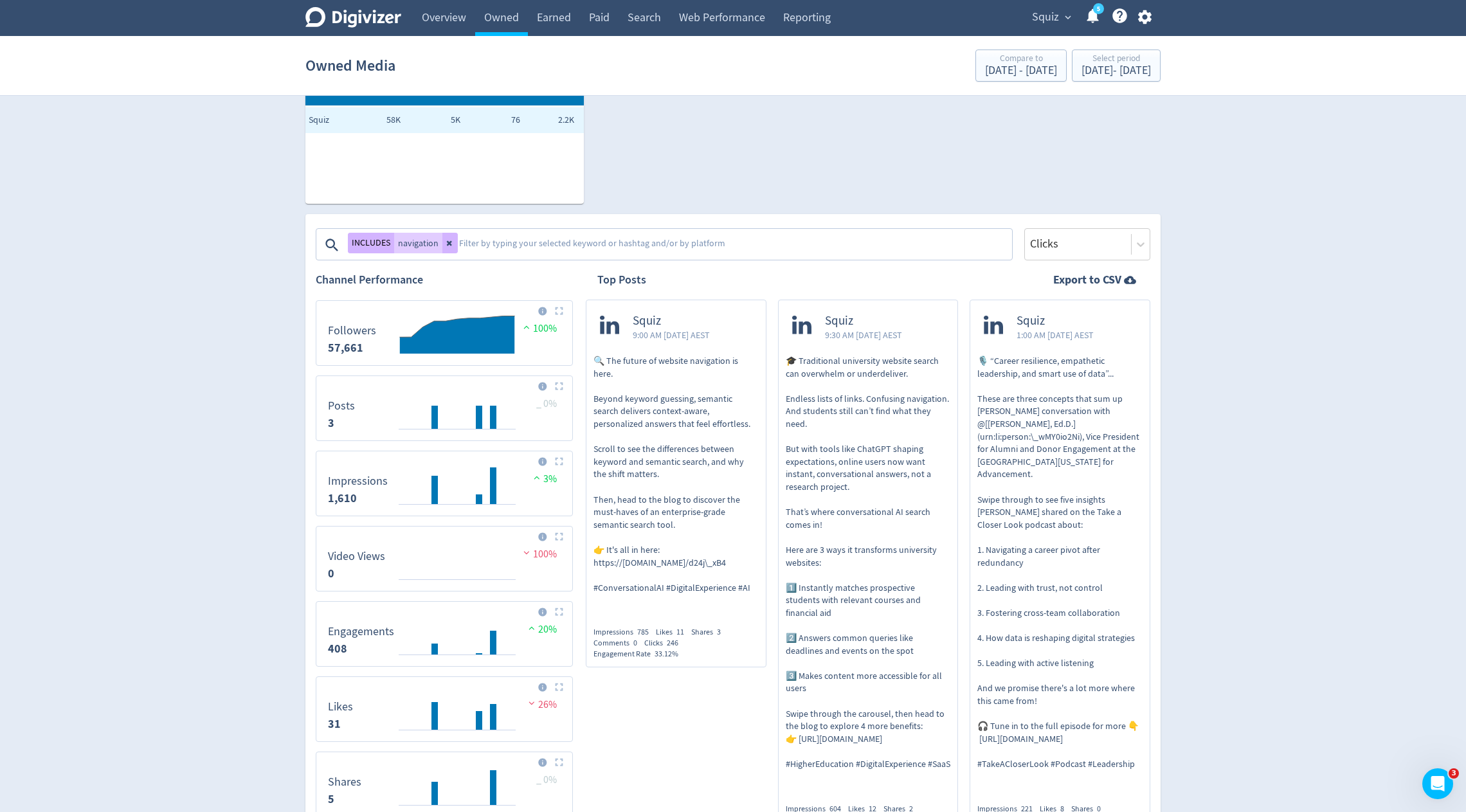
scroll to position [96, 0]
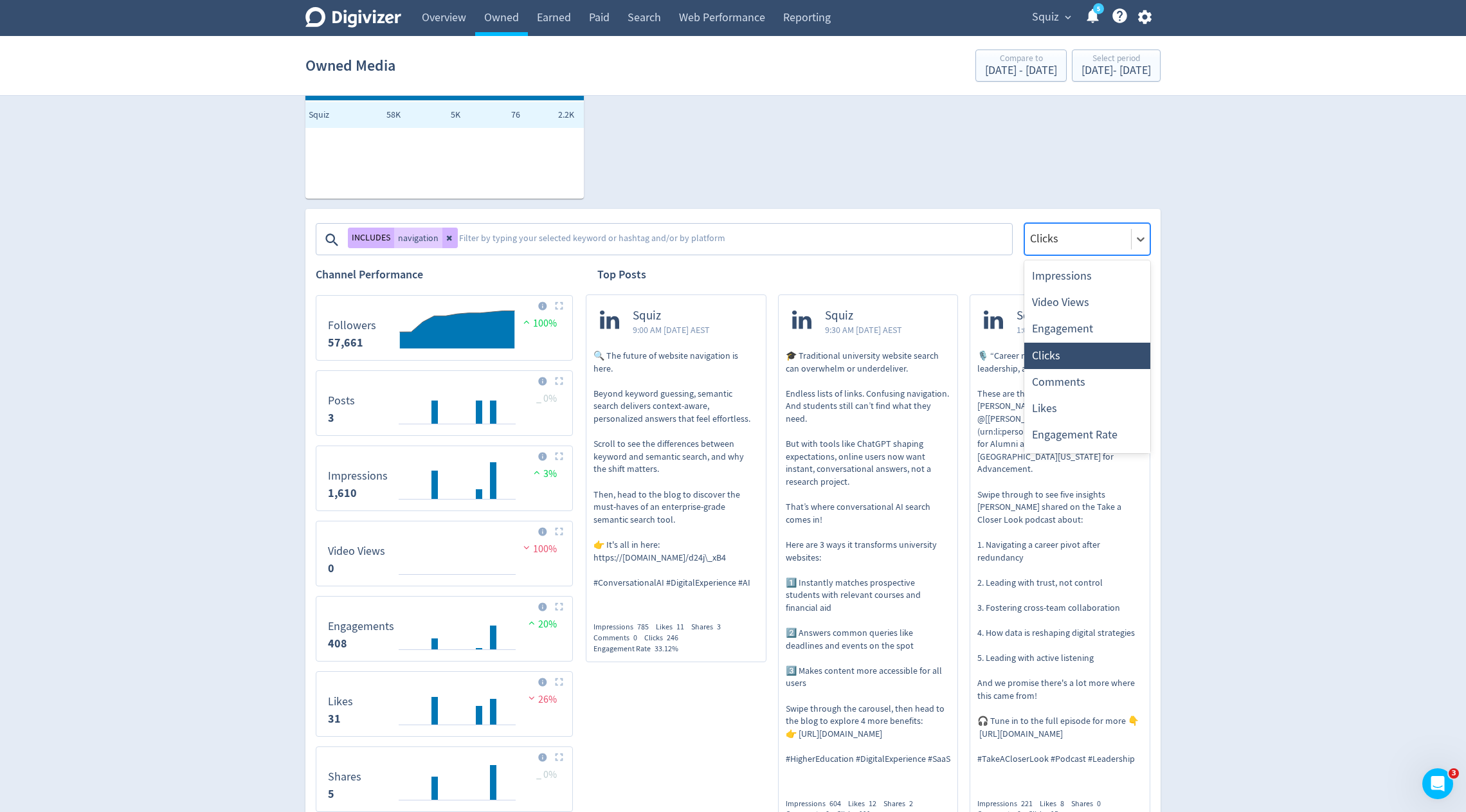
click at [1071, 243] on div at bounding box center [1077, 239] width 98 height 18
click at [1070, 284] on div "Impressions" at bounding box center [1087, 276] width 126 height 27
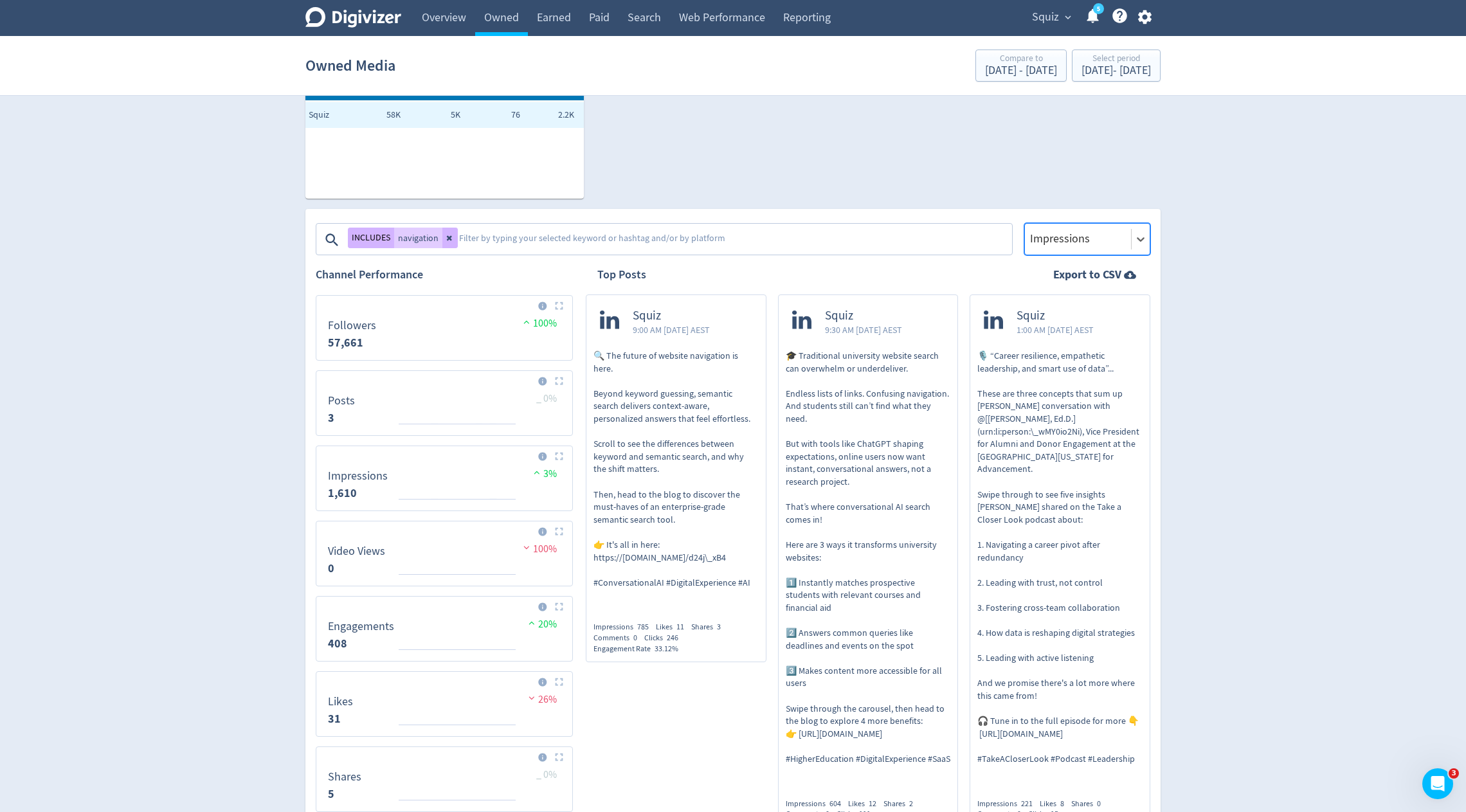
scroll to position [0, 0]
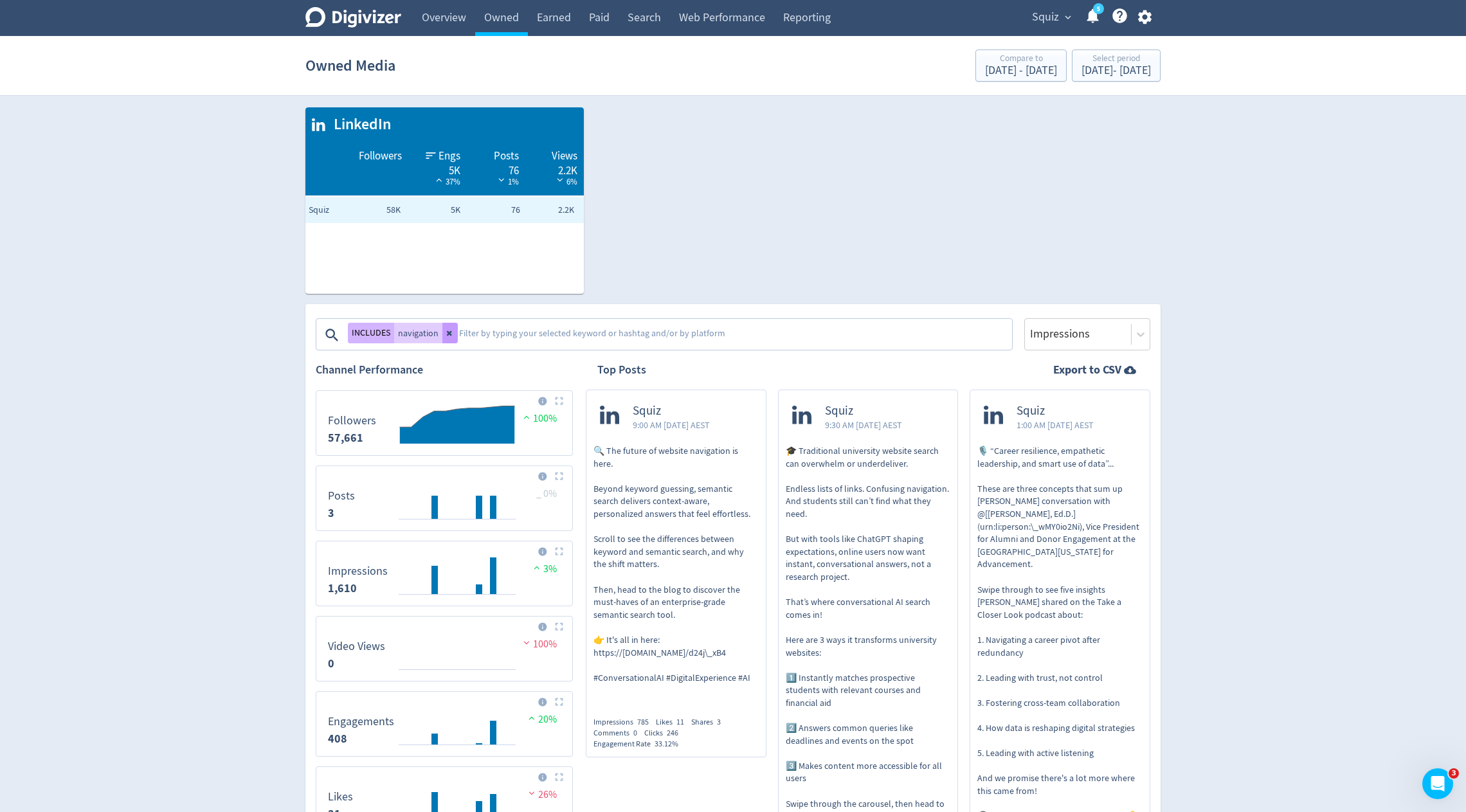
click at [453, 333] on button at bounding box center [450, 333] width 16 height 20
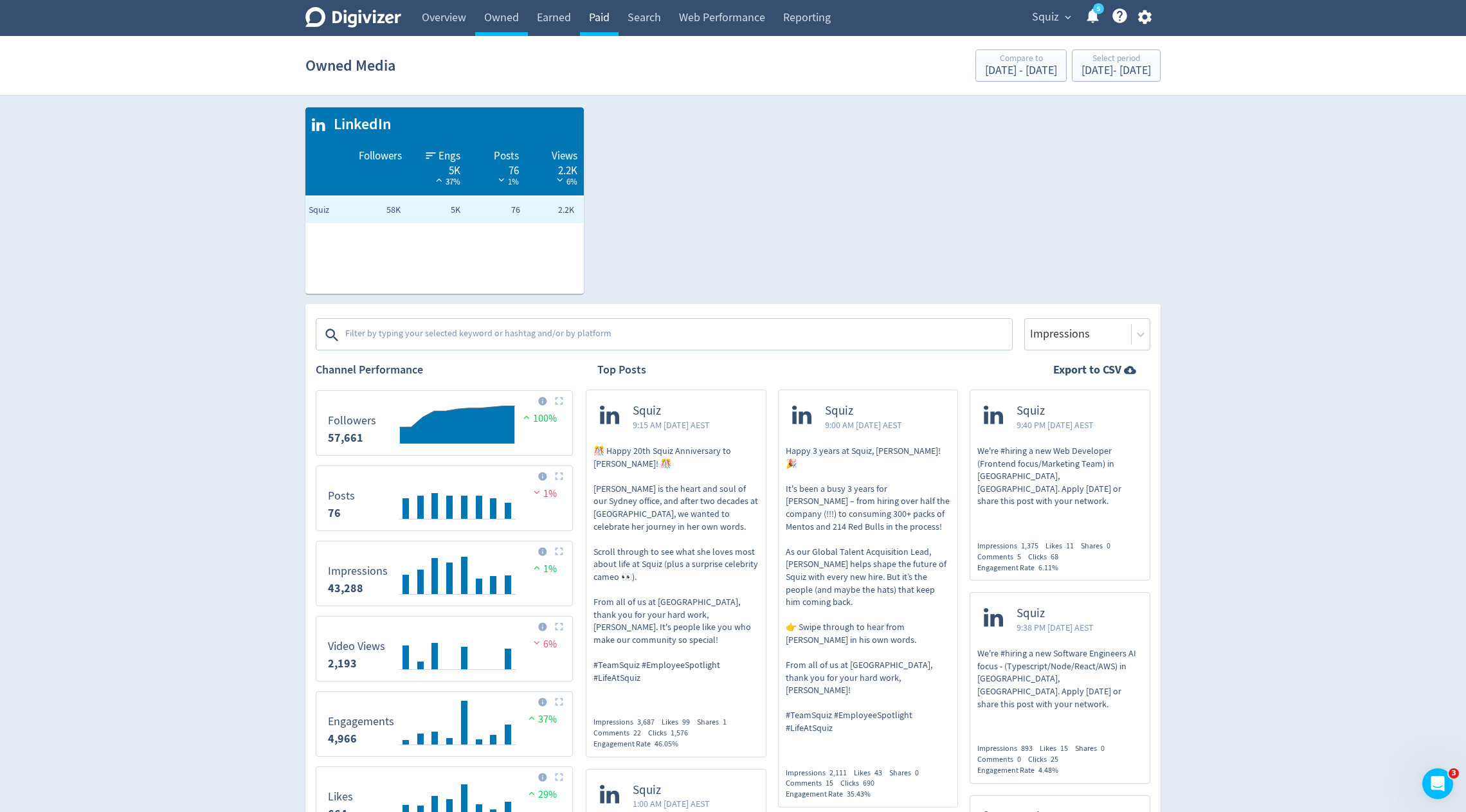
click at [602, 15] on link "Paid" at bounding box center [599, 17] width 39 height 36
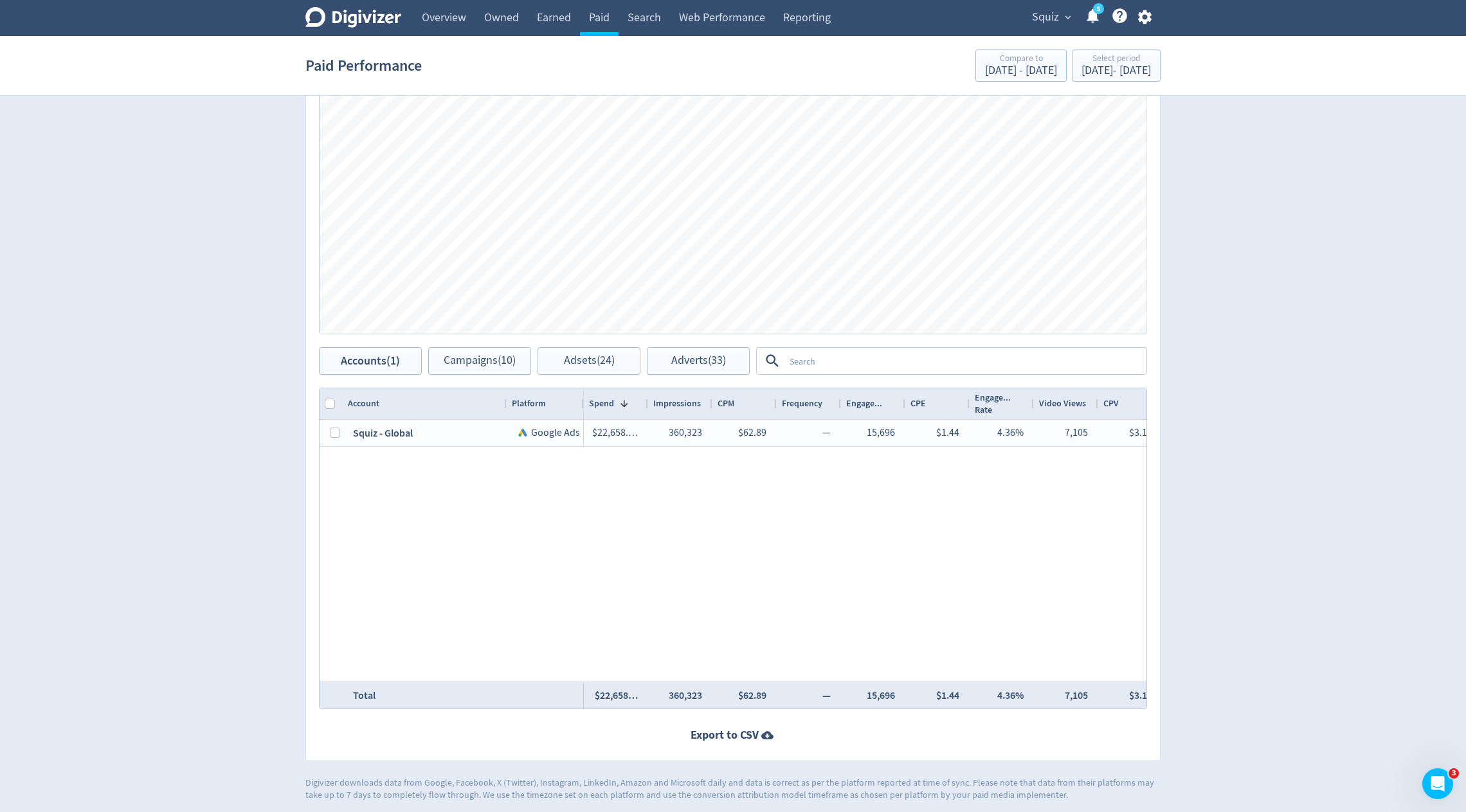
scroll to position [308, 0]
click at [704, 352] on span "Adverts (33)" at bounding box center [699, 357] width 55 height 12
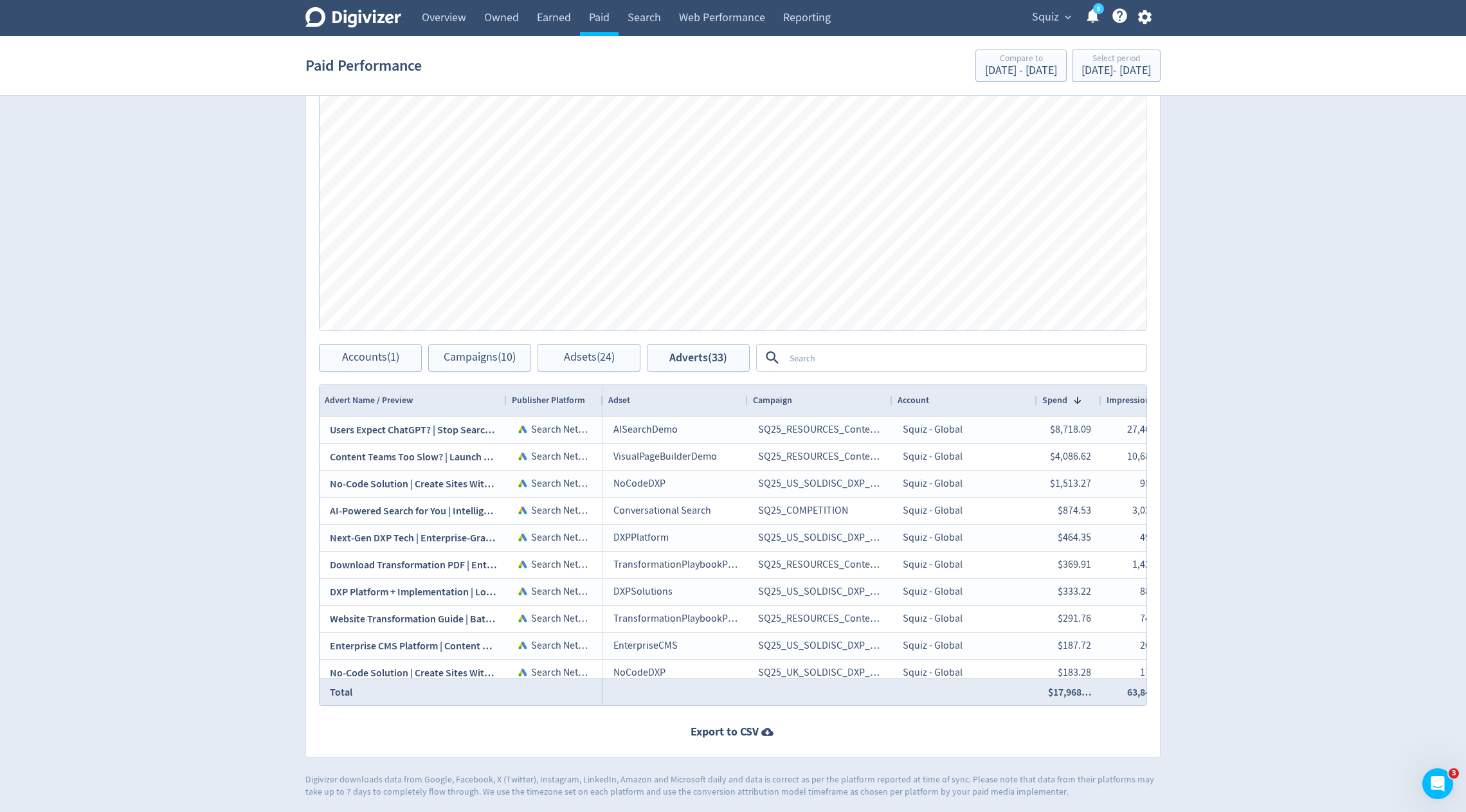
click at [881, 352] on textarea at bounding box center [964, 358] width 361 height 24
type textarea "conversational"
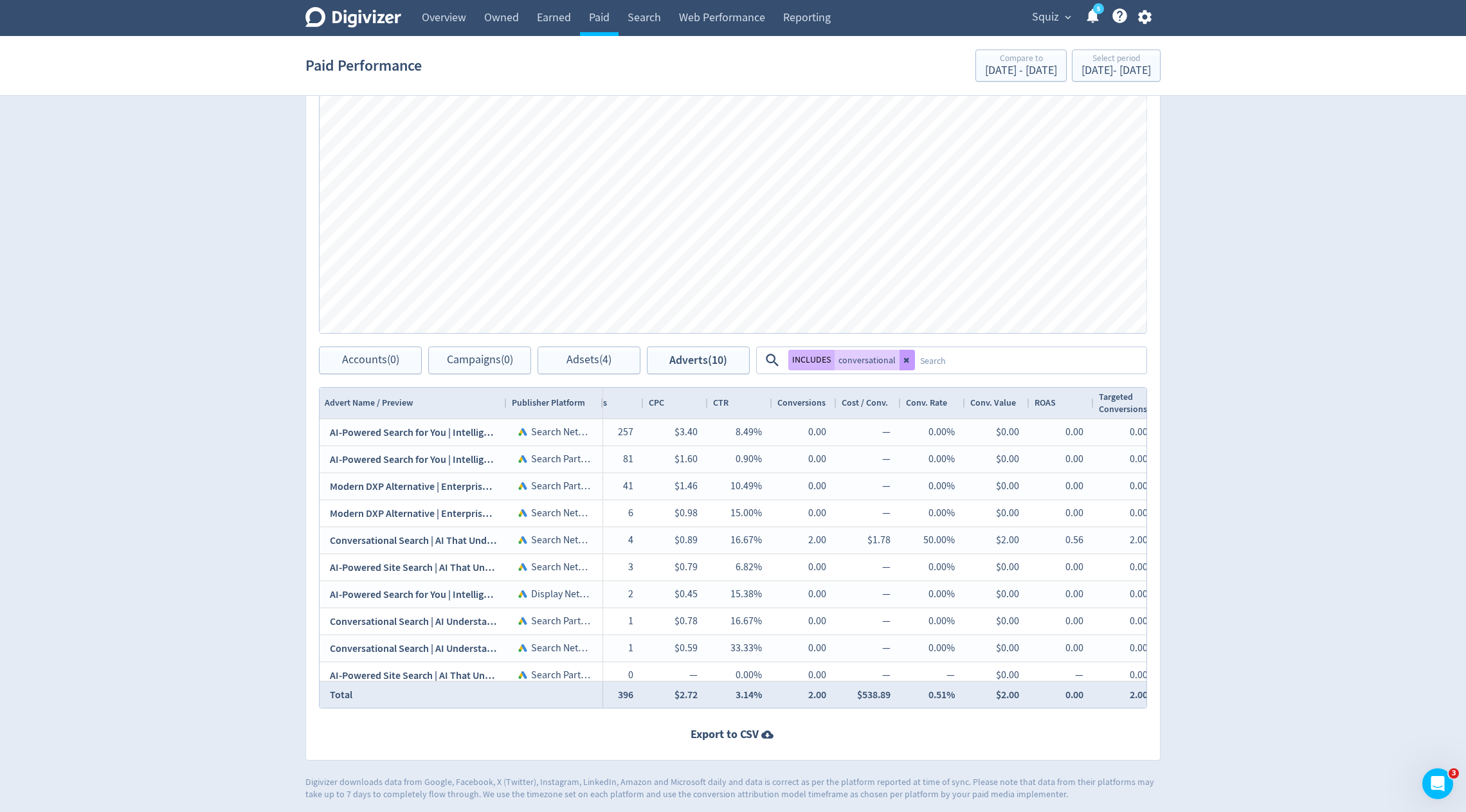
click at [906, 365] on button at bounding box center [907, 360] width 16 height 20
